Goal: Transaction & Acquisition: Purchase product/service

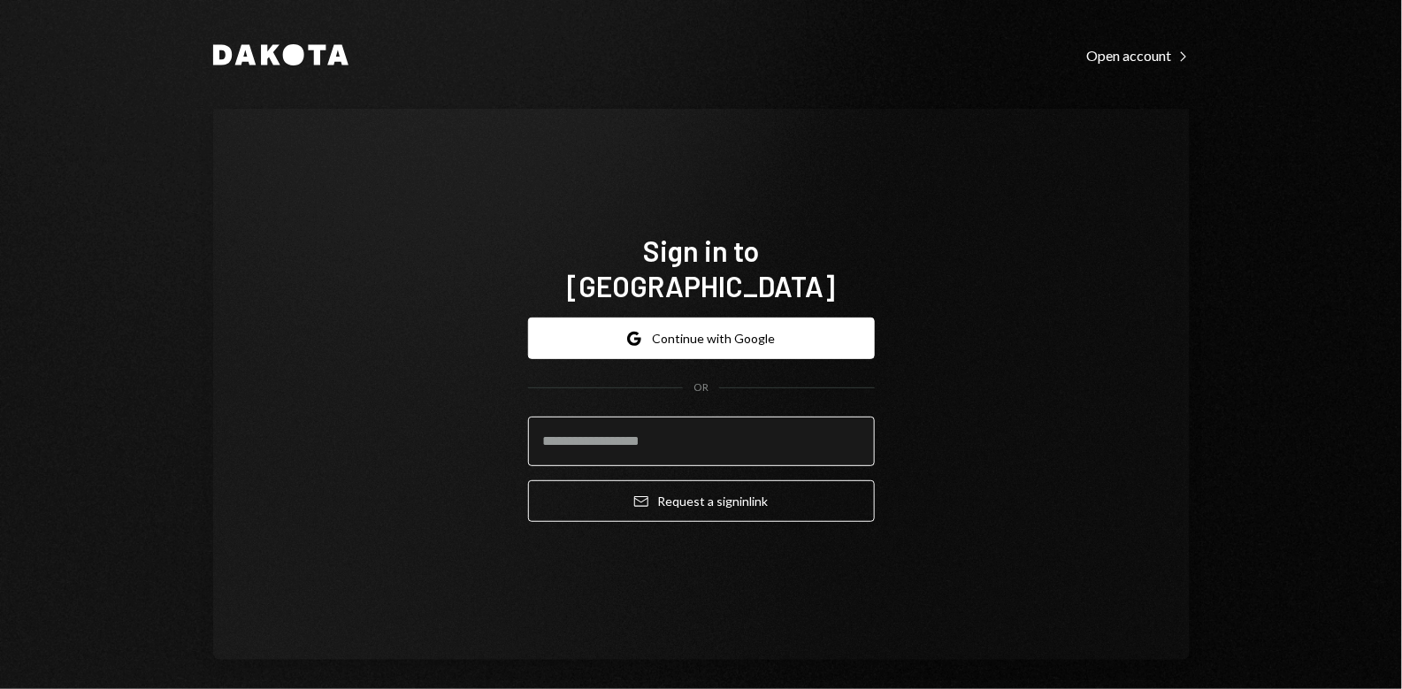
click at [679, 426] on input "email" at bounding box center [701, 442] width 347 height 50
type input "**********"
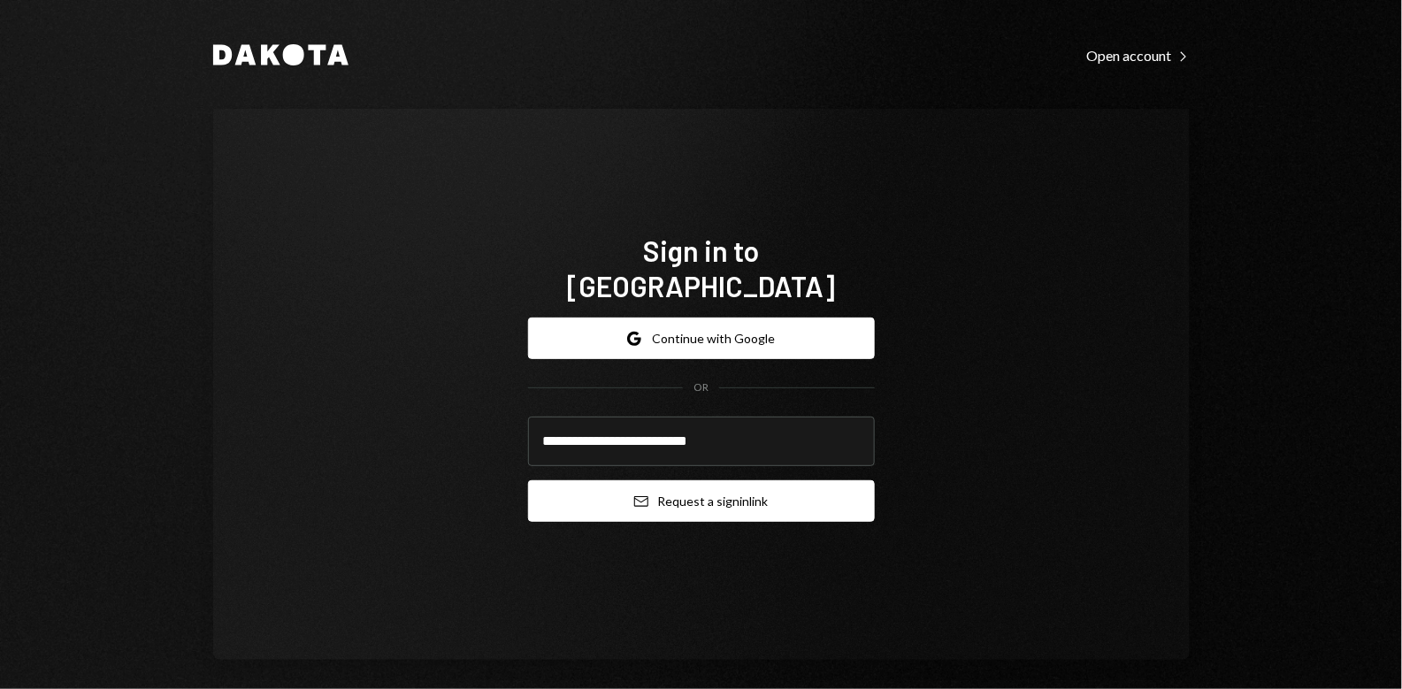
click at [694, 480] on button "Email Request a sign in link" at bounding box center [701, 501] width 347 height 42
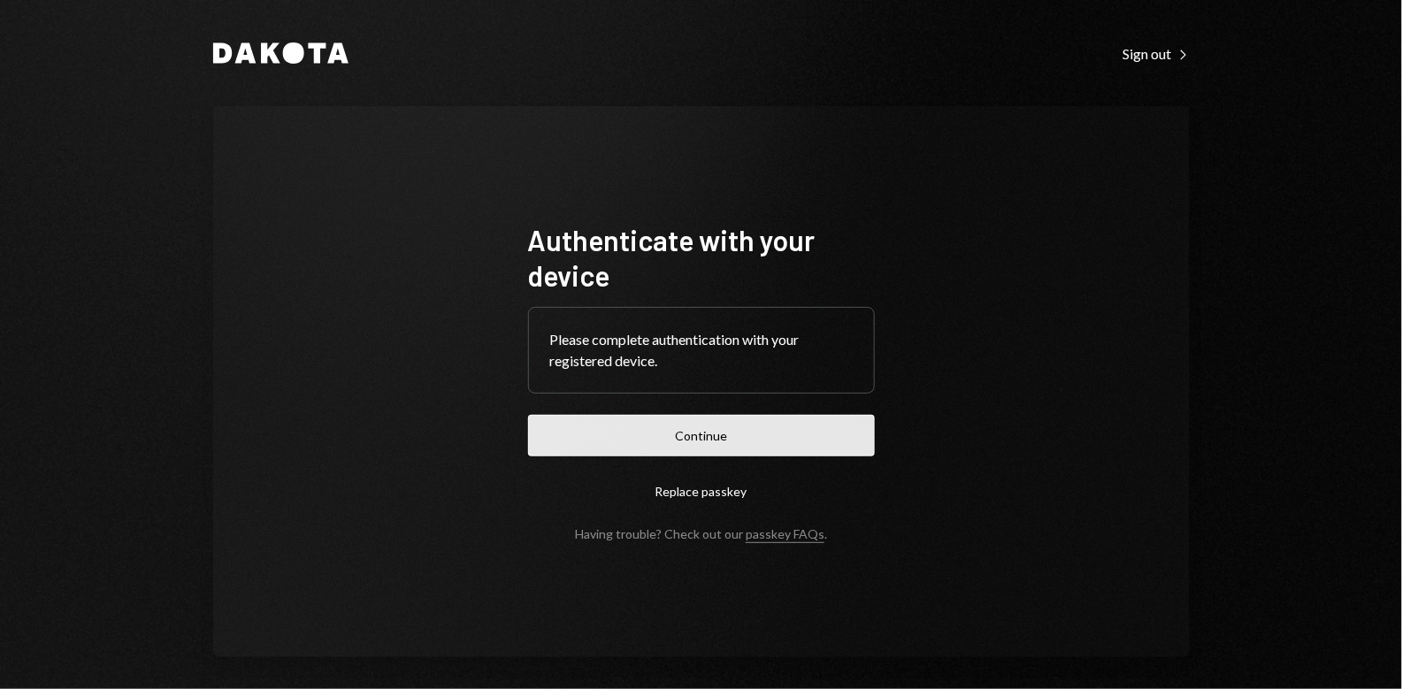
click at [707, 434] on button "Continue" at bounding box center [701, 436] width 347 height 42
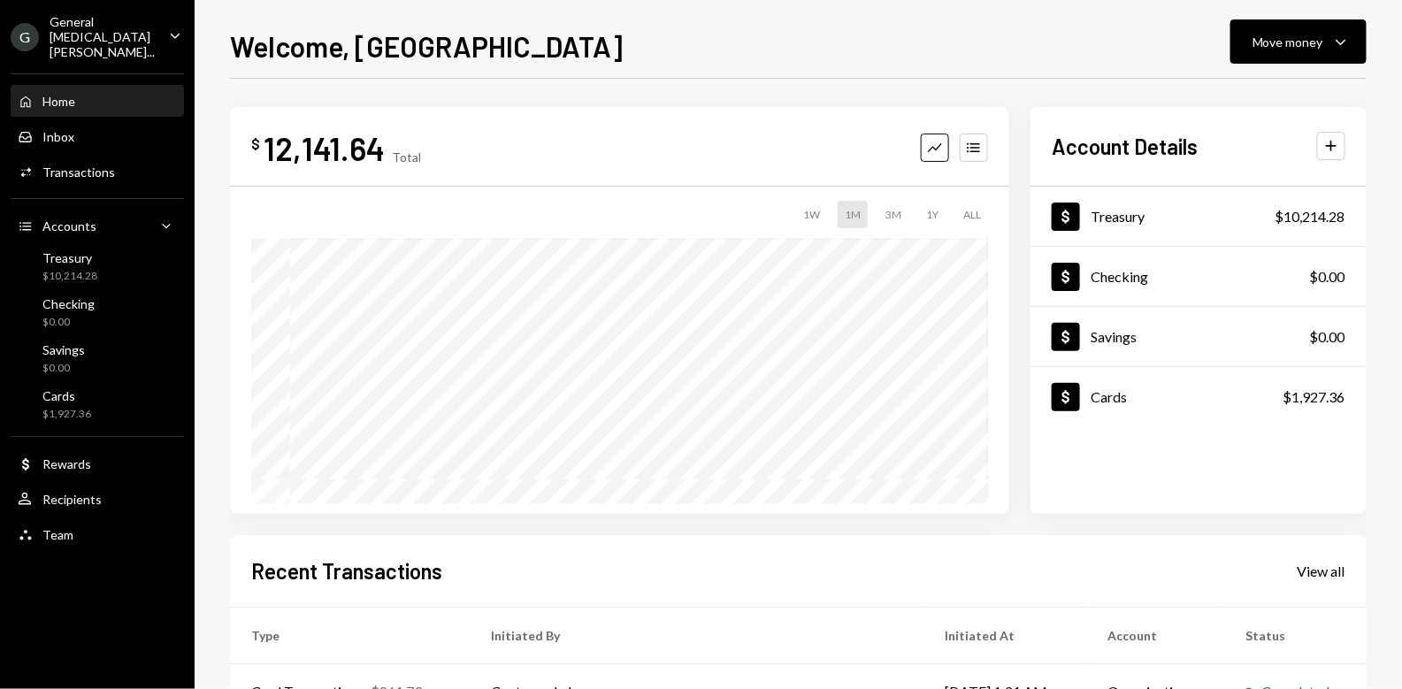
click at [590, 48] on div "Welcome, [PERSON_NAME] Move money Caret Down" at bounding box center [798, 44] width 1136 height 39
click at [634, 37] on div "Welcome, [PERSON_NAME] Move money Caret Down" at bounding box center [798, 44] width 1136 height 39
click at [755, 39] on div "Welcome, [PERSON_NAME] Move money Caret Down" at bounding box center [798, 44] width 1136 height 39
click at [628, 39] on div "Welcome, [PERSON_NAME] Move money Caret Down" at bounding box center [798, 44] width 1136 height 39
click at [643, 42] on div "Welcome, [PERSON_NAME] Move money Caret Down" at bounding box center [798, 44] width 1136 height 39
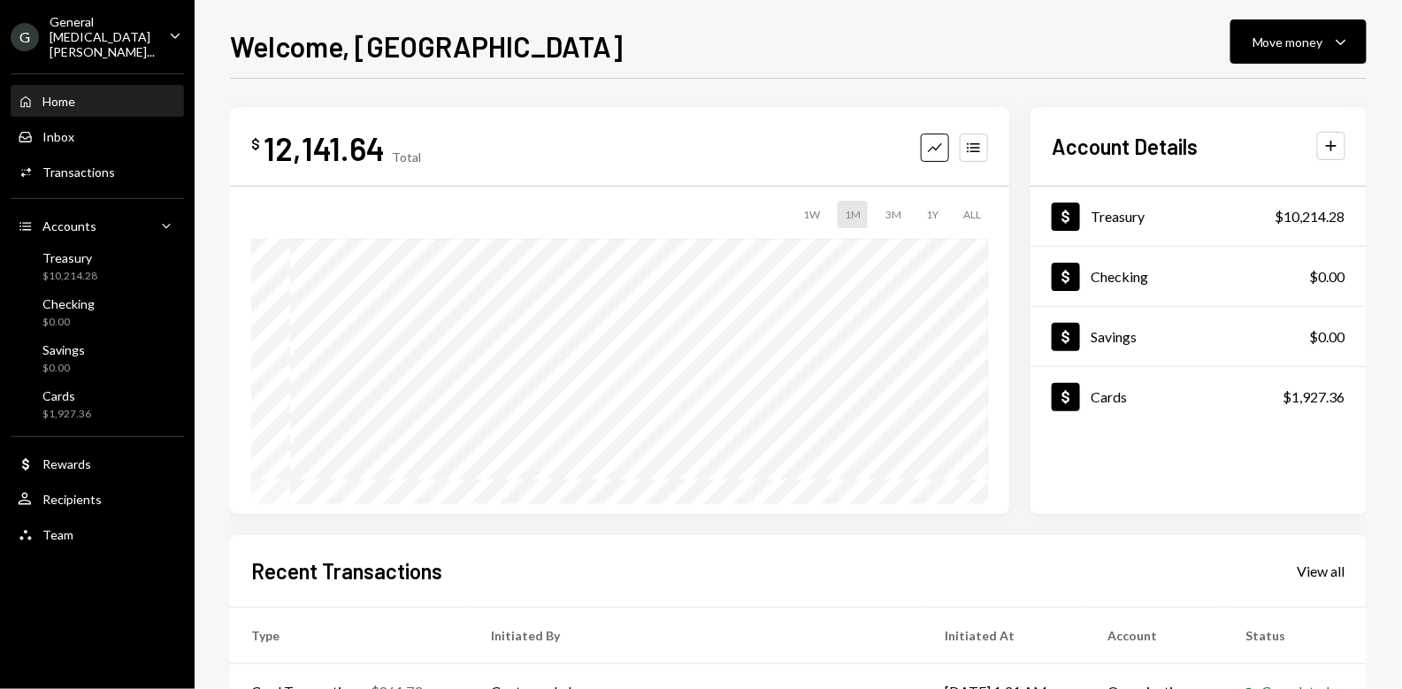
click at [668, 34] on div "Welcome, [PERSON_NAME] Move money Caret Down" at bounding box center [798, 44] width 1136 height 39
click at [210, 136] on div "Welcome, Jordan Move money Caret Down $ 12,141.64 Total Graph Accounts 1W 1M 3M…" at bounding box center [798, 344] width 1207 height 689
click at [1021, 95] on div "$ 12,141.64 Total Graph Accounts 1W 1M 3M 1Y ALL Account Details Plus Dollar Tr…" at bounding box center [798, 531] width 1136 height 904
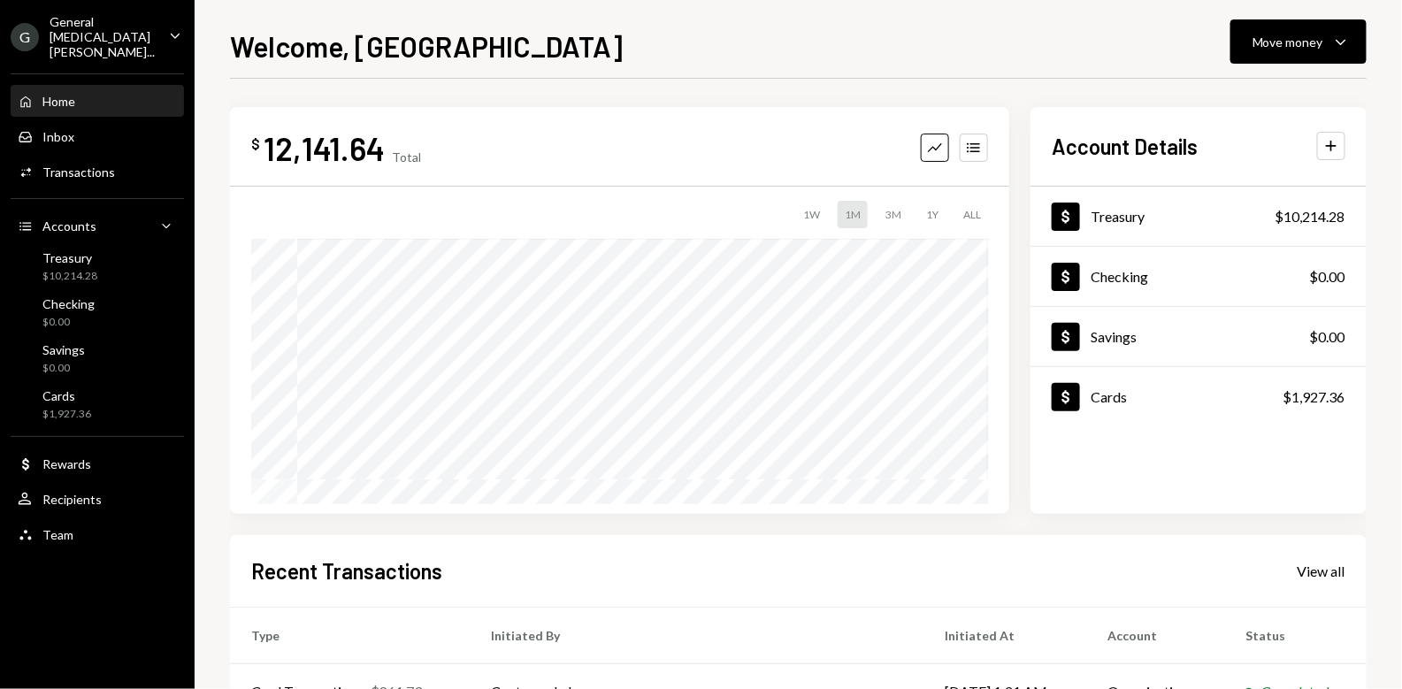
click at [1019, 95] on div "$ 12,141.64 Total Graph Accounts 1W 1M 3M 1Y ALL Account Details Plus Dollar Tr…" at bounding box center [798, 531] width 1136 height 904
click at [126, 164] on div "Activities Transactions" at bounding box center [97, 172] width 159 height 16
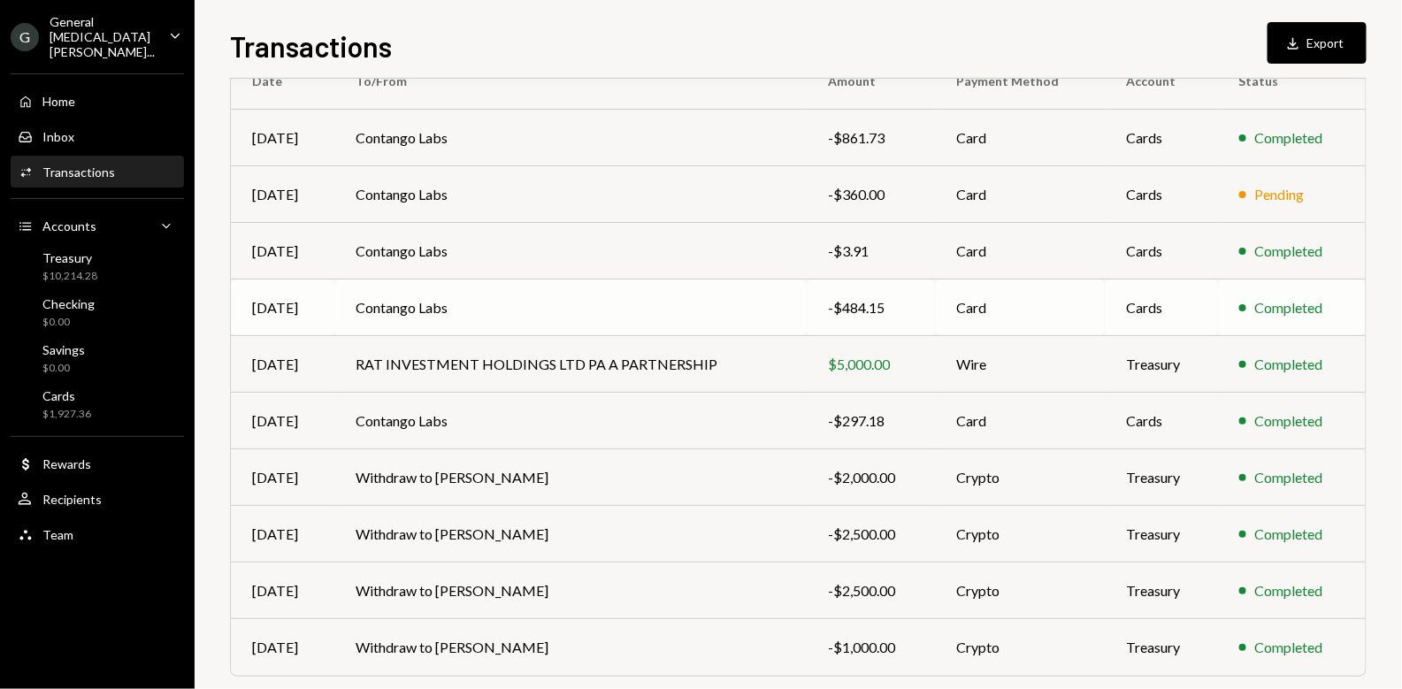
scroll to position [202, 0]
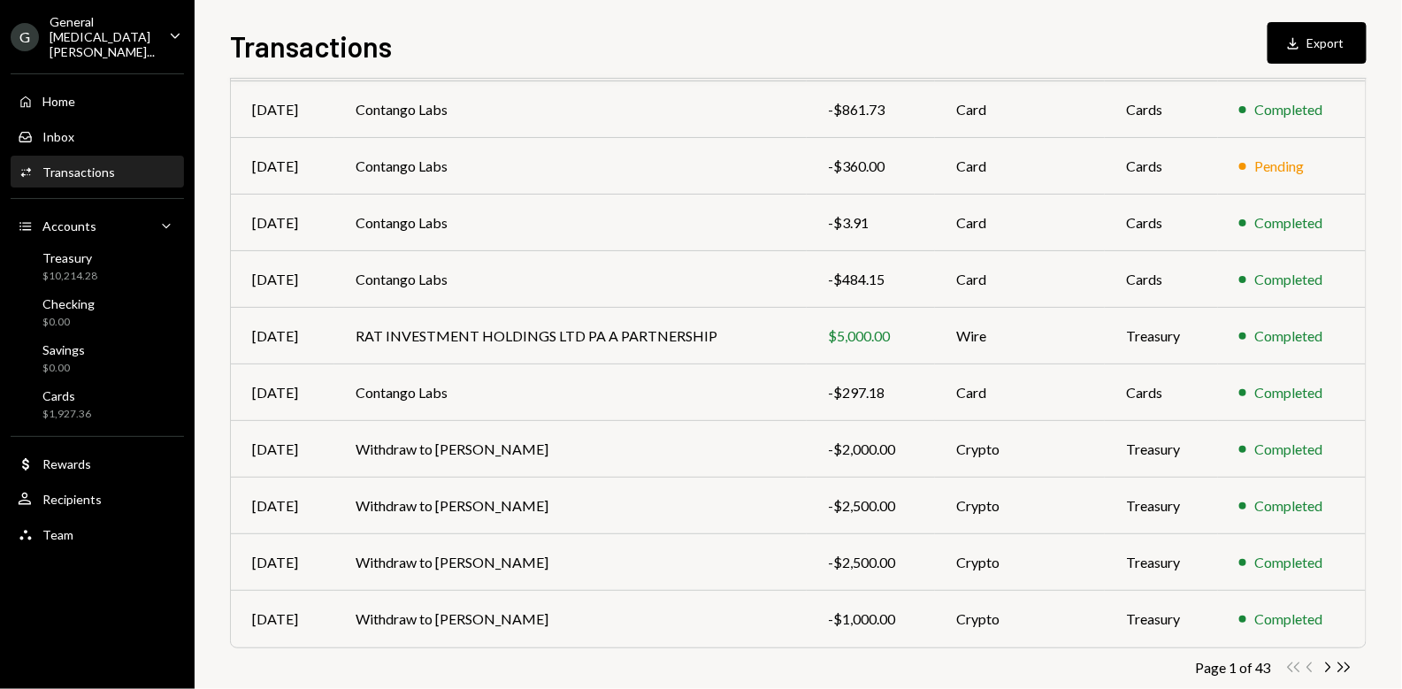
click at [211, 332] on div "Transactions Download Export Transactions All Activity Action Chevron Down Stat…" at bounding box center [798, 344] width 1207 height 689
click at [215, 280] on div "Transactions Download Export Transactions All Activity Action Chevron Down Stat…" at bounding box center [798, 344] width 1207 height 689
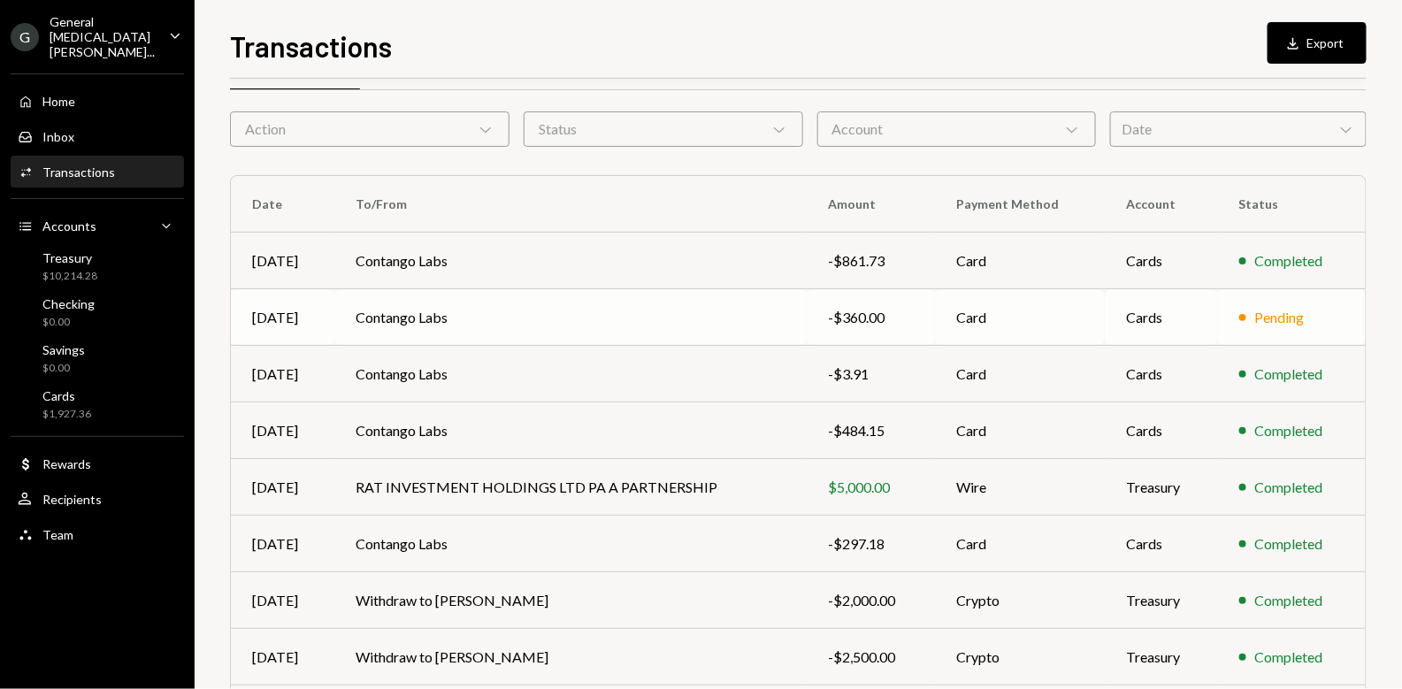
scroll to position [42, 0]
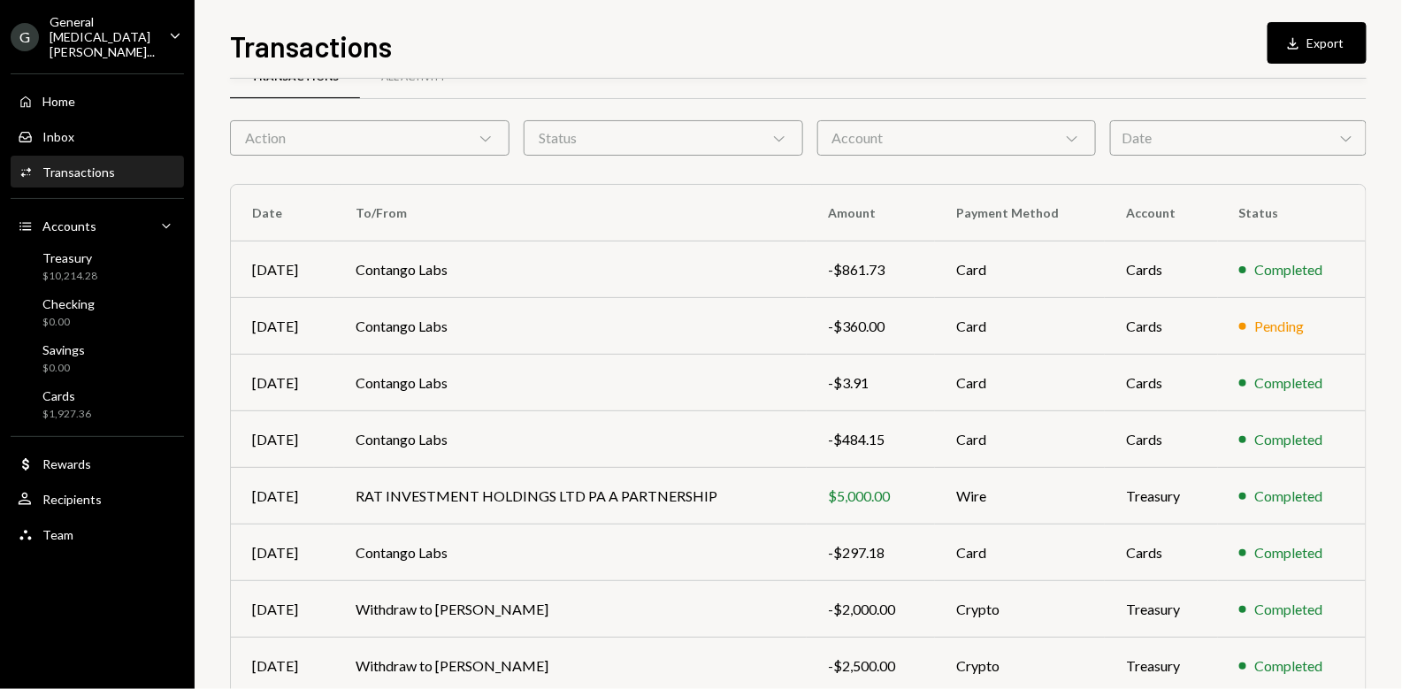
click at [808, 164] on div "Transactions All Activity Action Chevron Down Status Chevron Down Account Chevr…" at bounding box center [798, 473] width 1136 height 816
click at [806, 111] on div "Transactions All Activity" at bounding box center [798, 87] width 1136 height 65
drag, startPoint x: 517, startPoint y: 160, endPoint x: 506, endPoint y: 146, distance: 18.2
click at [517, 159] on div "Transactions All Activity Action Chevron Down Status Chevron Down Account Chevr…" at bounding box center [798, 473] width 1136 height 816
click at [516, 106] on div "Transactions All Activity" at bounding box center [798, 87] width 1136 height 65
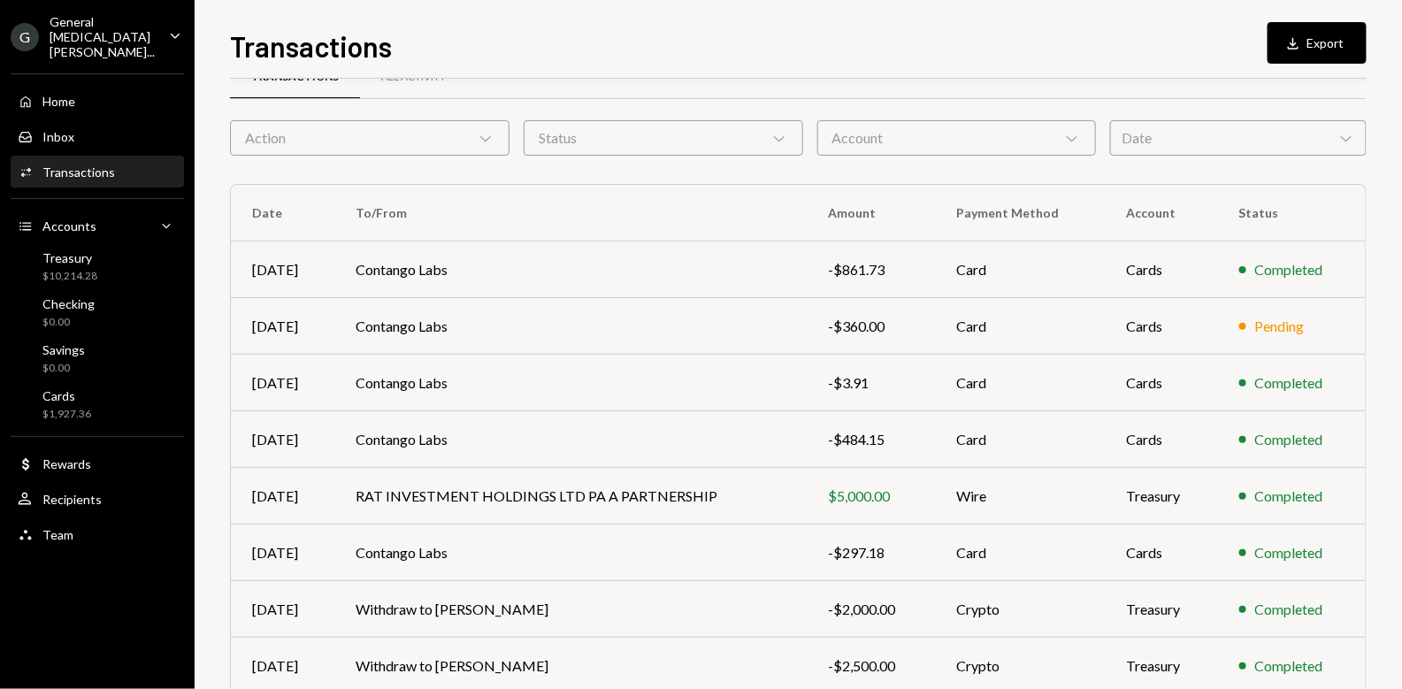
click at [516, 106] on div "Transactions All Activity" at bounding box center [798, 87] width 1136 height 65
click at [515, 114] on div "Transactions All Activity" at bounding box center [798, 87] width 1136 height 65
click at [514, 111] on div "Transactions All Activity" at bounding box center [798, 87] width 1136 height 65
click at [515, 108] on div "Transactions All Activity" at bounding box center [798, 87] width 1136 height 65
click at [515, 106] on div "Transactions All Activity" at bounding box center [798, 87] width 1136 height 65
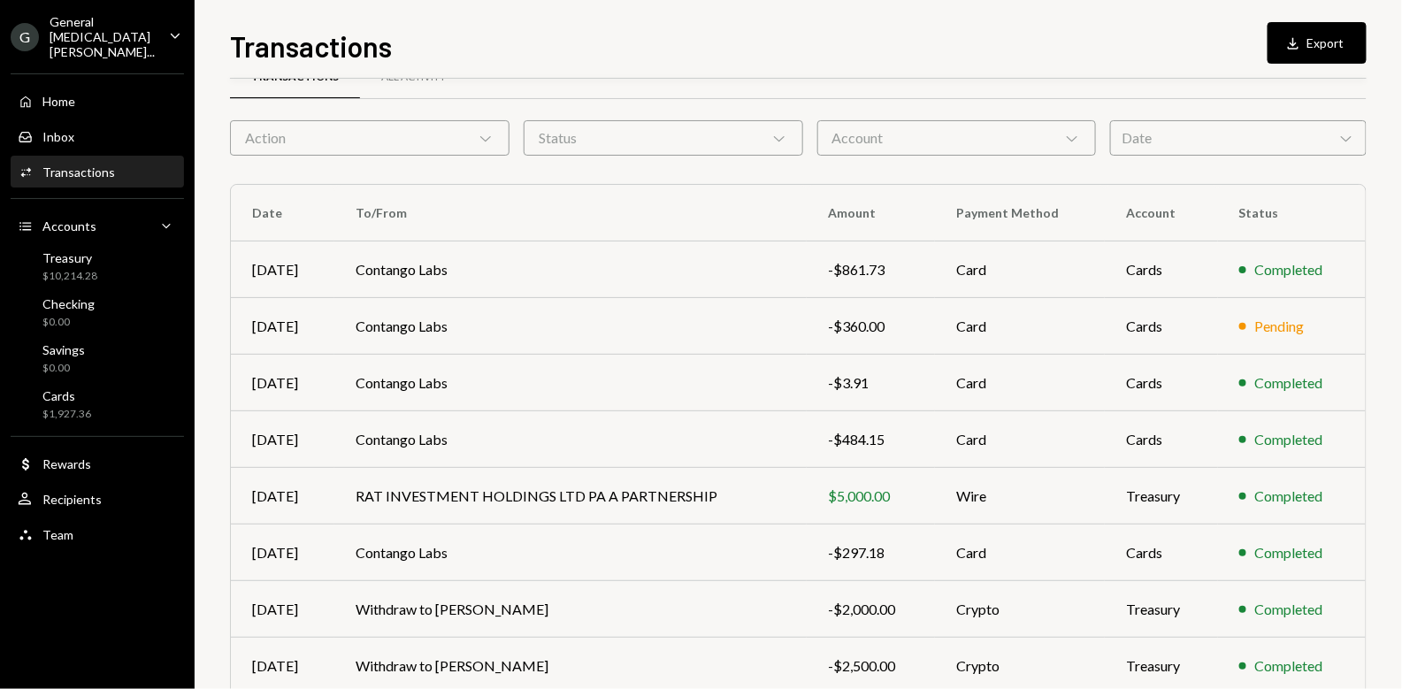
click at [514, 112] on div "Transactions All Activity" at bounding box center [798, 87] width 1136 height 65
click at [515, 111] on div "Transactions All Activity" at bounding box center [798, 87] width 1136 height 65
click at [515, 112] on div "Transactions All Activity" at bounding box center [798, 87] width 1136 height 65
click at [508, 109] on div "Transactions All Activity" at bounding box center [798, 87] width 1136 height 65
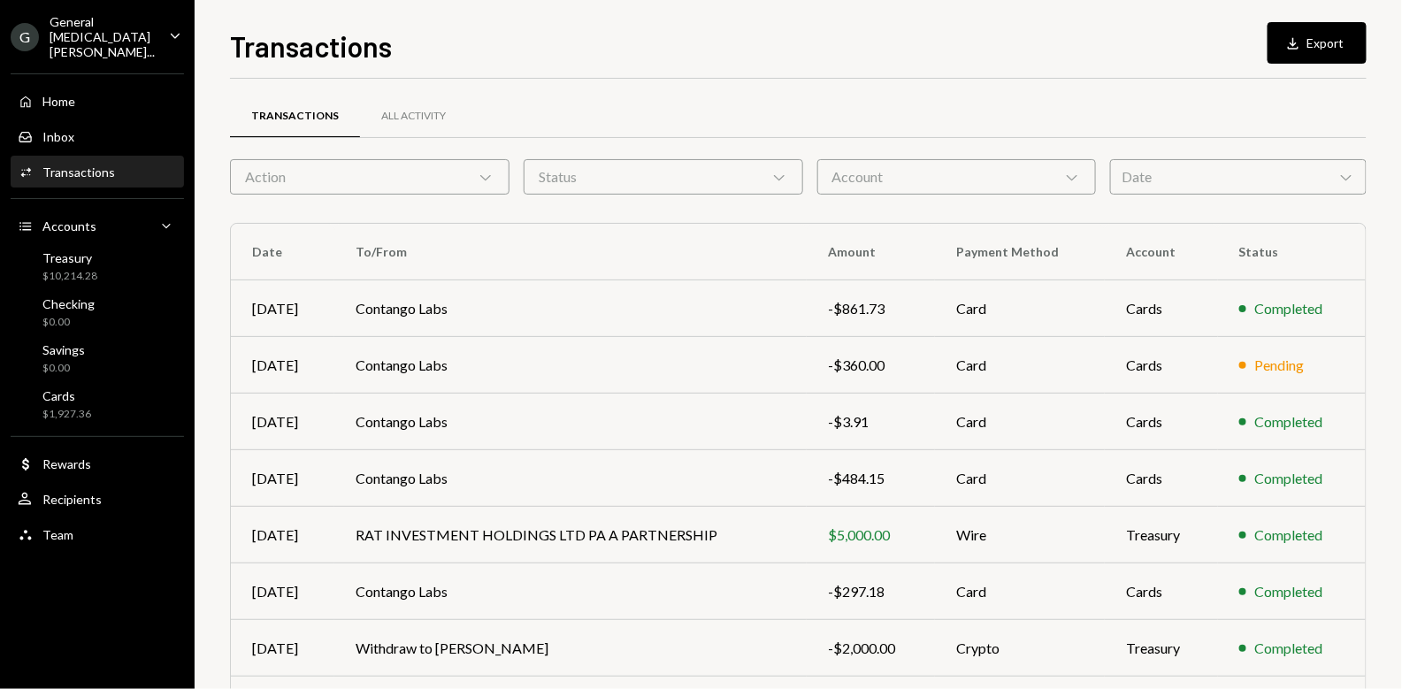
scroll to position [0, 0]
click at [410, 186] on div "Action Chevron Down" at bounding box center [369, 179] width 279 height 35
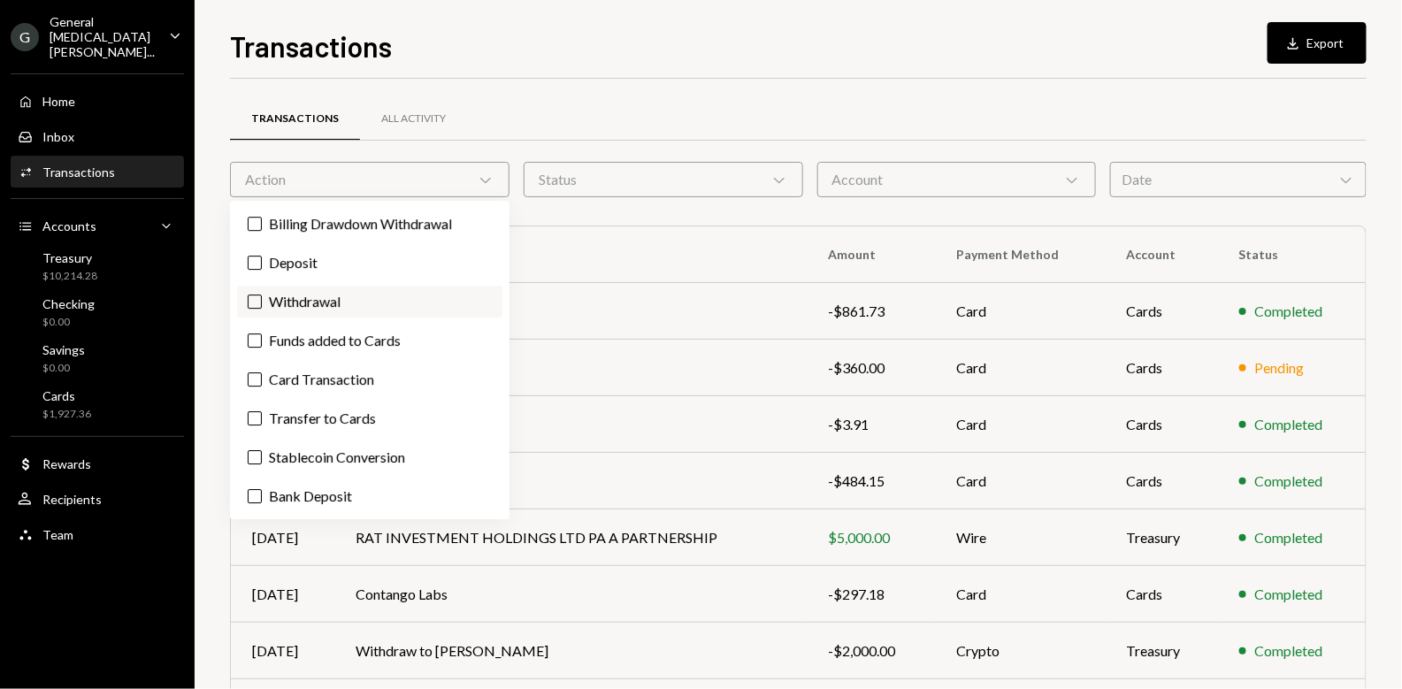
click at [258, 302] on button "Withdrawal" at bounding box center [255, 301] width 14 height 14
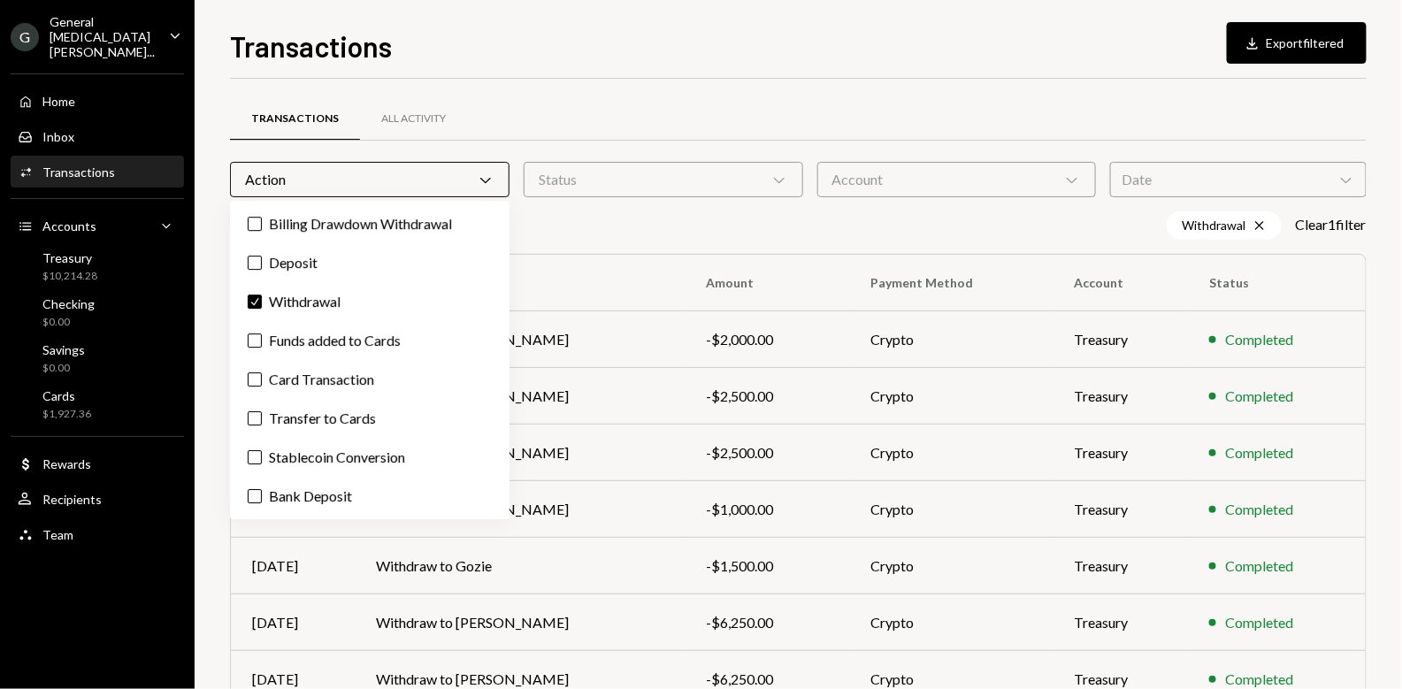
click at [517, 149] on div "Transactions All Activity" at bounding box center [798, 128] width 1136 height 65
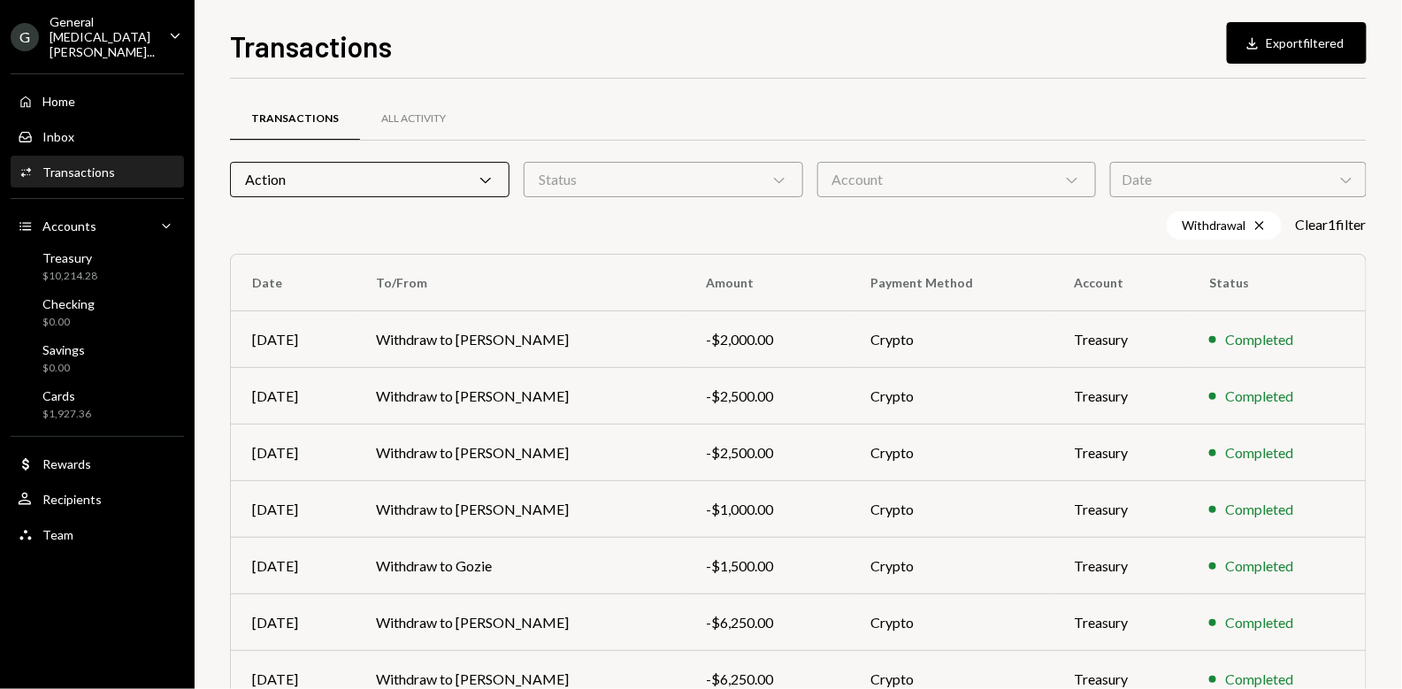
click at [518, 147] on div "Transactions All Activity" at bounding box center [798, 128] width 1136 height 65
click at [515, 149] on div "Transactions All Activity" at bounding box center [798, 128] width 1136 height 65
click at [517, 155] on div "Transactions All Activity" at bounding box center [798, 128] width 1136 height 65
click at [513, 211] on div "Withdrawal Cross Clear 1 filter" at bounding box center [798, 225] width 1136 height 28
click at [517, 154] on div "Transactions All Activity" at bounding box center [798, 128] width 1136 height 65
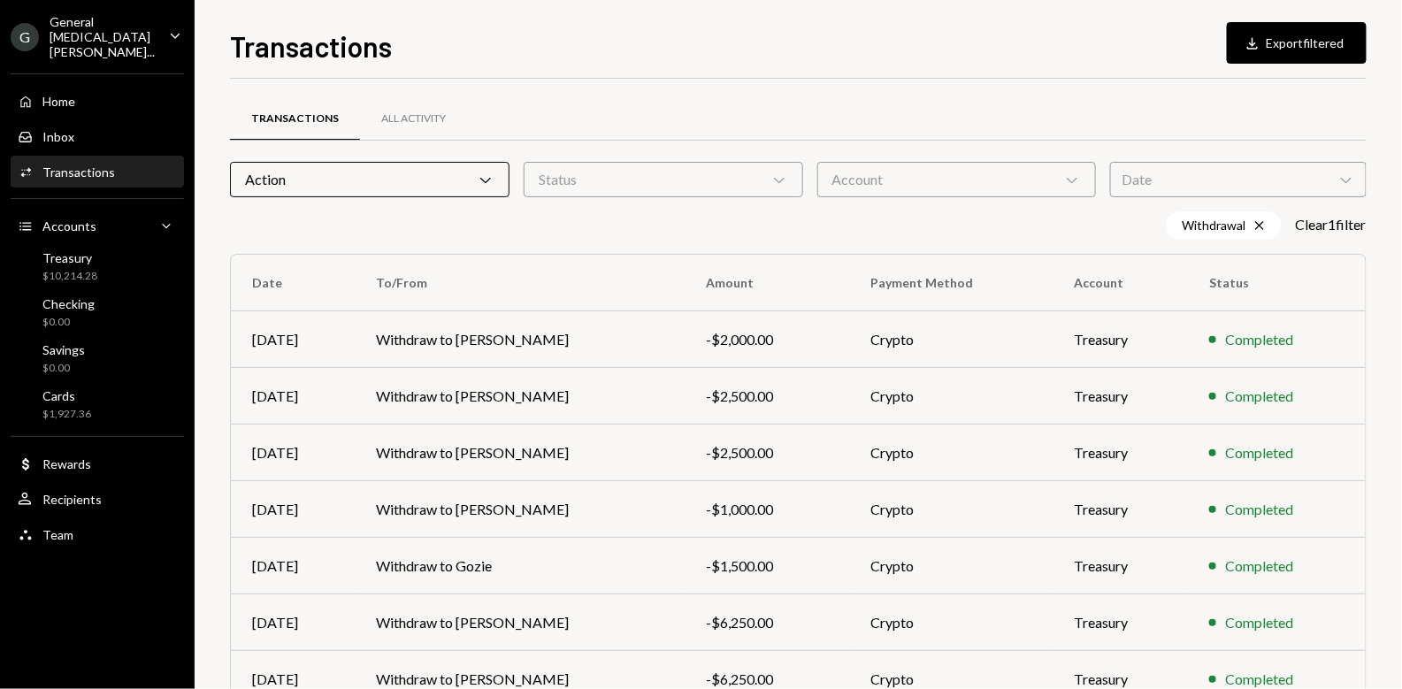
click at [512, 216] on div "Withdrawal Cross Clear 1 filter" at bounding box center [798, 225] width 1136 height 28
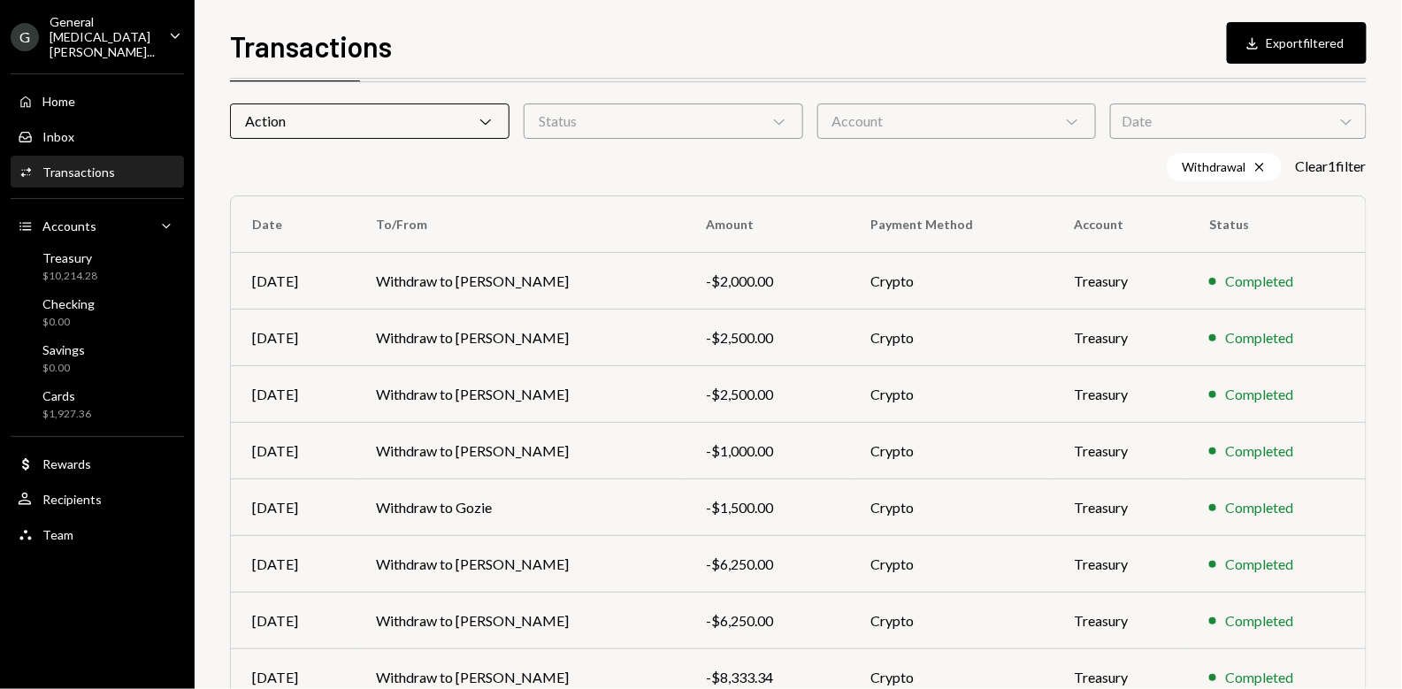
scroll to position [109, 0]
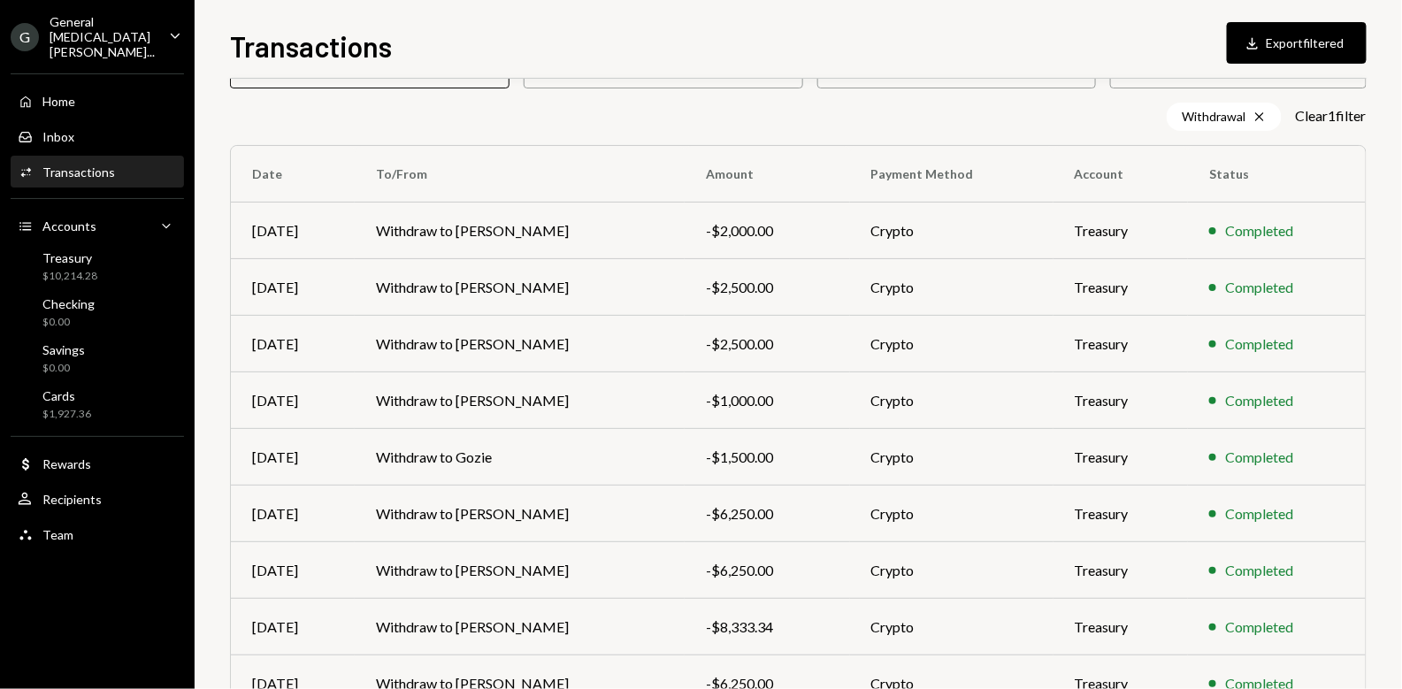
click at [524, 125] on div "Withdrawal Cross Clear 1 filter" at bounding box center [798, 117] width 1136 height 28
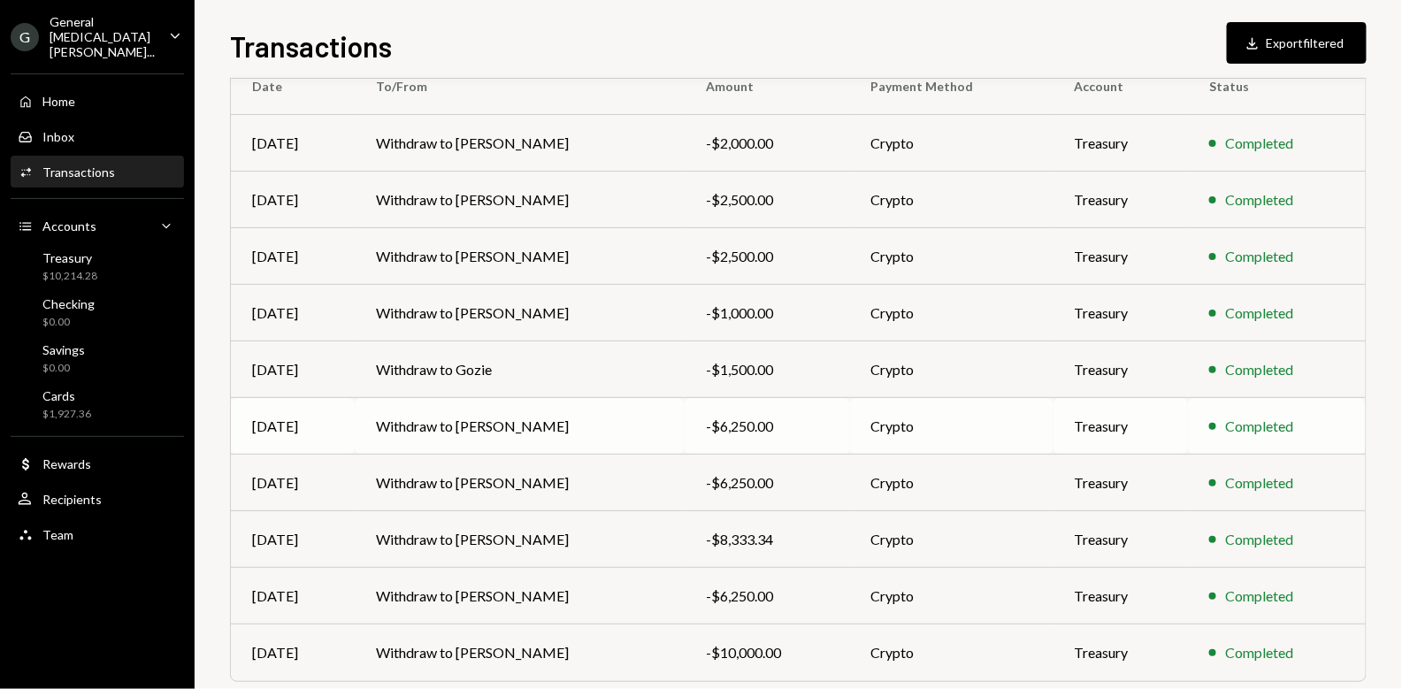
scroll to position [261, 0]
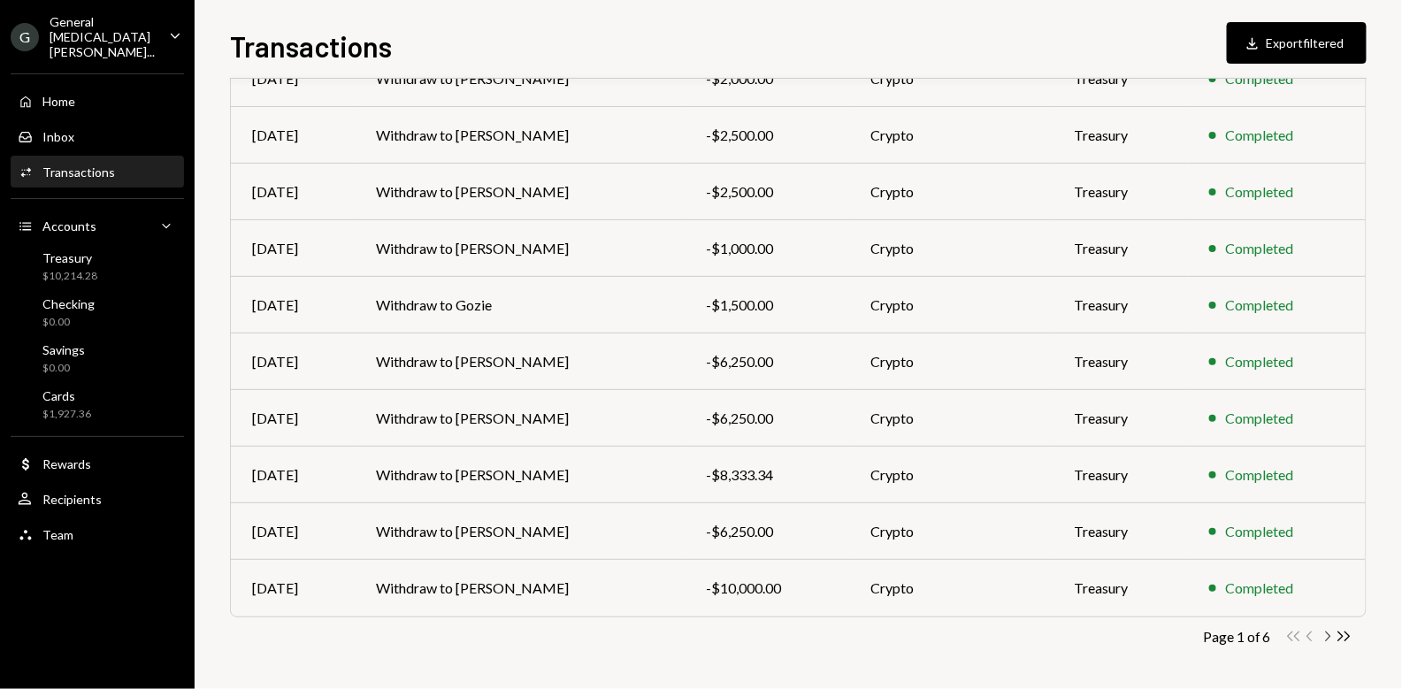
click at [1325, 638] on icon "Chevron Right" at bounding box center [1327, 636] width 17 height 17
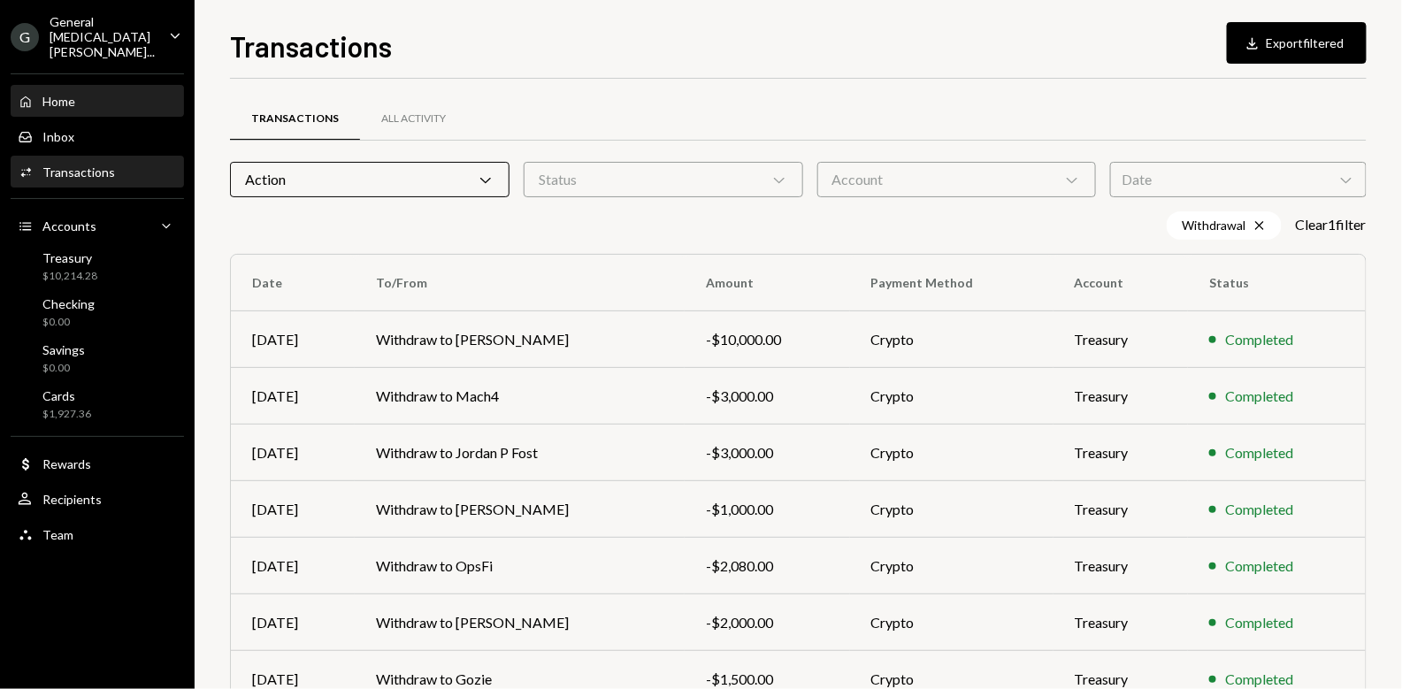
click at [106, 87] on div "Home Home" at bounding box center [97, 102] width 159 height 30
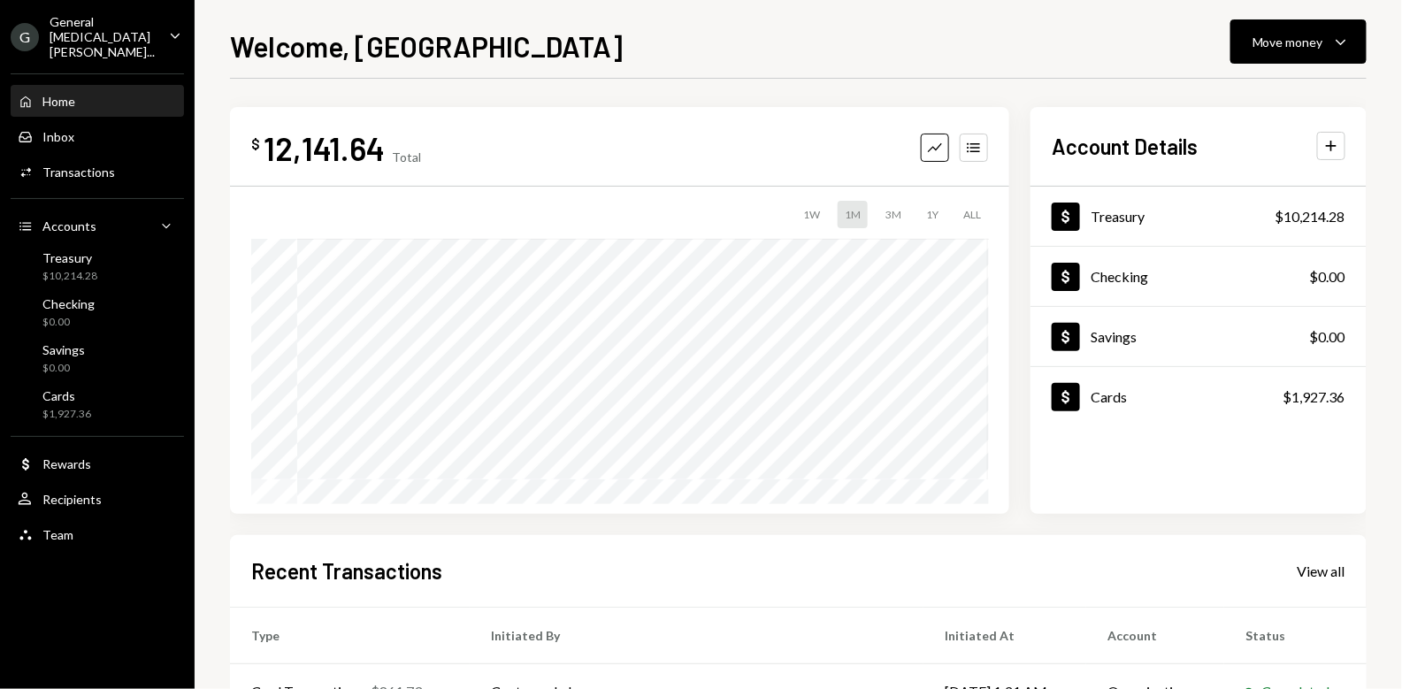
click at [631, 30] on div "Welcome, [PERSON_NAME] Move money Caret Down" at bounding box center [798, 44] width 1136 height 39
click at [1028, 45] on div "Welcome, [PERSON_NAME] Move money Caret Down" at bounding box center [798, 44] width 1136 height 39
click at [1250, 43] on button "Move money Caret Down" at bounding box center [1298, 41] width 136 height 44
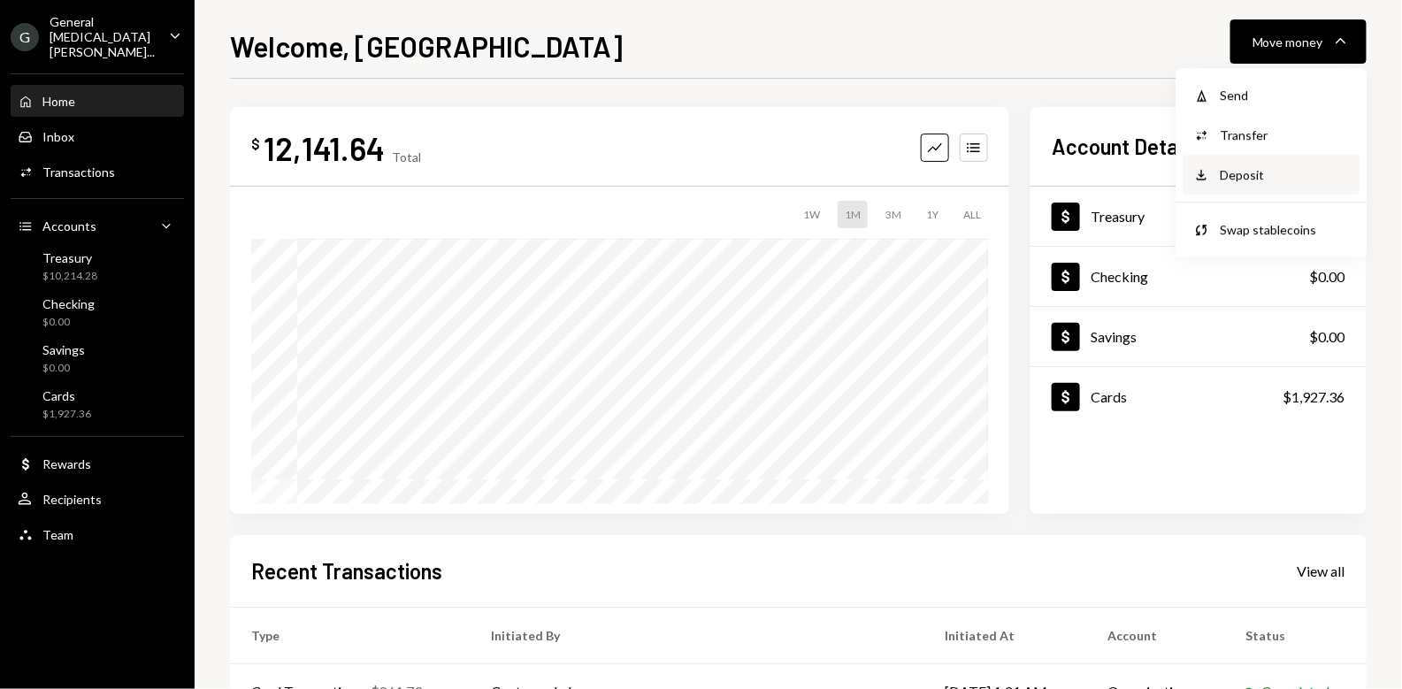
click at [1251, 176] on div "Deposit" at bounding box center [1283, 174] width 129 height 19
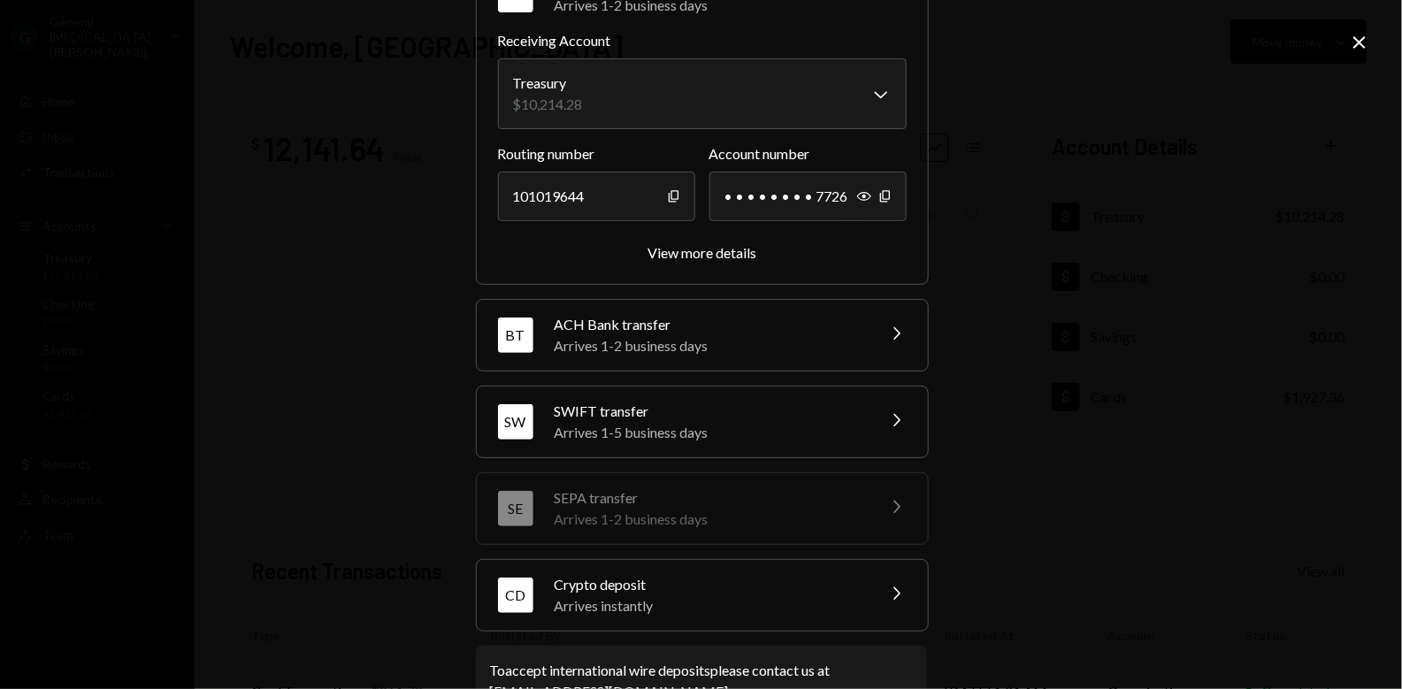
scroll to position [167, 0]
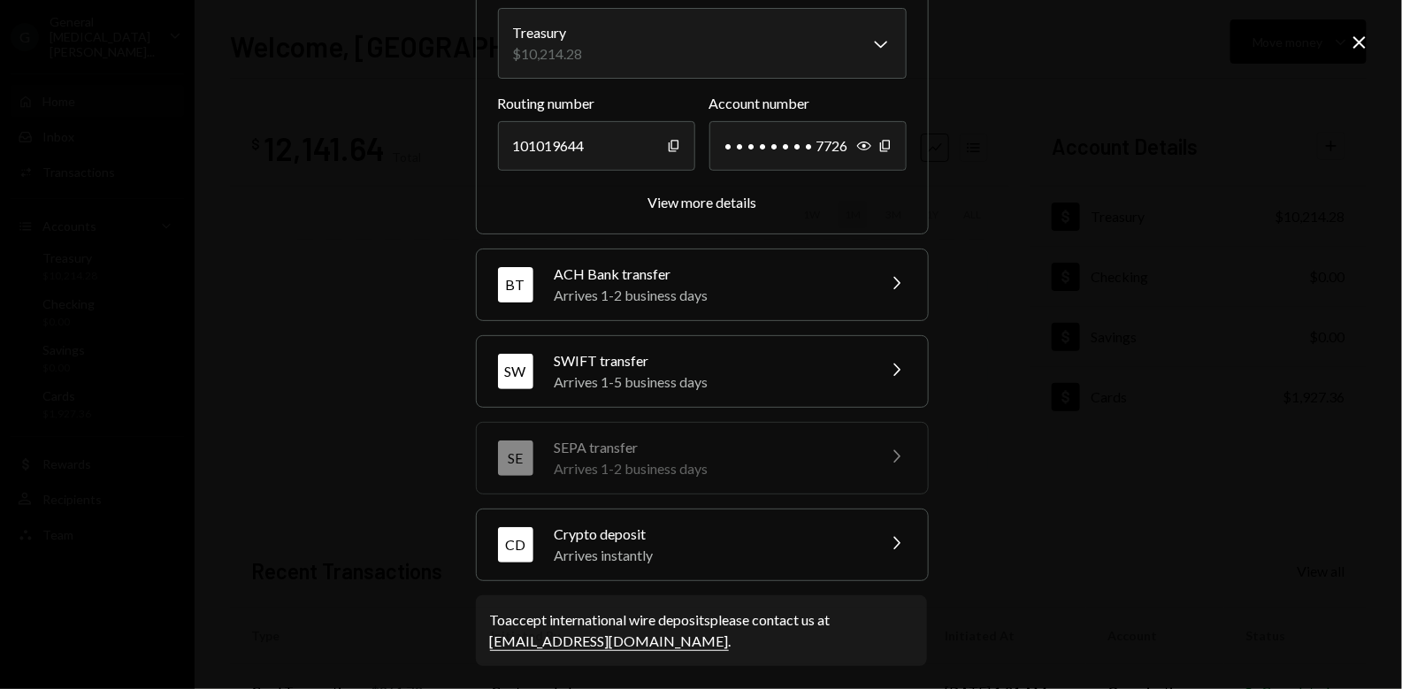
click at [1361, 44] on icon at bounding box center [1359, 42] width 12 height 12
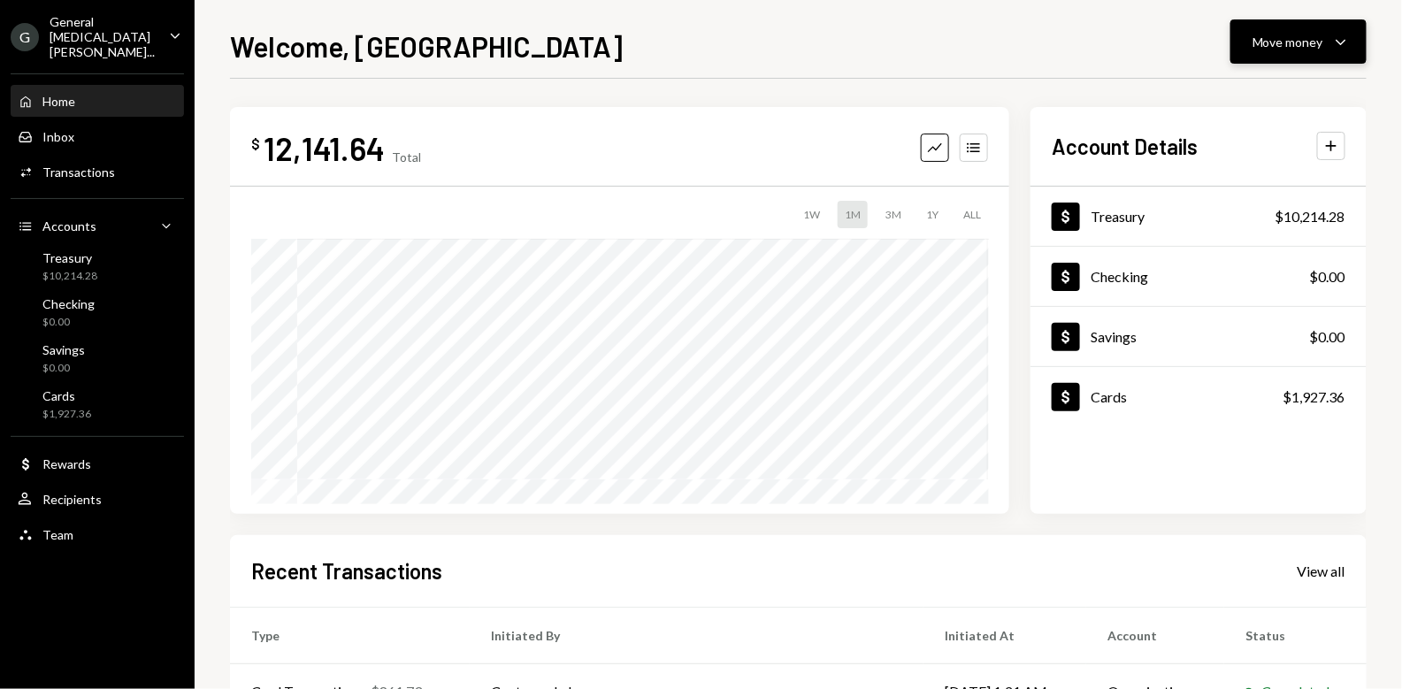
click at [1303, 44] on div "Move money" at bounding box center [1287, 42] width 71 height 19
click at [1248, 112] on div "Withdraw Send" at bounding box center [1270, 95] width 177 height 40
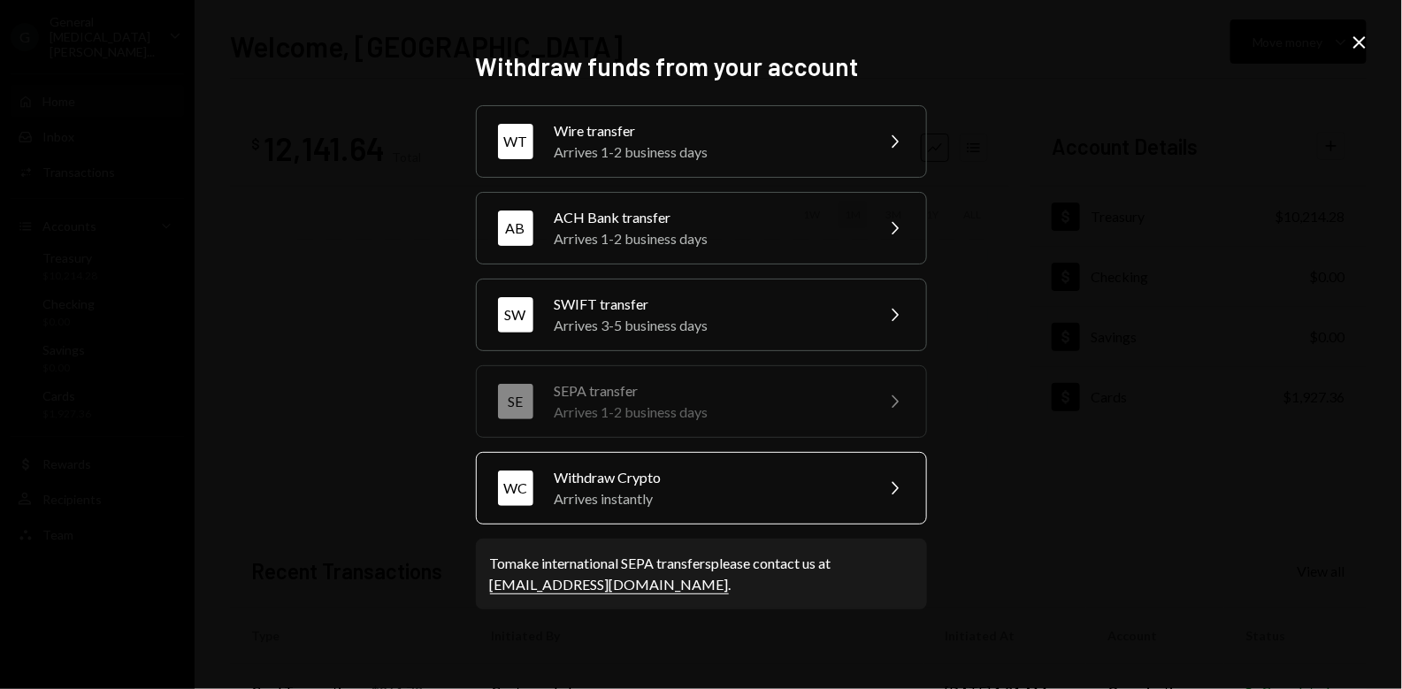
click at [715, 489] on div "Arrives instantly" at bounding box center [708, 498] width 308 height 21
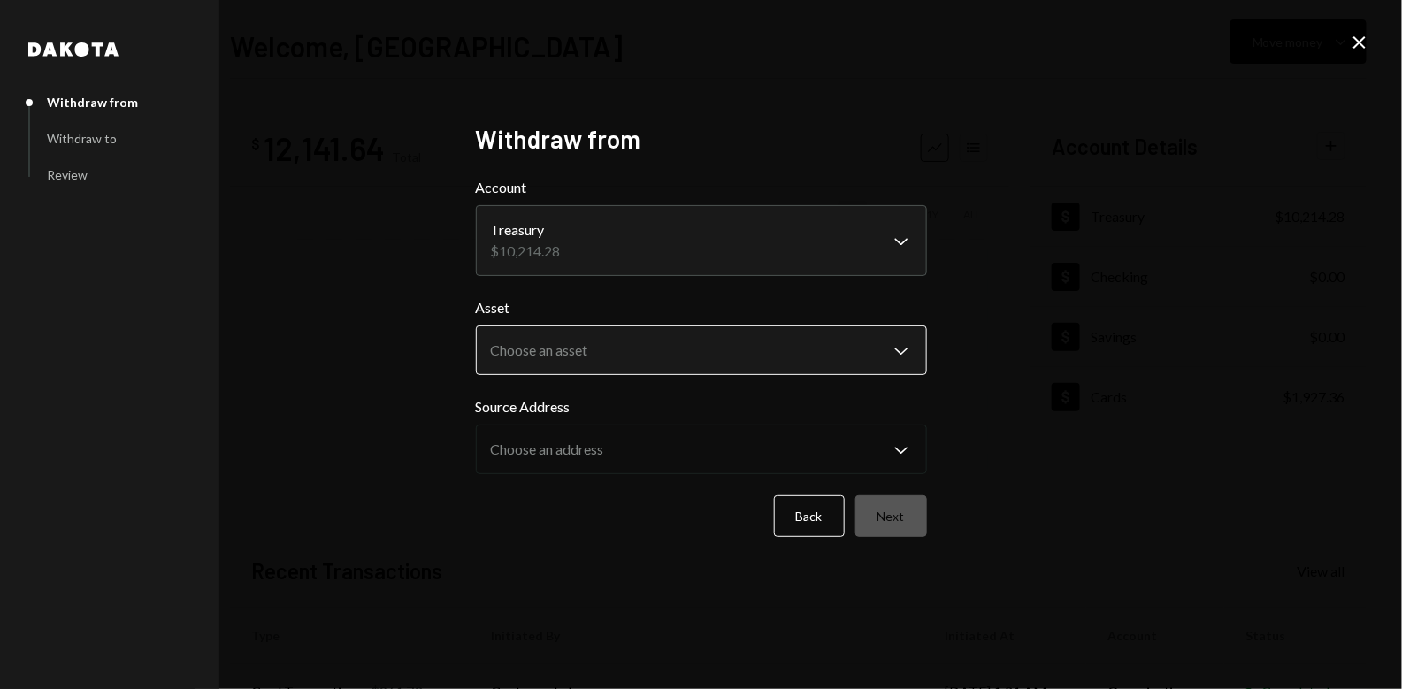
click at [806, 339] on body "G General [MEDICAL_DATA] Vent... Caret Down Home Home Inbox Inbox Activities Tr…" at bounding box center [701, 344] width 1402 height 689
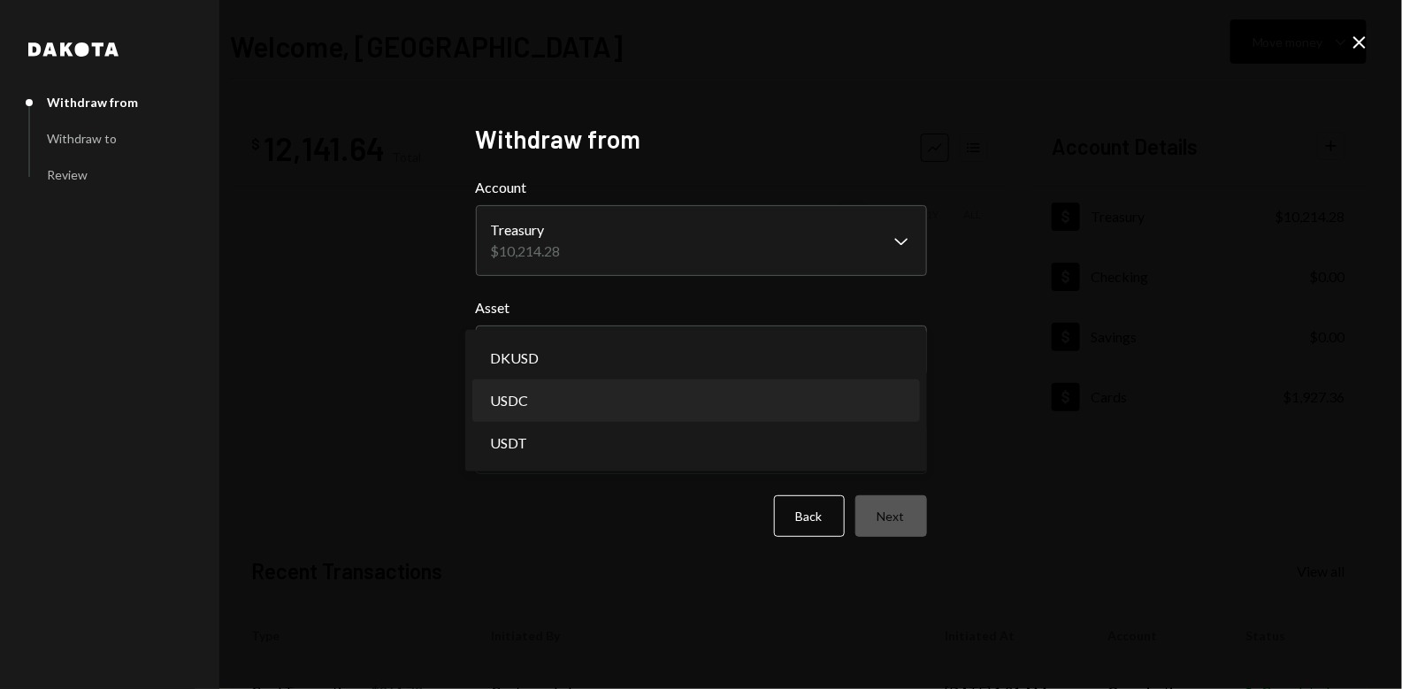
select select "****"
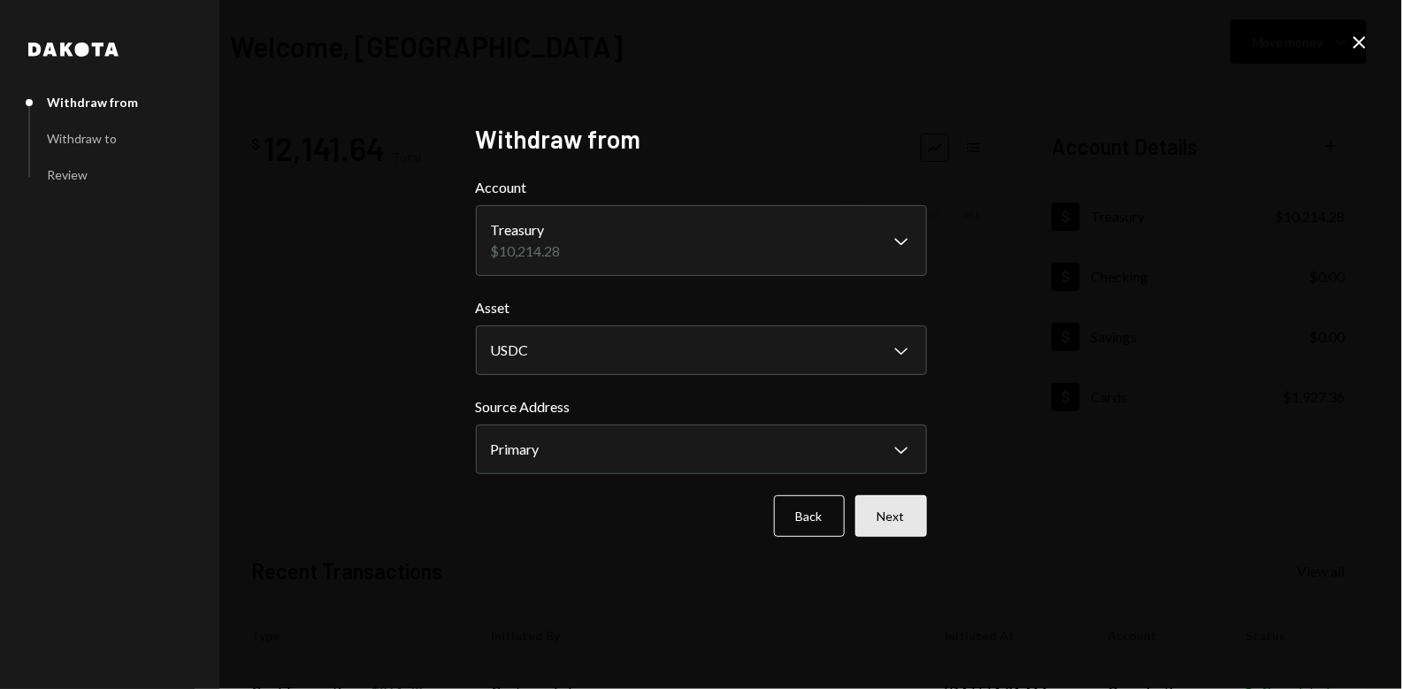
click at [895, 509] on button "Next" at bounding box center [891, 516] width 72 height 42
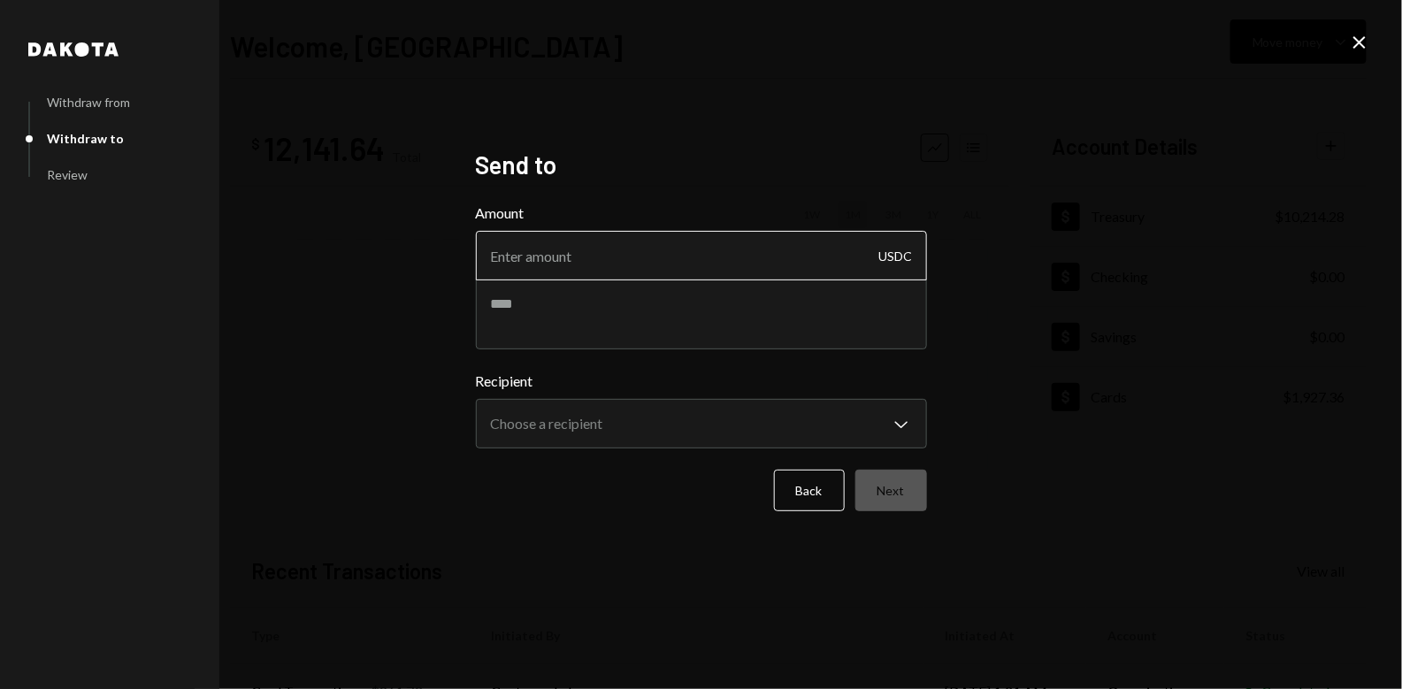
click at [738, 267] on input "Amount" at bounding box center [701, 256] width 451 height 50
type input "2080"
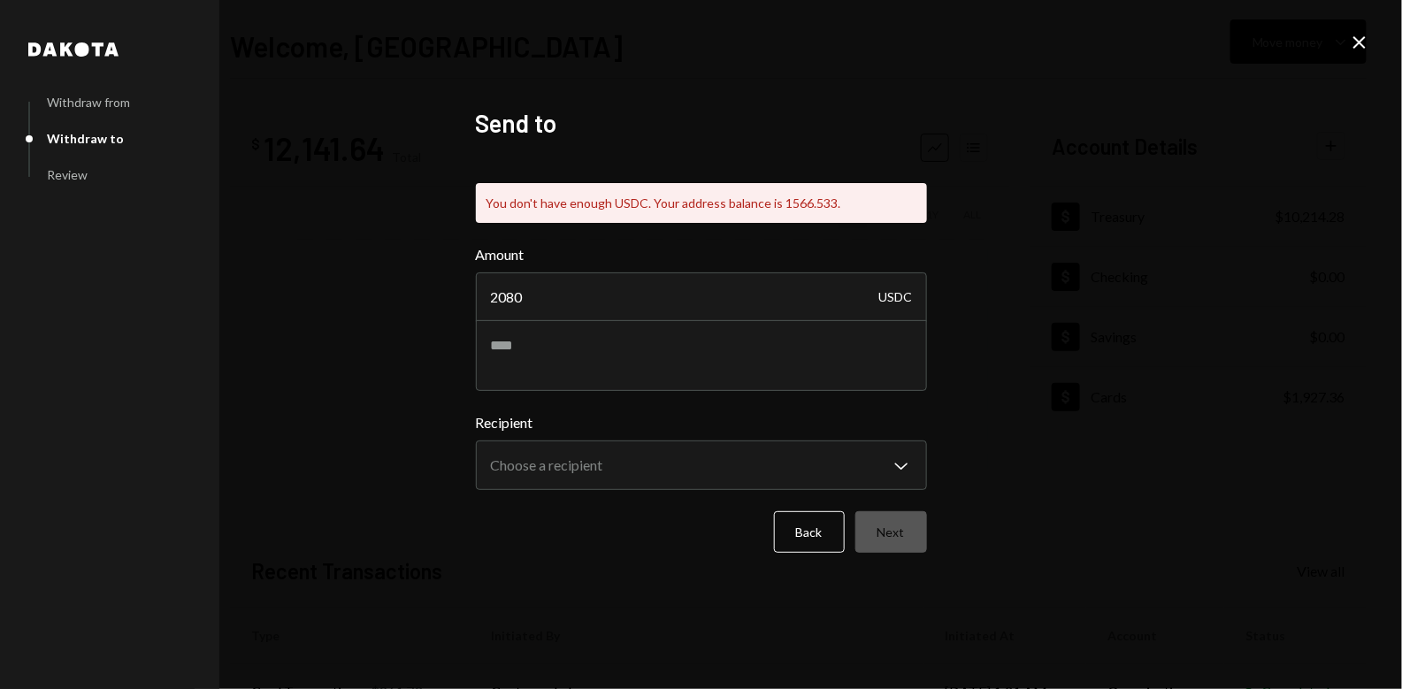
click at [692, 54] on div "**********" at bounding box center [701, 344] width 1402 height 689
click at [694, 62] on div "**********" at bounding box center [701, 344] width 1402 height 689
click at [693, 62] on div "**********" at bounding box center [701, 344] width 1402 height 689
click at [695, 66] on div "**********" at bounding box center [701, 344] width 1402 height 689
click at [603, 381] on textarea at bounding box center [701, 355] width 451 height 71
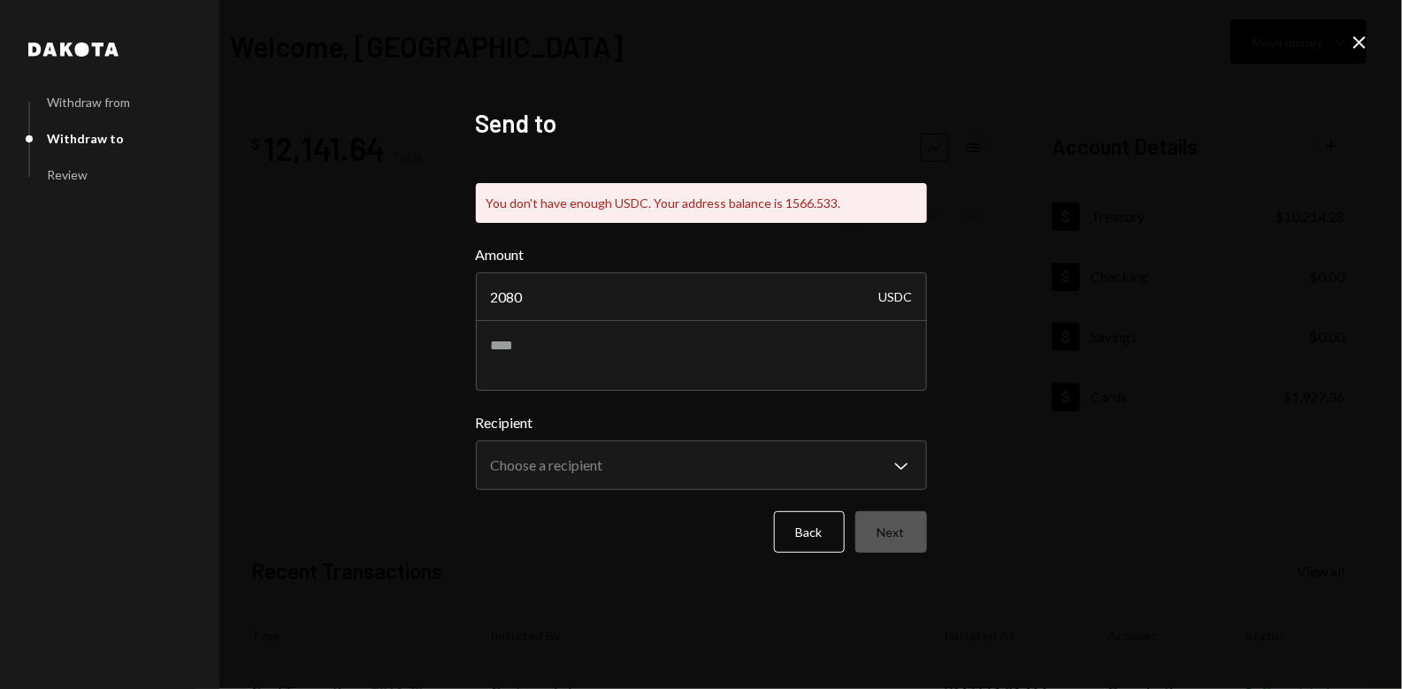
click at [715, 149] on div "**********" at bounding box center [701, 344] width 451 height 473
click at [1367, 39] on icon "Close" at bounding box center [1359, 42] width 21 height 21
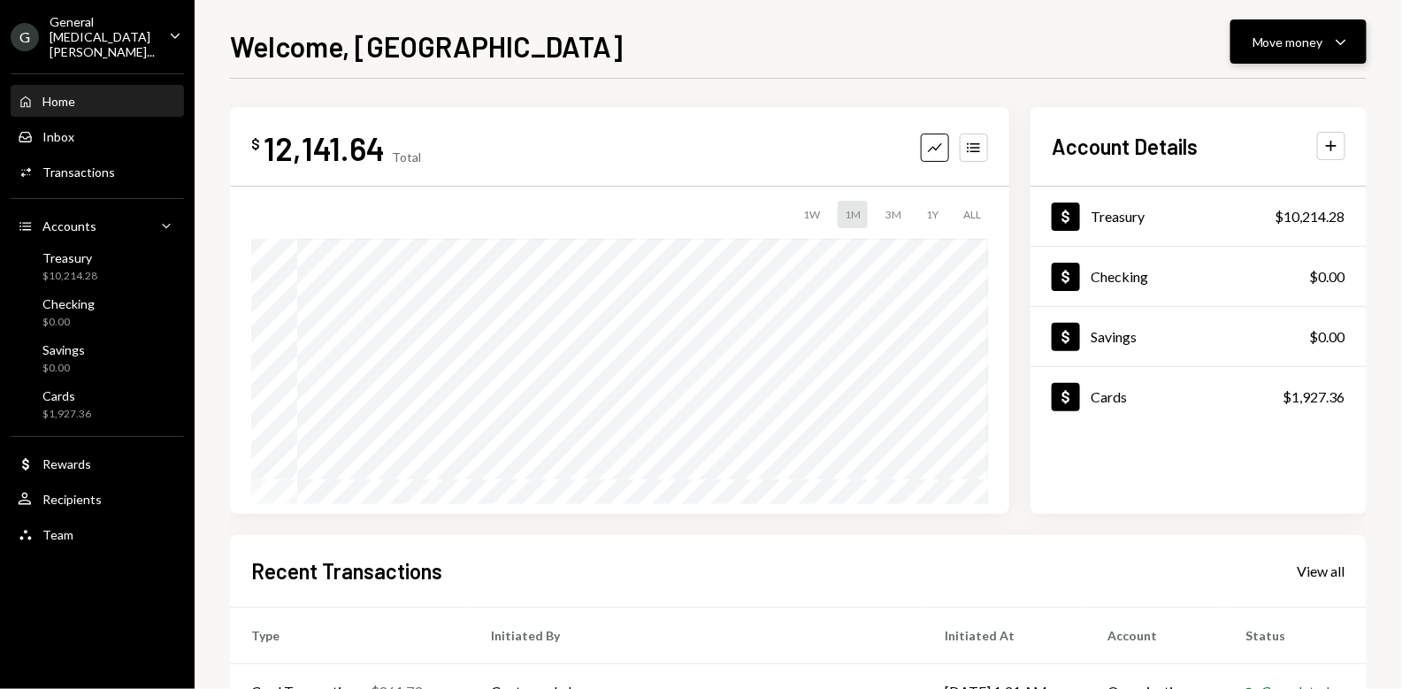
click at [1288, 59] on button "Move money Caret Down" at bounding box center [1298, 41] width 136 height 44
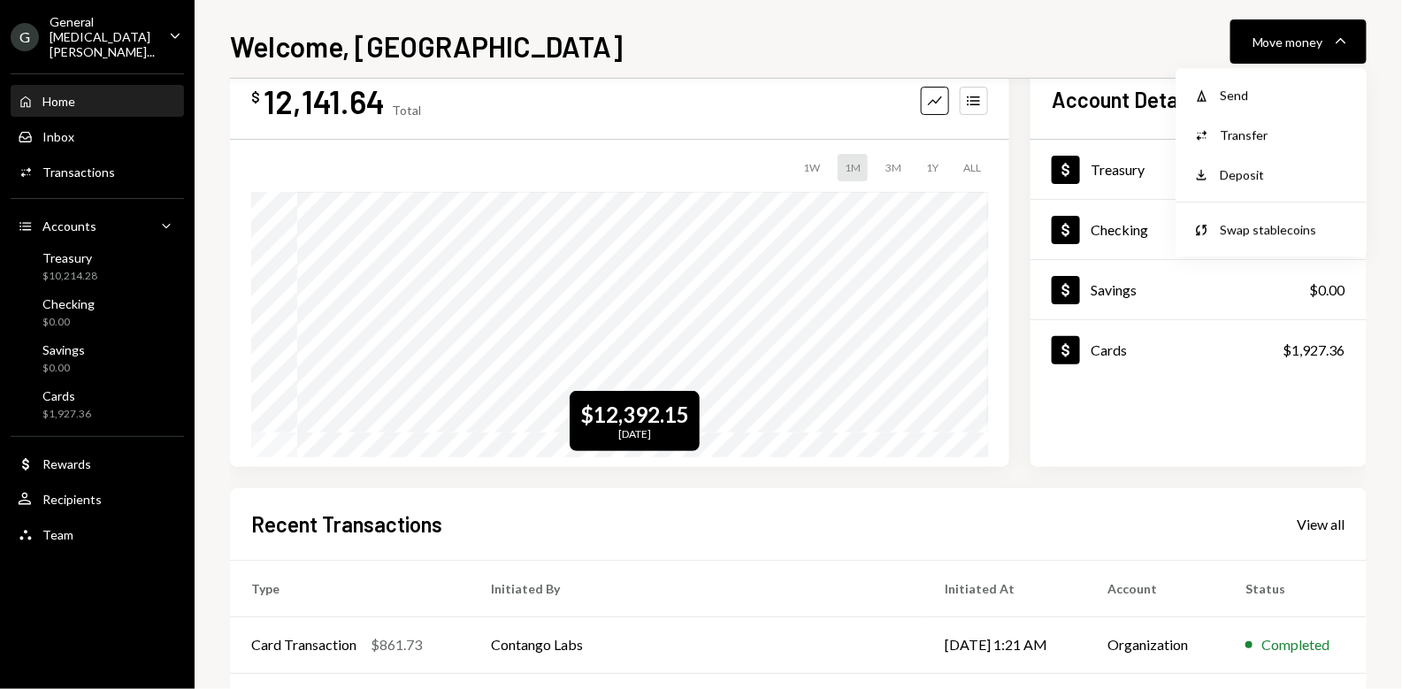
scroll to position [0, 0]
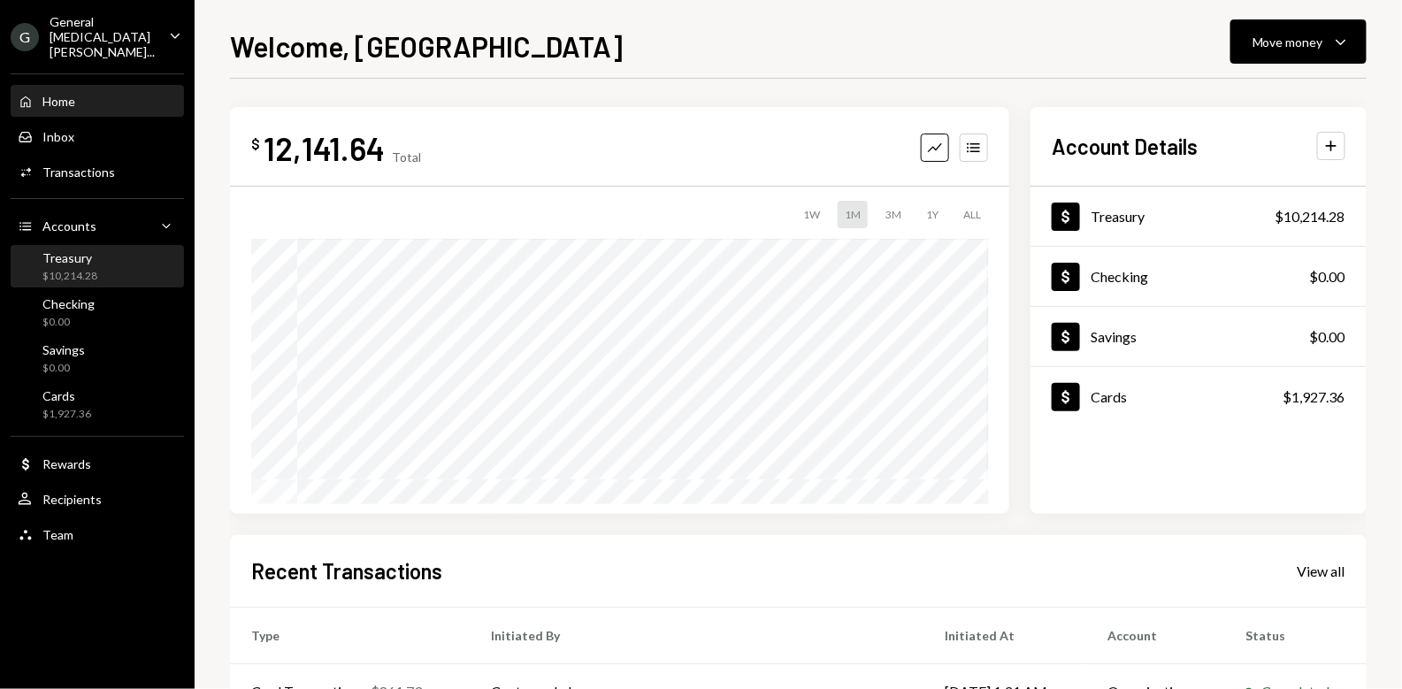
click at [87, 251] on div "Treasury $10,214.28" at bounding box center [69, 267] width 55 height 34
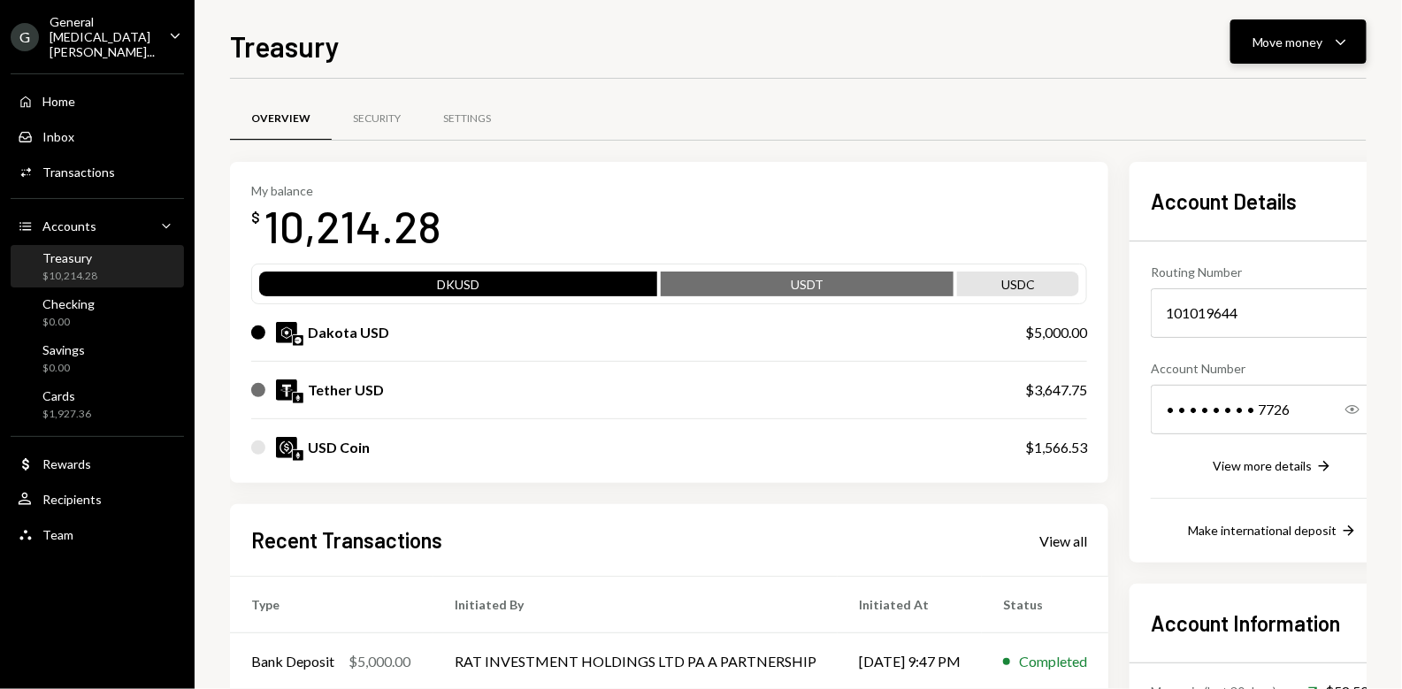
click at [1314, 38] on div "Move money" at bounding box center [1287, 42] width 71 height 19
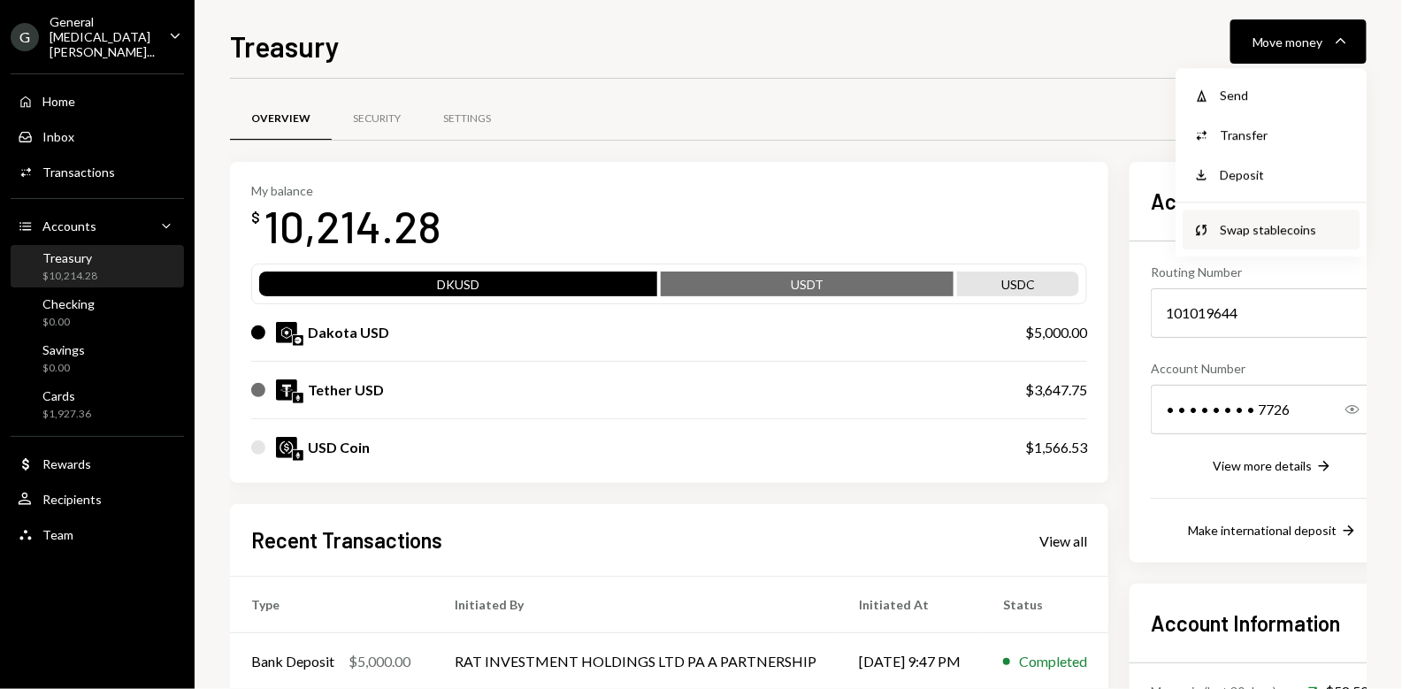
click at [1241, 233] on div "Swap stablecoins" at bounding box center [1283, 229] width 129 height 19
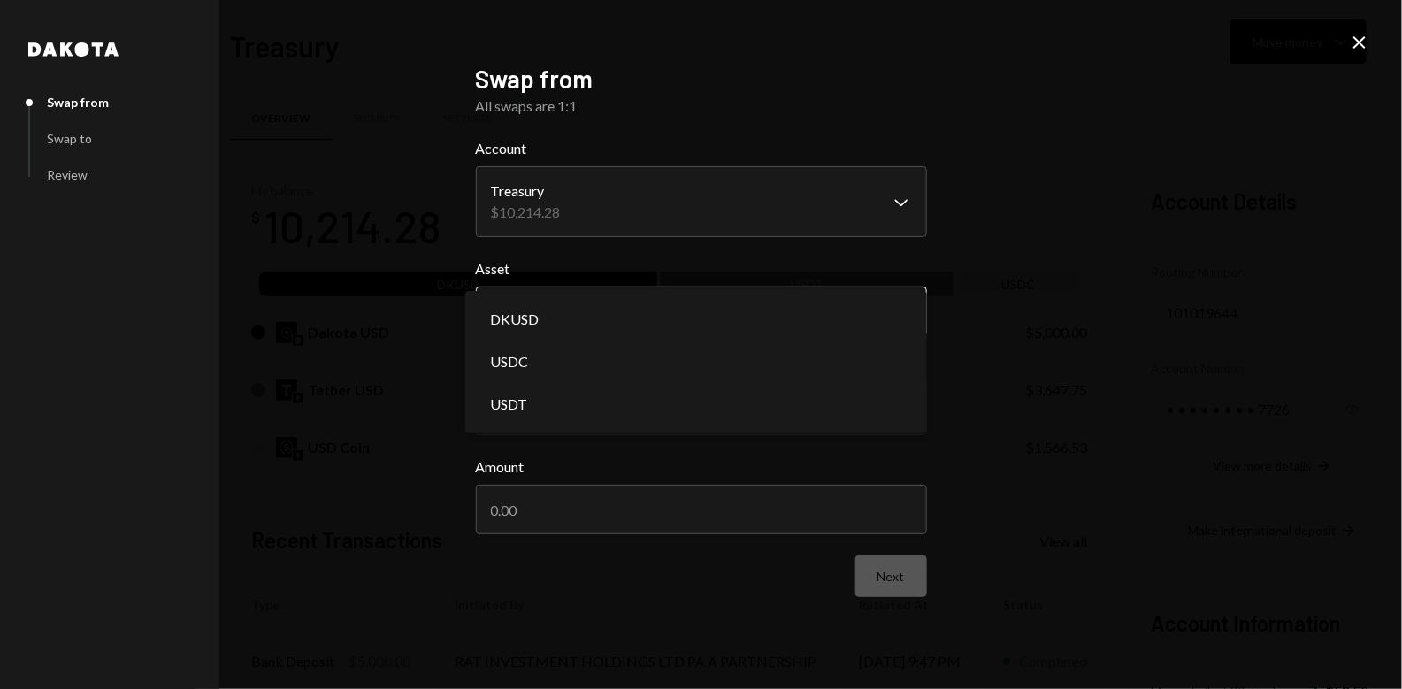
click at [663, 317] on body "G General [MEDICAL_DATA] Vent... Caret Down Home Home Inbox Inbox Activities Tr…" at bounding box center [701, 344] width 1402 height 689
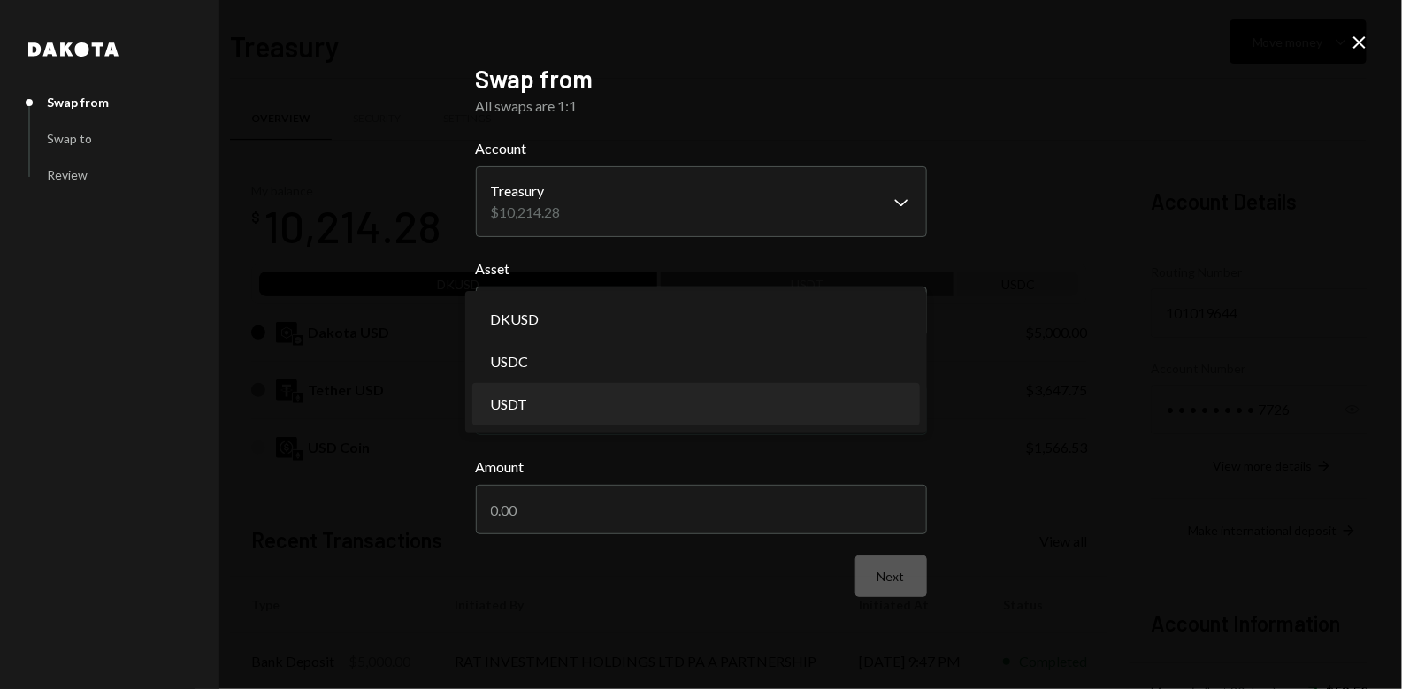
select select "****"
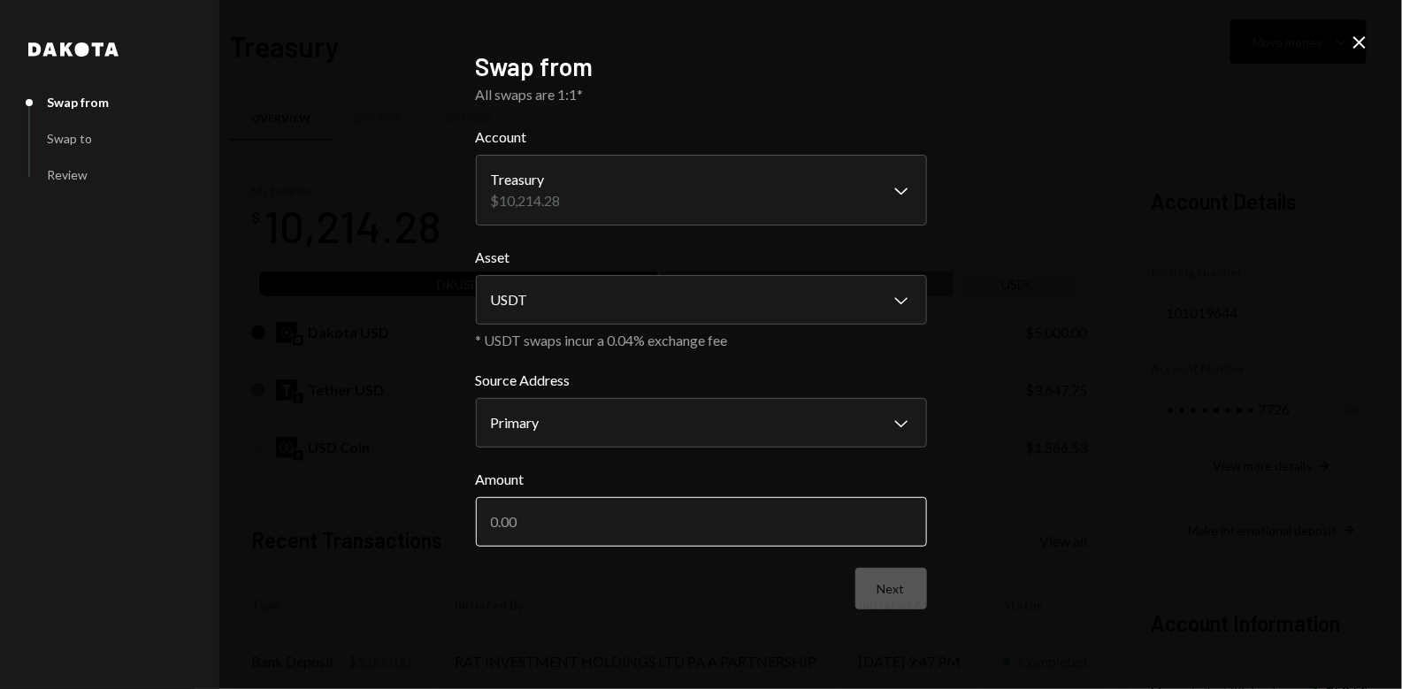
click at [581, 533] on input "Amount" at bounding box center [701, 522] width 451 height 50
click at [575, 519] on input "Amount" at bounding box center [701, 522] width 451 height 50
click at [730, 195] on body "G General [MEDICAL_DATA] Vent... Caret Down Home Home Inbox Inbox Activities Tr…" at bounding box center [701, 344] width 1402 height 689
click at [547, 299] on body "G General [MEDICAL_DATA] Vent... Caret Down Home Home Inbox Inbox Activities Tr…" at bounding box center [701, 344] width 1402 height 689
click at [410, 424] on div "**********" at bounding box center [701, 344] width 1402 height 689
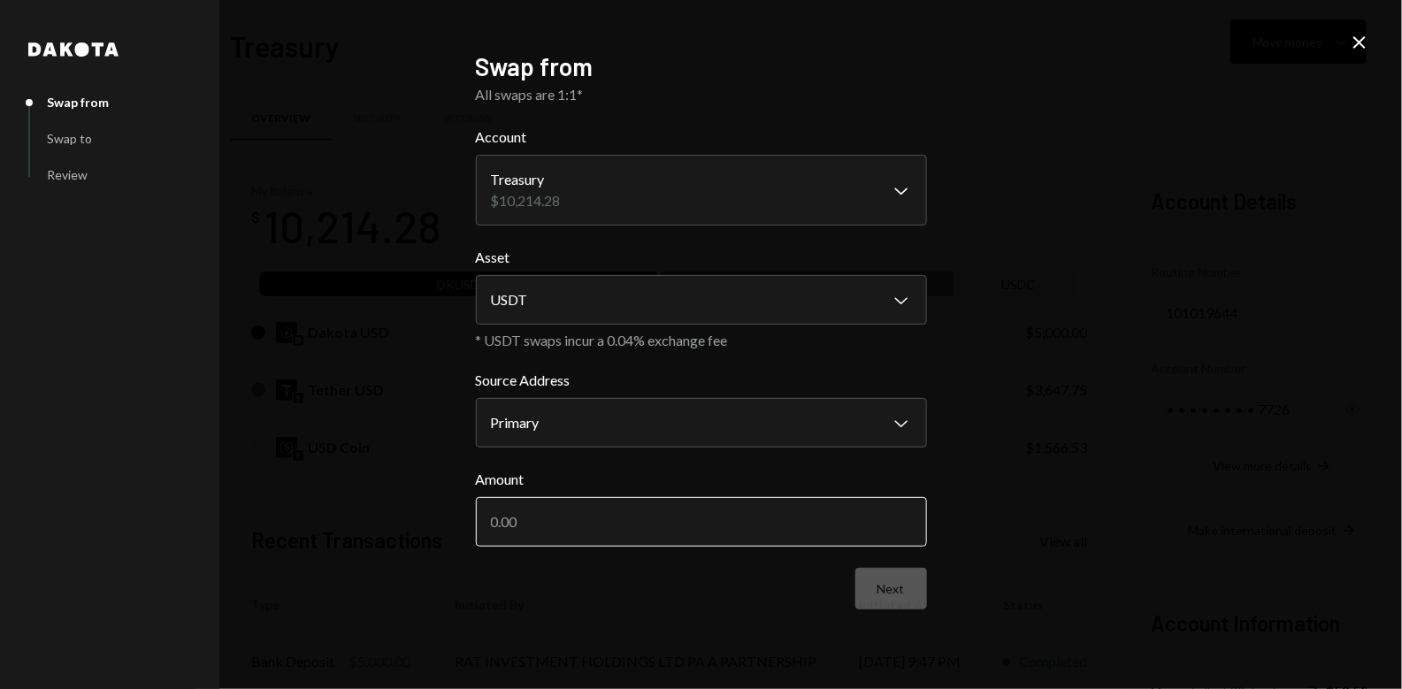
click at [569, 517] on input "Amount" at bounding box center [701, 522] width 451 height 50
type input "1"
click at [1362, 46] on icon at bounding box center [1359, 42] width 12 height 12
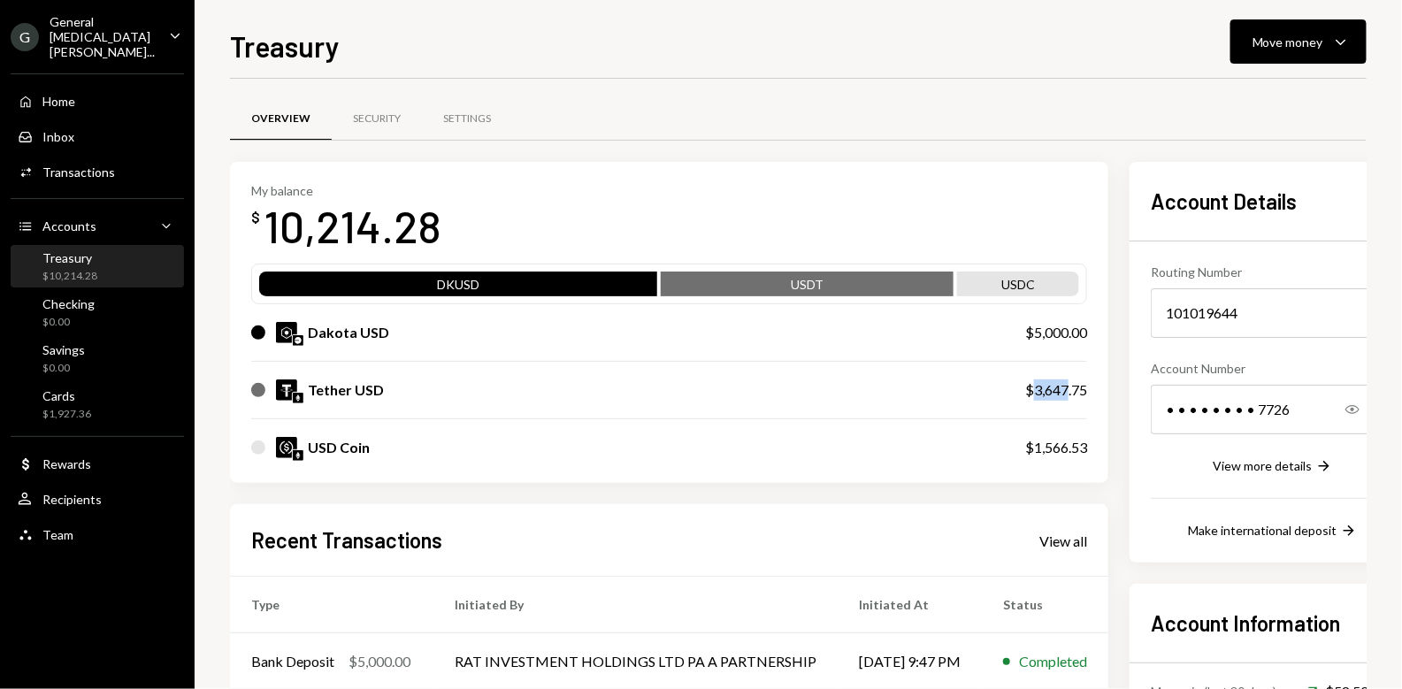
drag, startPoint x: 1037, startPoint y: 392, endPoint x: 1074, endPoint y: 394, distance: 36.3
click at [1074, 394] on div "$3,647.75" at bounding box center [1056, 389] width 62 height 21
click at [1286, 28] on button "Move money Caret Down" at bounding box center [1298, 41] width 136 height 44
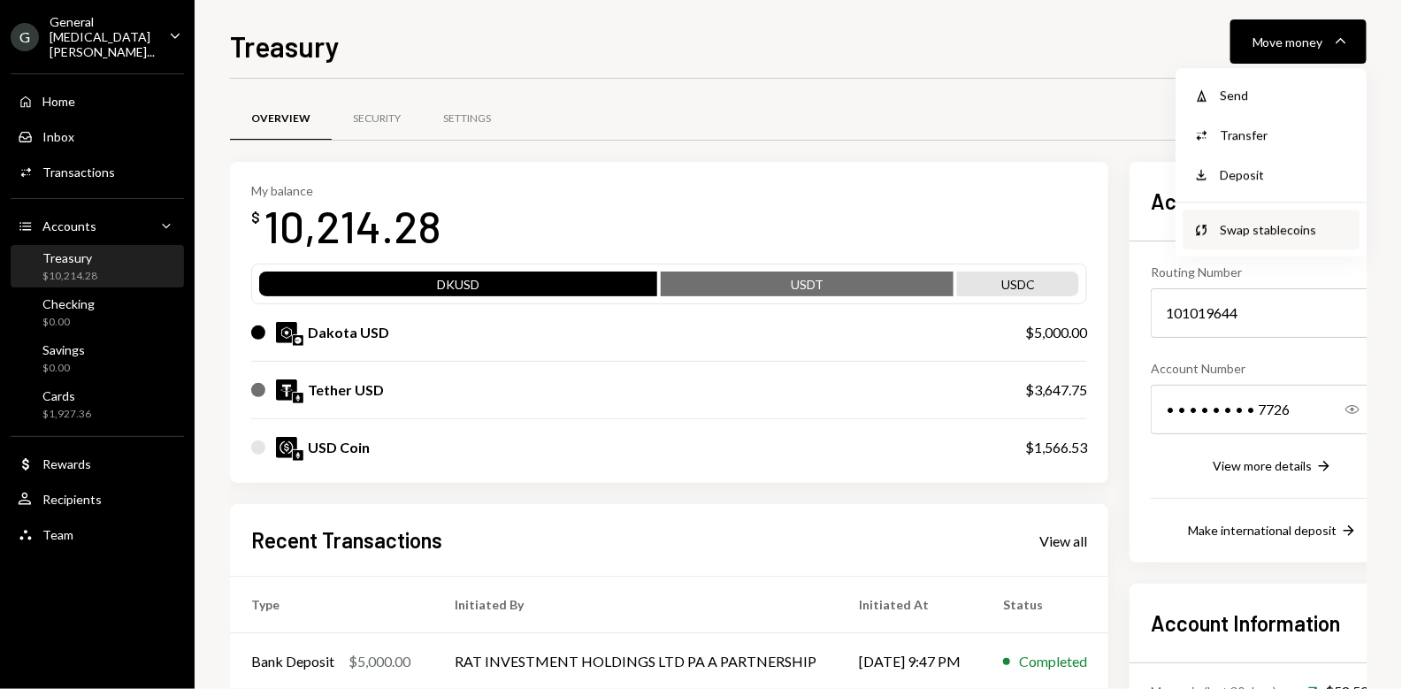
click at [1271, 236] on div "Swap stablecoins" at bounding box center [1283, 229] width 129 height 19
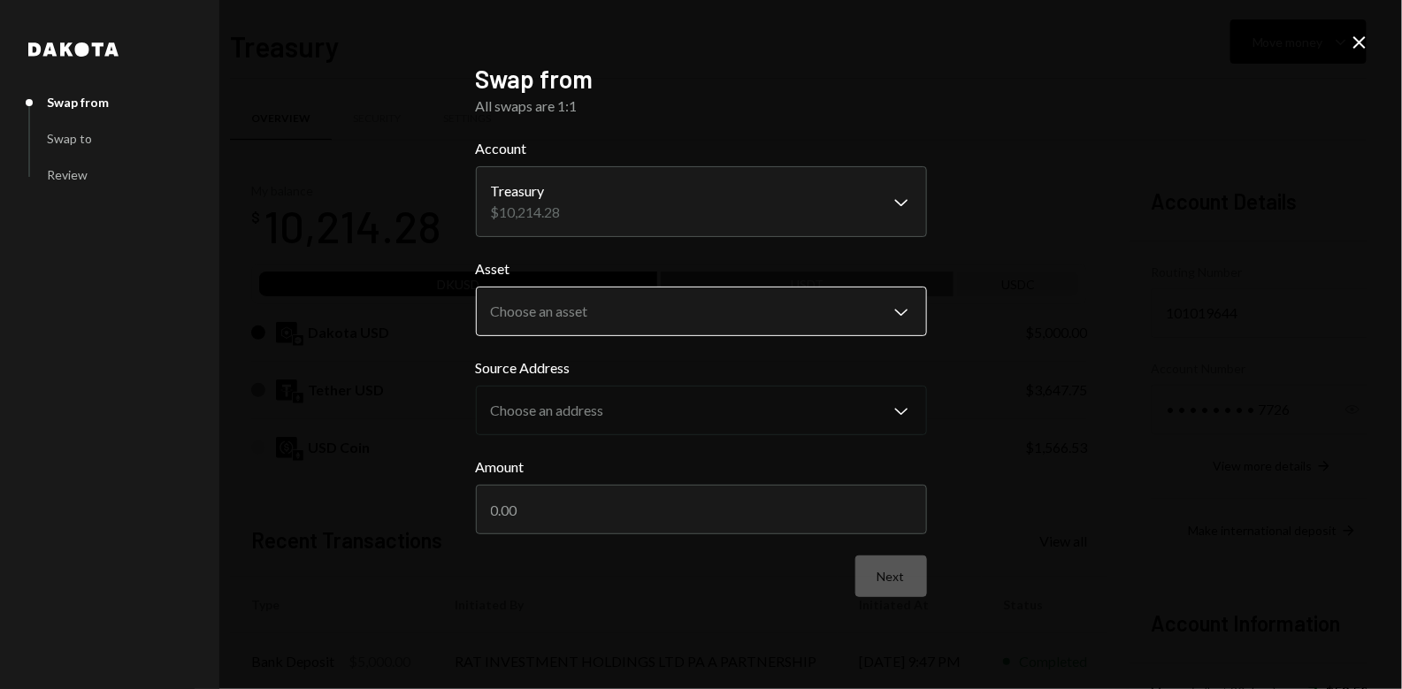
click at [592, 306] on body "G General [MEDICAL_DATA] Vent... Caret Down Home Home Inbox Inbox Activities Tr…" at bounding box center [701, 344] width 1402 height 689
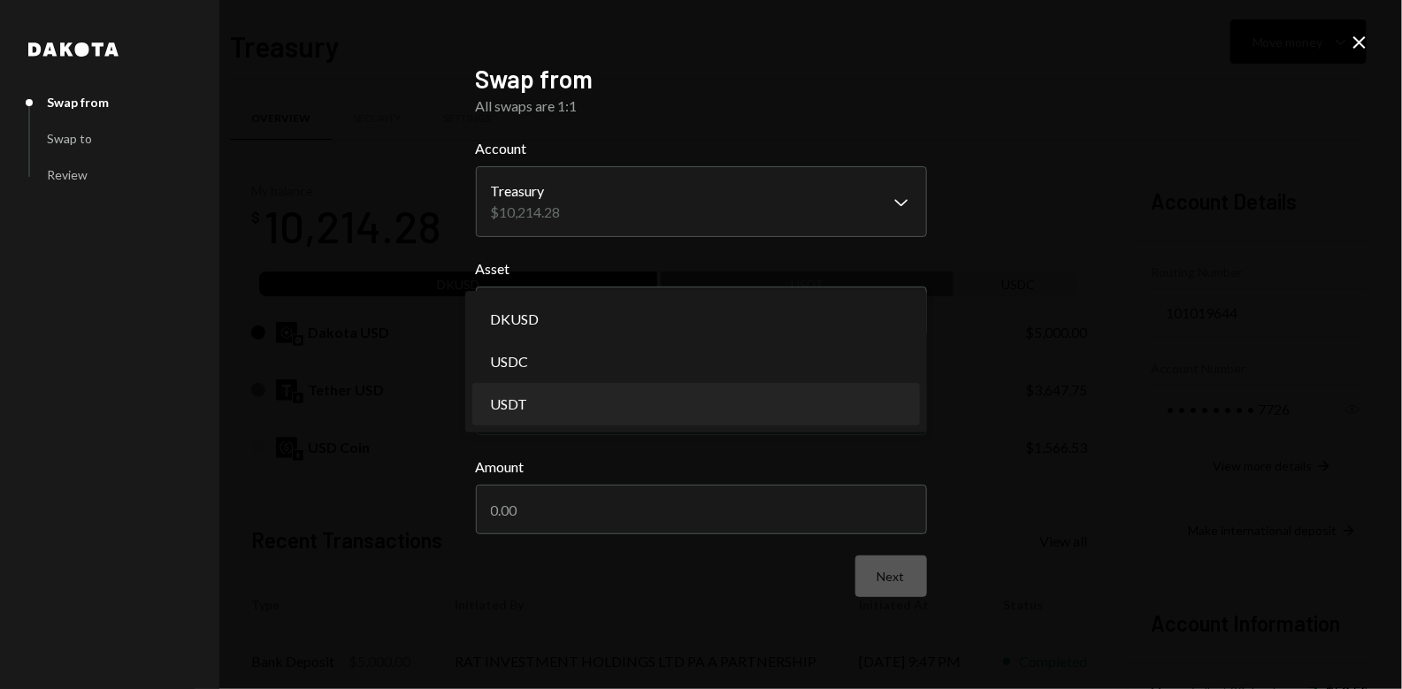
select select "****"
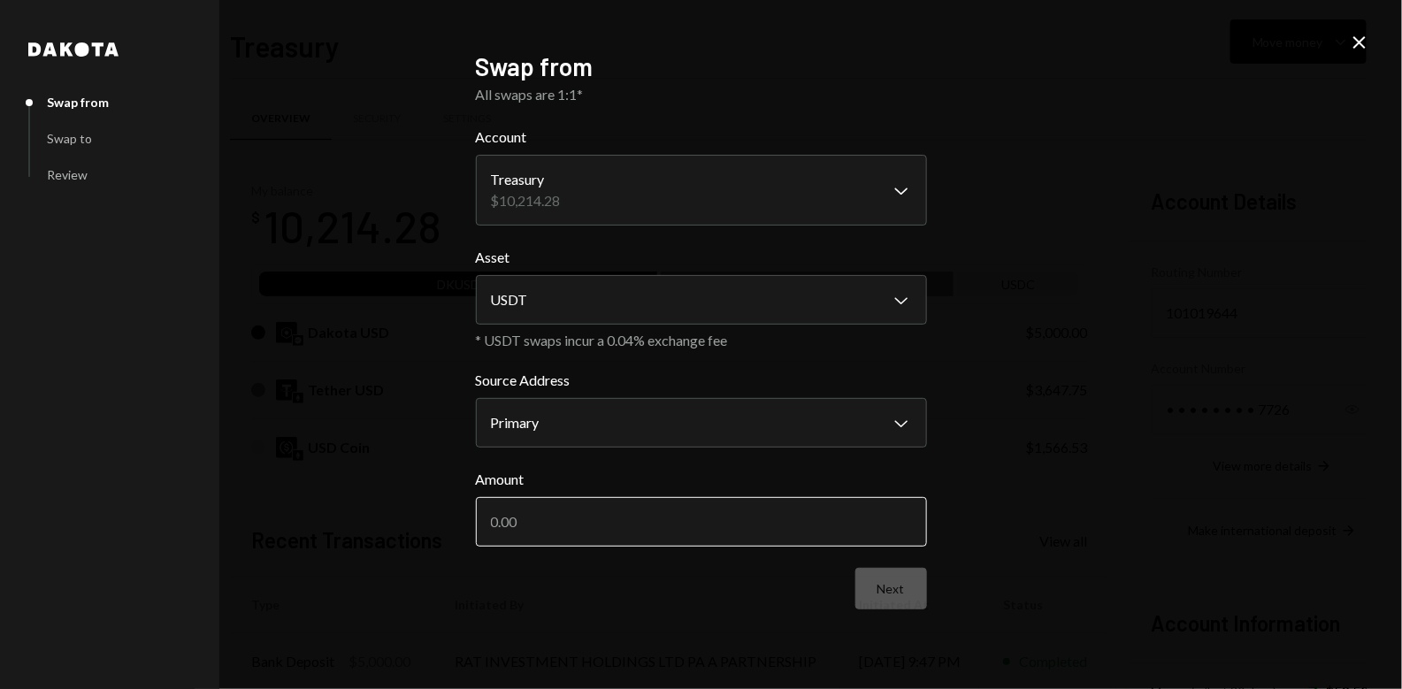
click at [575, 516] on input "Amount" at bounding box center [701, 522] width 451 height 50
paste input "3"
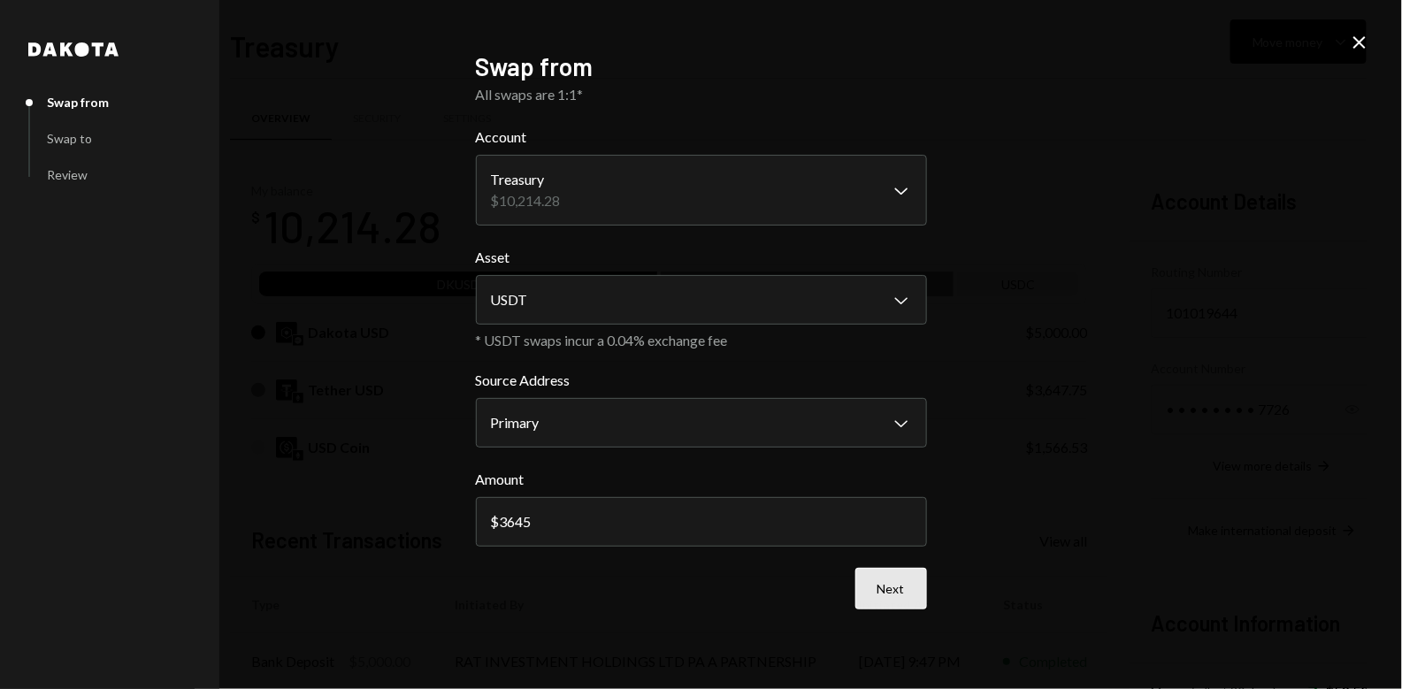
type input "3645"
click at [911, 593] on button "Next" at bounding box center [891, 589] width 72 height 42
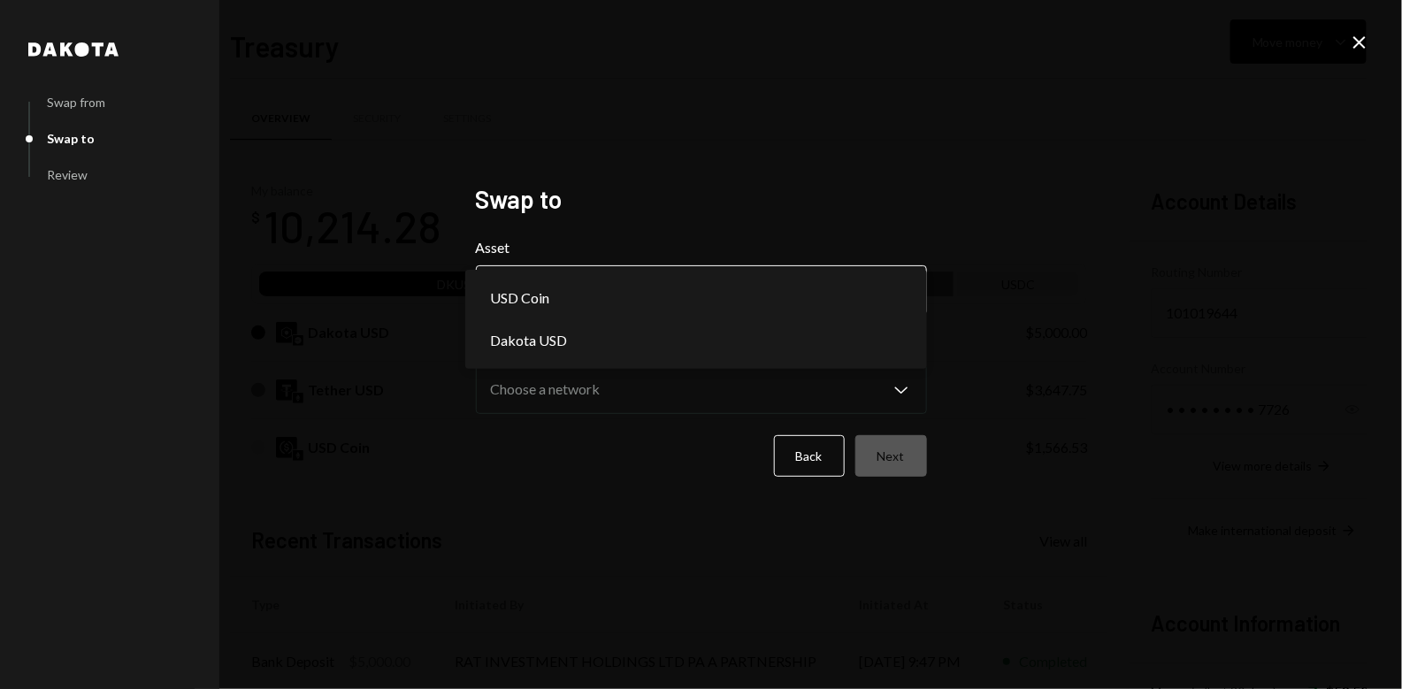
click at [637, 291] on body "G General [MEDICAL_DATA] Vent... Caret Down Home Home Inbox Inbox Activities Tr…" at bounding box center [701, 344] width 1402 height 689
select select "****"
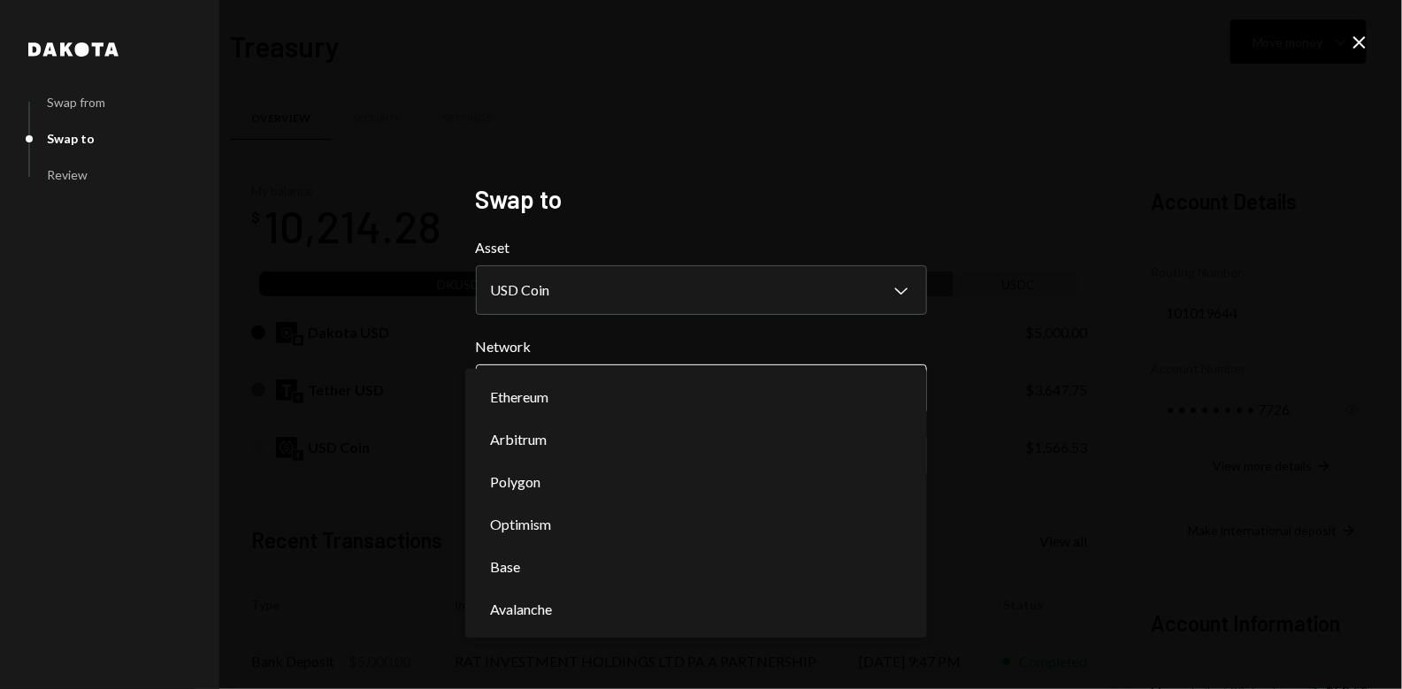
click at [658, 397] on body "G General [MEDICAL_DATA] Vent... Caret Down Home Home Inbox Inbox Activities Tr…" at bounding box center [701, 344] width 1402 height 689
select select "**********"
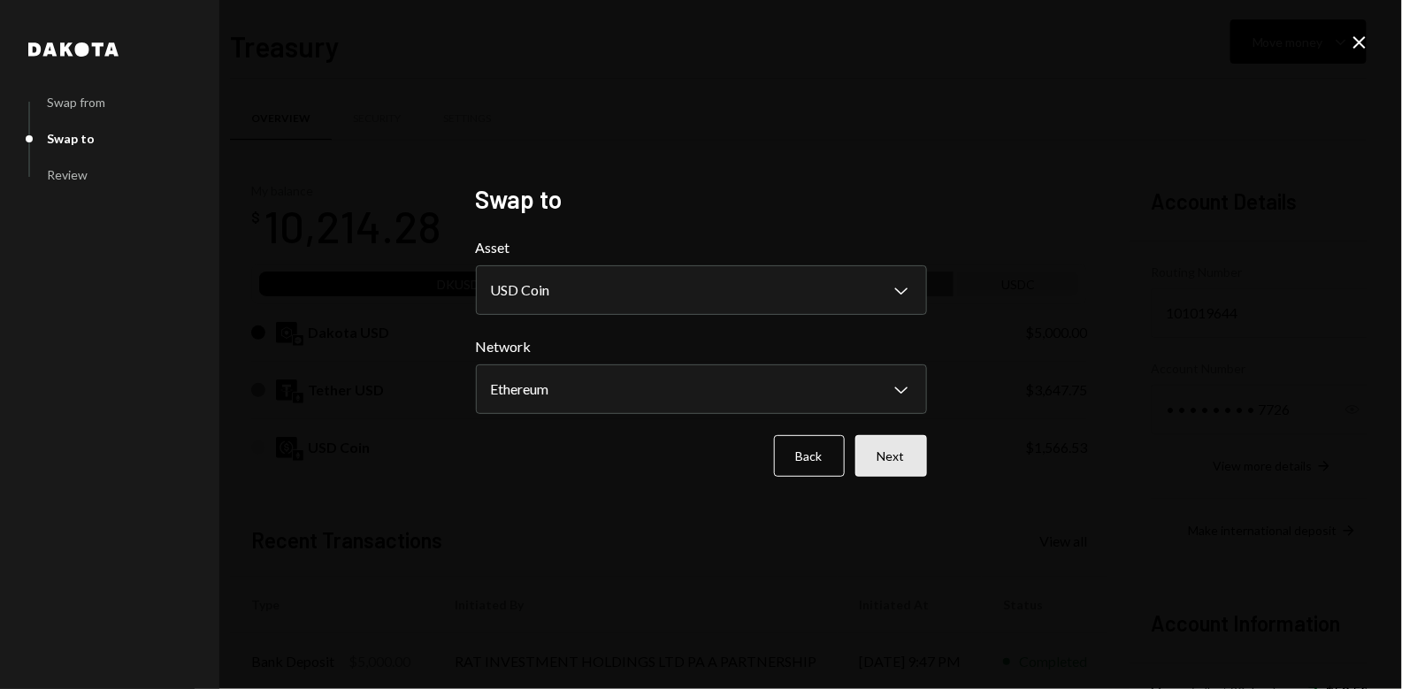
click at [895, 461] on button "Next" at bounding box center [891, 456] width 72 height 42
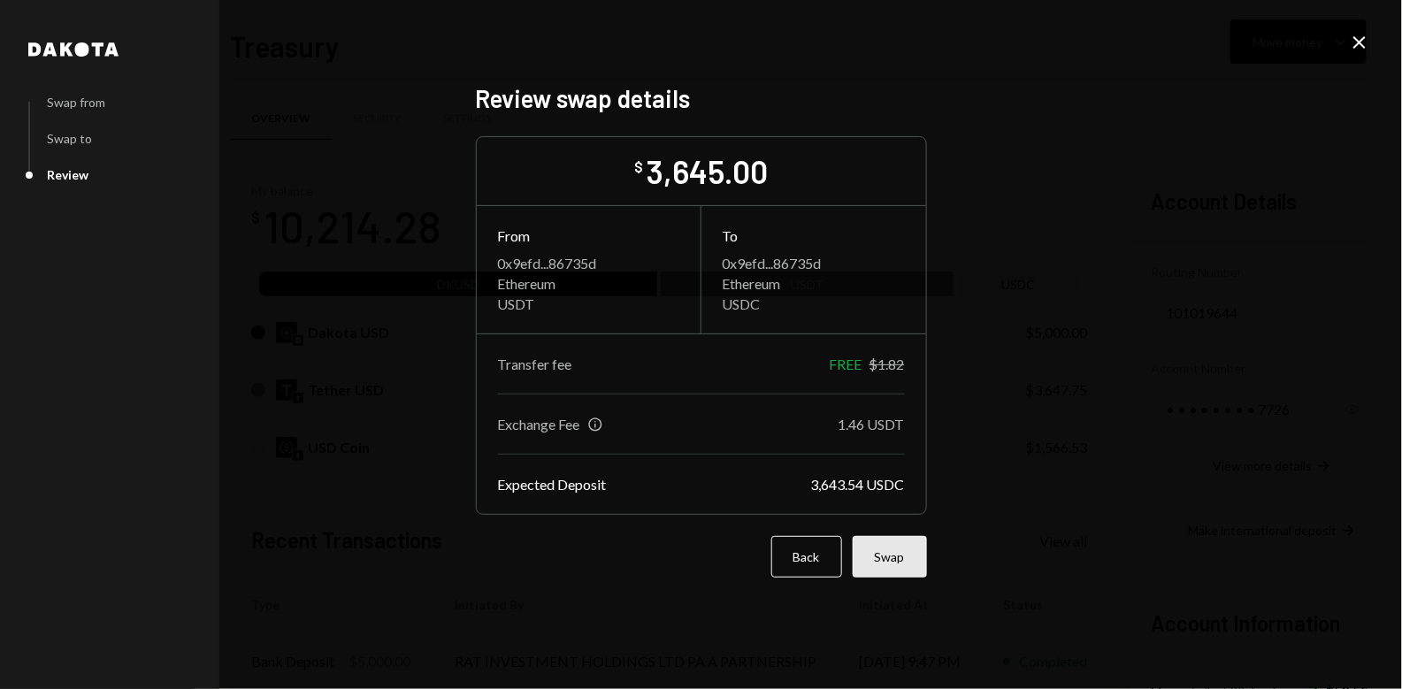
click at [906, 557] on button "Swap" at bounding box center [889, 557] width 74 height 42
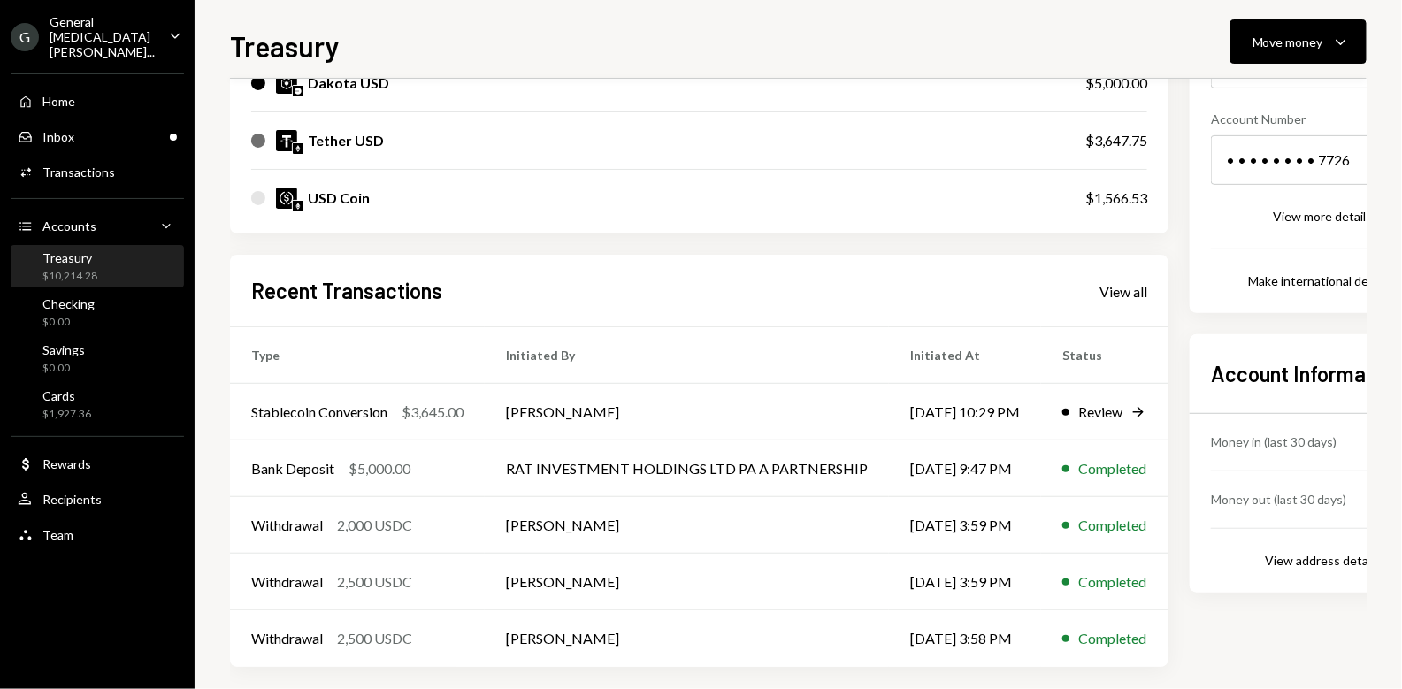
scroll to position [261, 0]
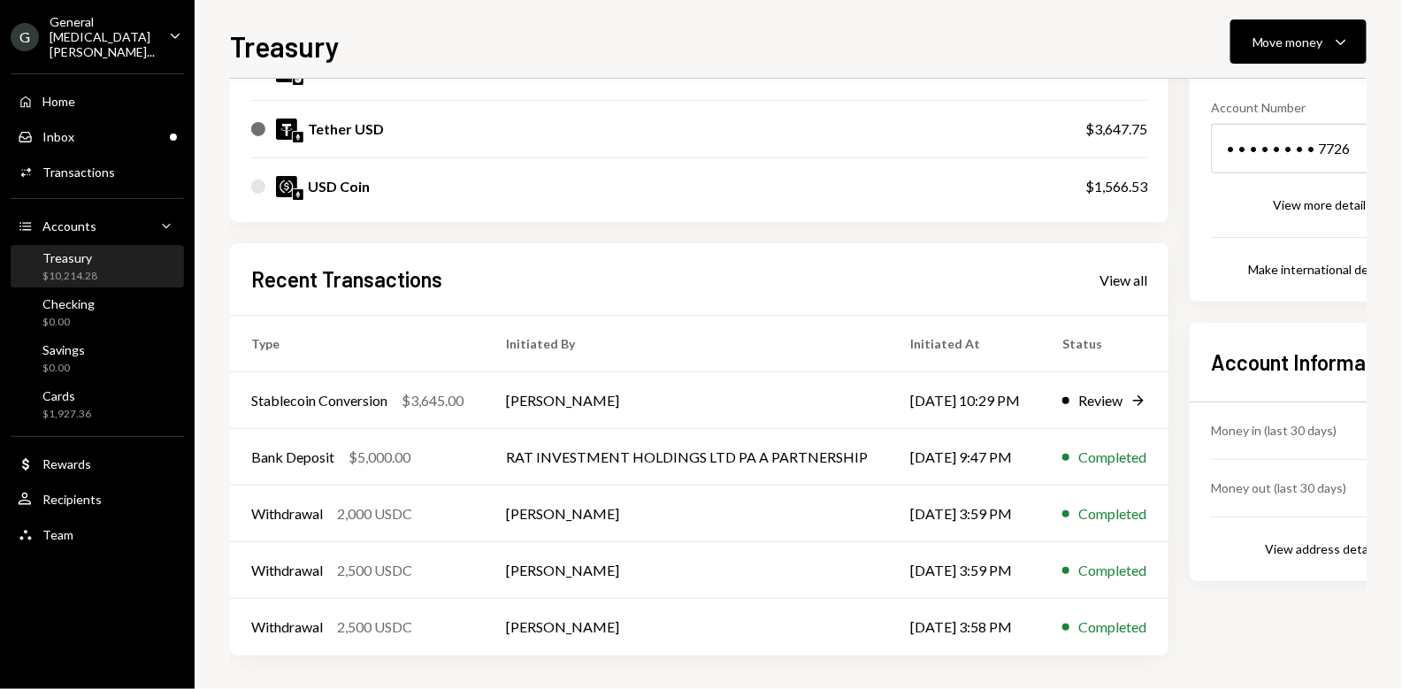
click at [1185, 311] on div "My balance $ 10,214.28 DKUSD USDT USDC Dakota USD $5,000.00 Tether USD $3,647.7…" at bounding box center [798, 278] width 1136 height 754
click at [1181, 226] on div "My balance $ 10,214.28 DKUSD USDT USDC Dakota USD $5,000.00 Tether USD $3,647.7…" at bounding box center [798, 278] width 1136 height 754
click at [1182, 224] on div "My balance $ 10,214.28 DKUSD USDT USDC Dakota USD $5,000.00 Tether USD $3,647.7…" at bounding box center [798, 278] width 1136 height 754
click at [1184, 228] on div "My balance $ 10,214.28 DKUSD USDT USDC Dakota USD $5,000.00 Tether USD $3,647.7…" at bounding box center [798, 278] width 1136 height 754
click at [687, 235] on div "My balance $ 10,214.28 DKUSD USDT USDC Dakota USD $5,000.00 Tether USD $3,647.7…" at bounding box center [699, 278] width 938 height 754
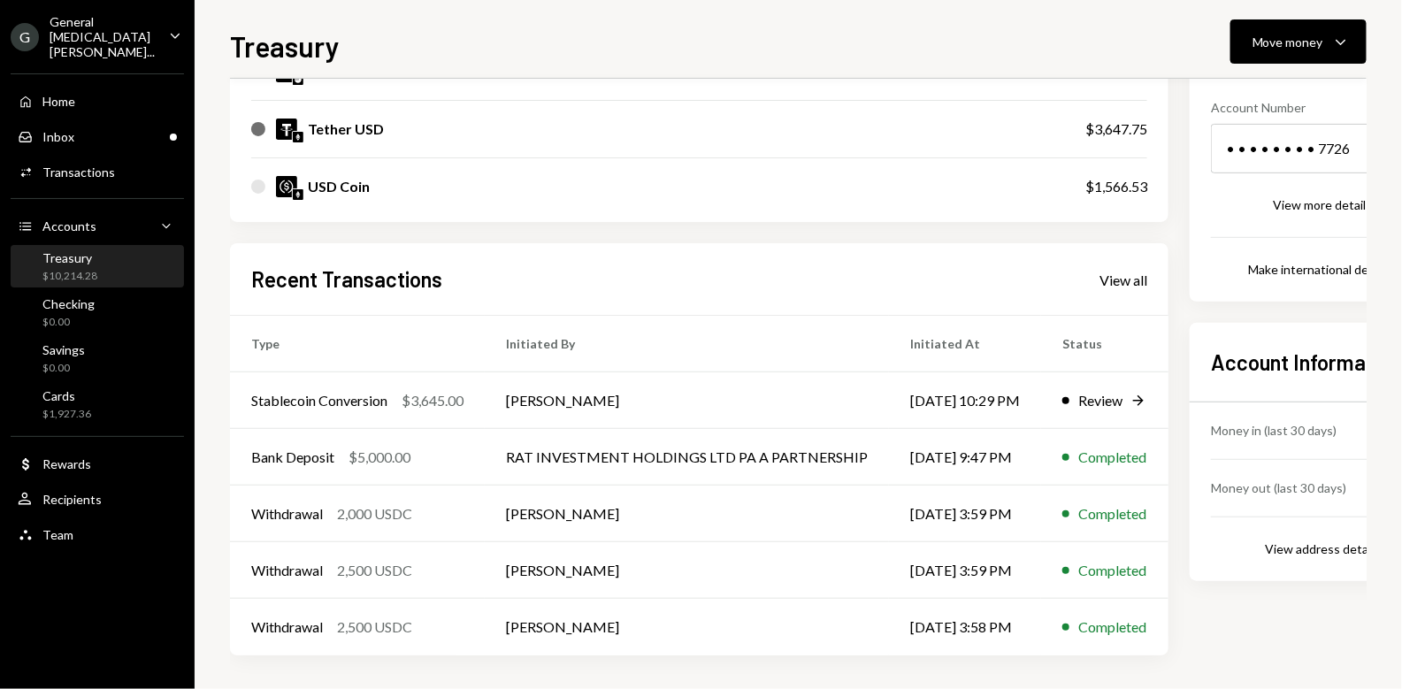
click at [691, 233] on div "My balance $ 10,214.28 DKUSD USDT USDC Dakota USD $5,000.00 Tether USD $3,647.7…" at bounding box center [699, 278] width 938 height 754
click at [711, 235] on div "My balance $ 10,214.28 DKUSD USDT USDC Dakota USD $5,000.00 Tether USD $3,647.7…" at bounding box center [699, 278] width 938 height 754
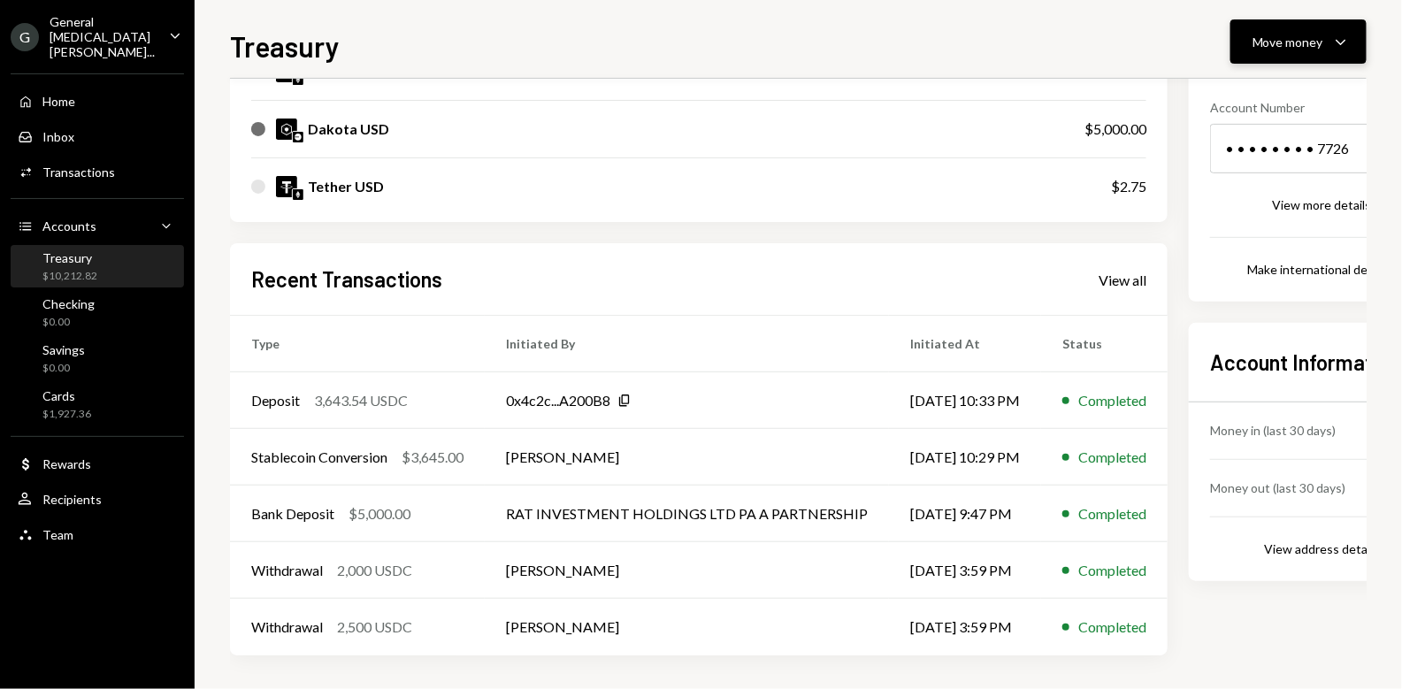
click at [1347, 43] on icon "Caret Down" at bounding box center [1340, 41] width 21 height 21
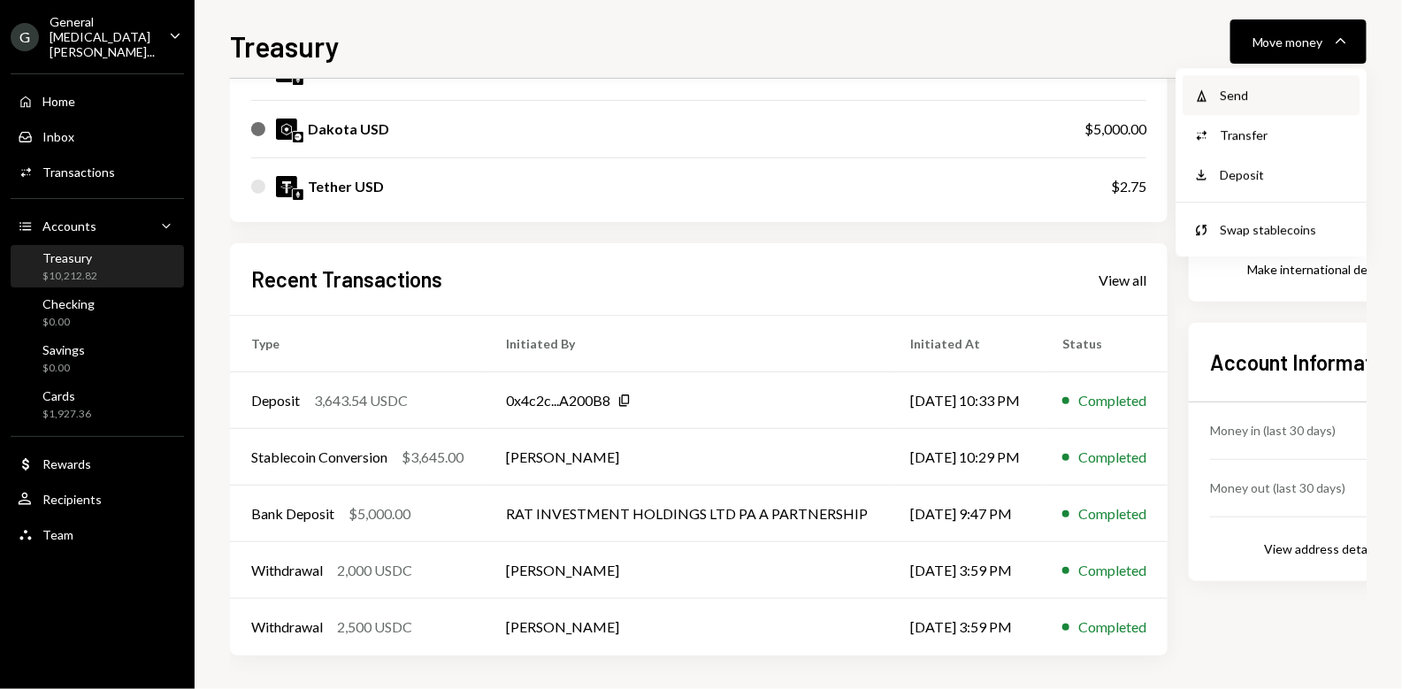
click at [1242, 92] on div "Send" at bounding box center [1283, 95] width 129 height 19
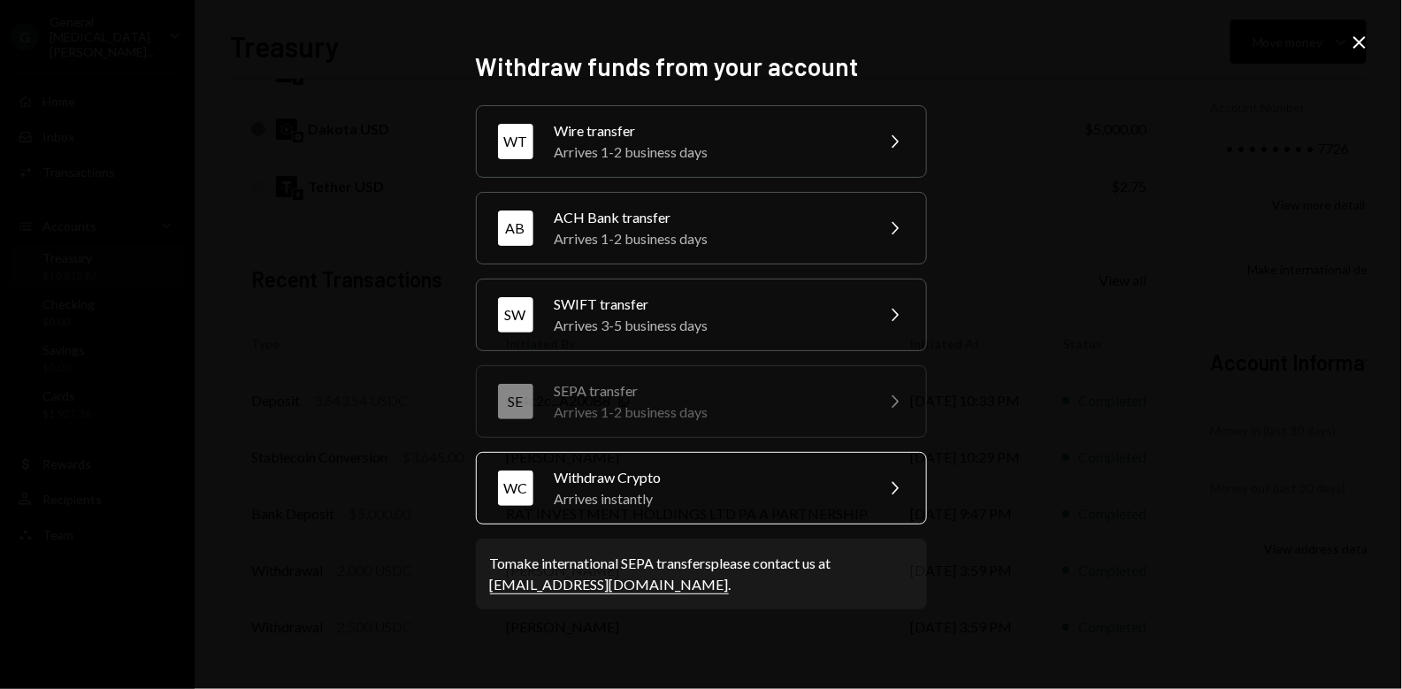
click at [738, 493] on div "Arrives instantly" at bounding box center [708, 498] width 308 height 21
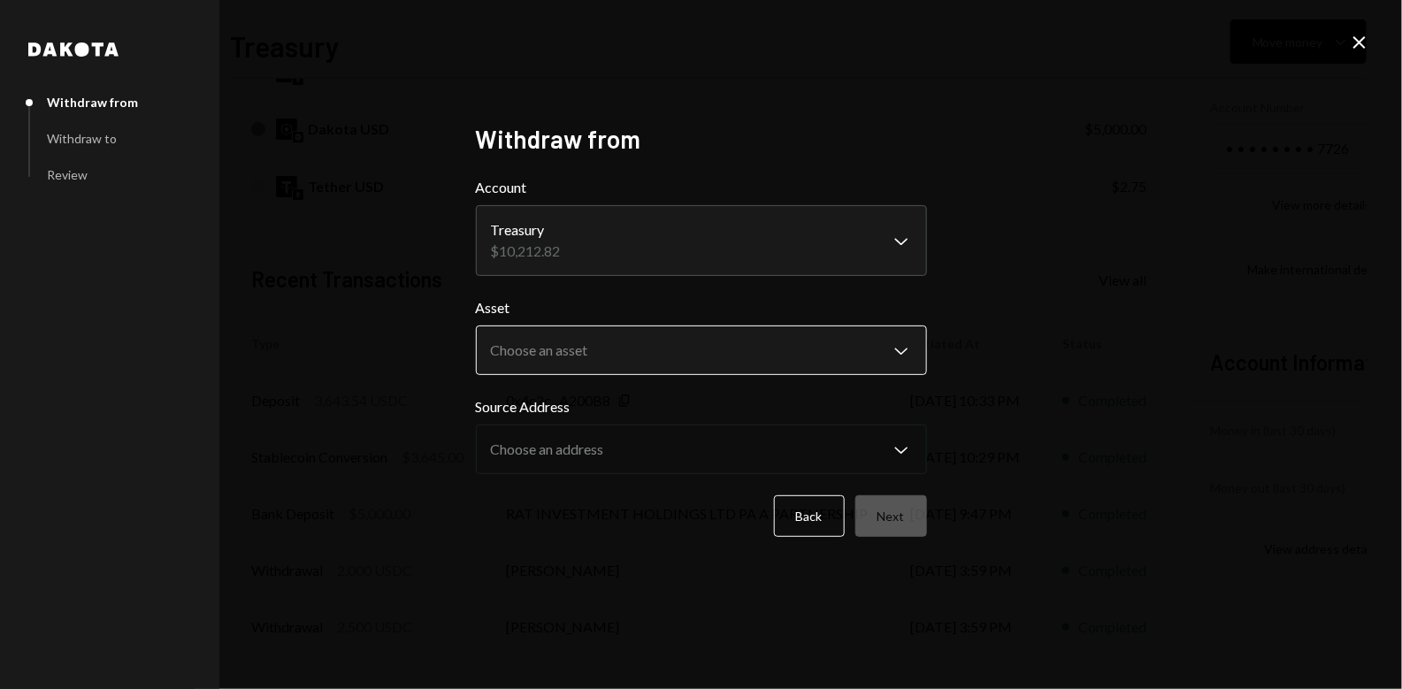
click at [705, 357] on body "G General [MEDICAL_DATA] Vent... Caret Down Home Home Inbox Inbox Activities Tr…" at bounding box center [701, 344] width 1402 height 689
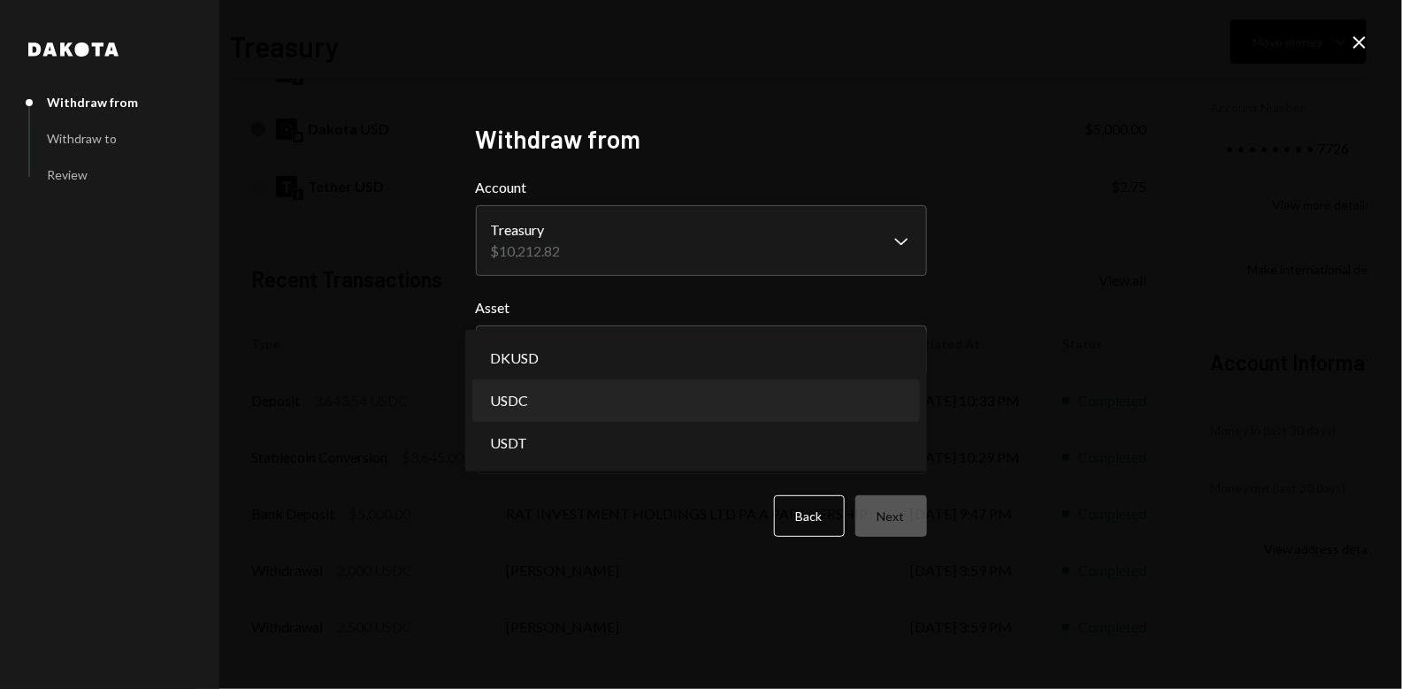
select select "****"
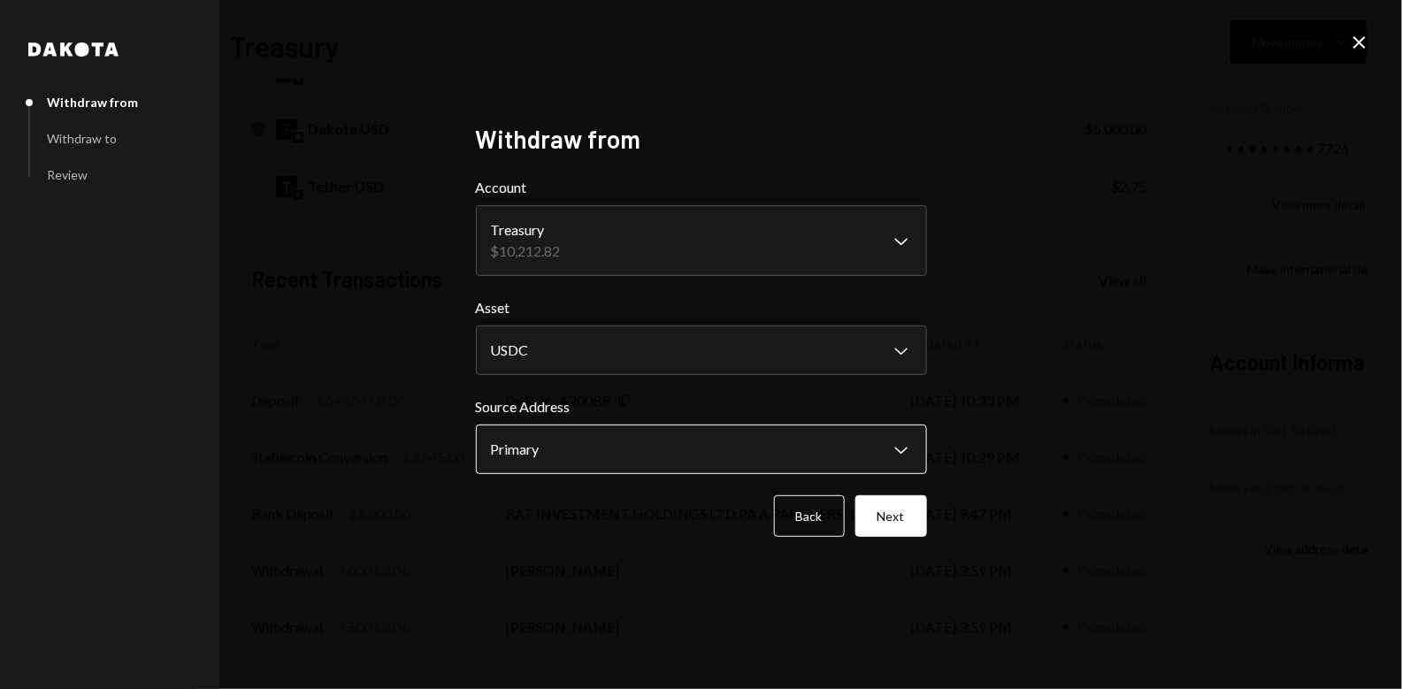
click at [614, 465] on body "G General [MEDICAL_DATA] Vent... Caret Down Home Home Inbox Inbox Activities Tr…" at bounding box center [701, 344] width 1402 height 689
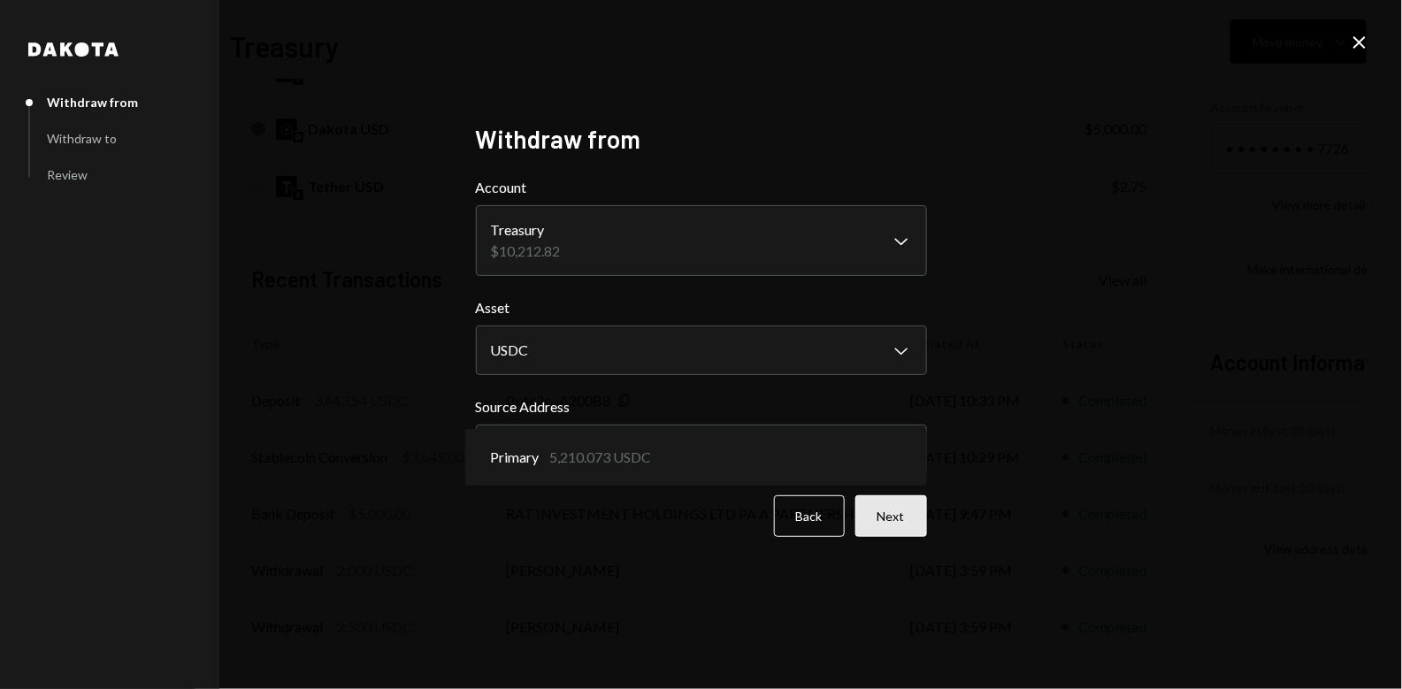
click at [895, 520] on button "Next" at bounding box center [891, 516] width 72 height 42
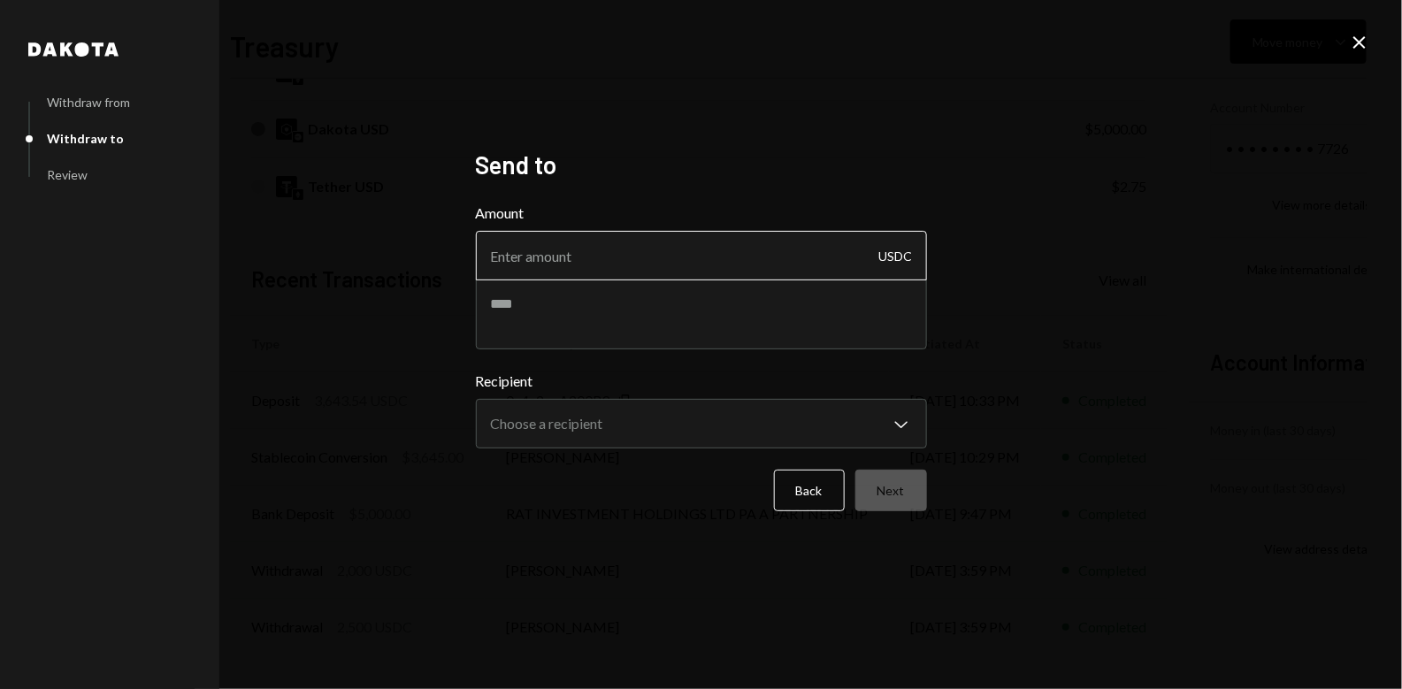
click at [657, 262] on input "Amount" at bounding box center [701, 256] width 451 height 50
type input "2080"
type textarea "****"
click at [581, 302] on textarea at bounding box center [701, 314] width 451 height 71
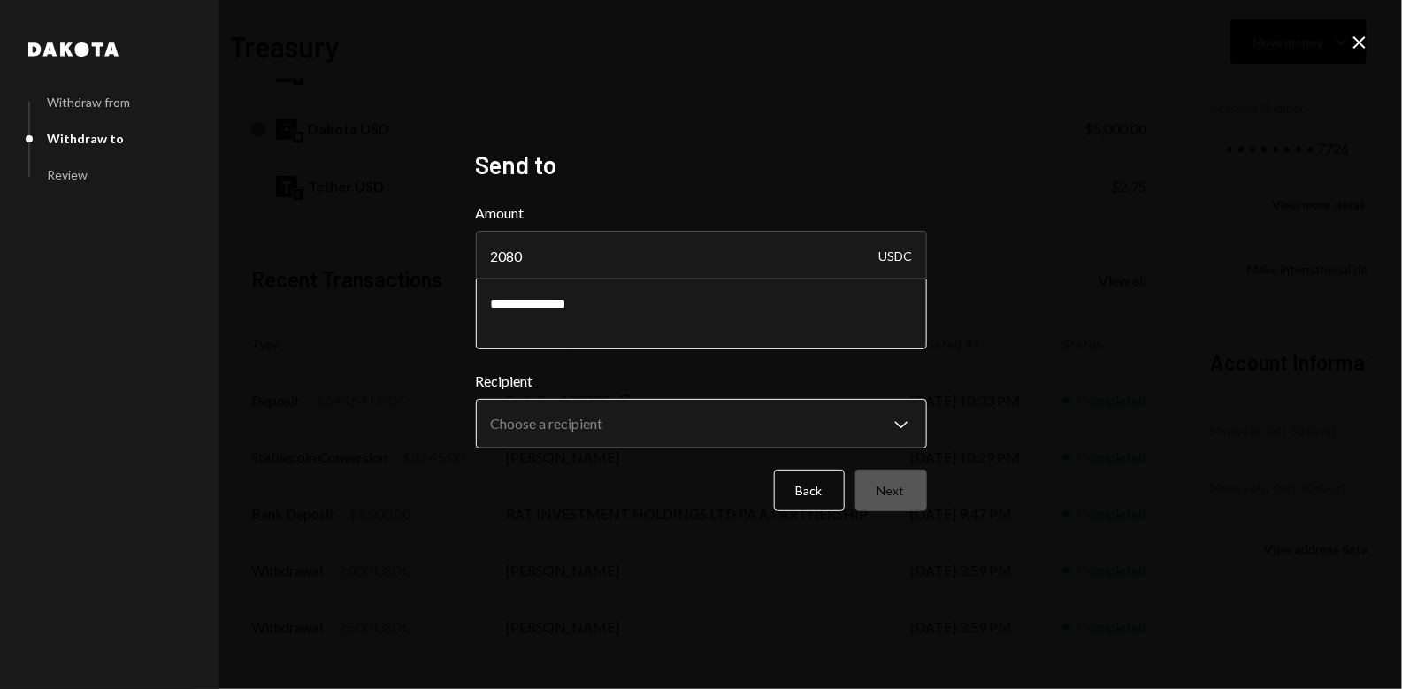
type textarea "**********"
click at [600, 424] on body "G General [MEDICAL_DATA] Vent... Caret Down Home Home Inbox Inbox Activities Tr…" at bounding box center [701, 344] width 1402 height 689
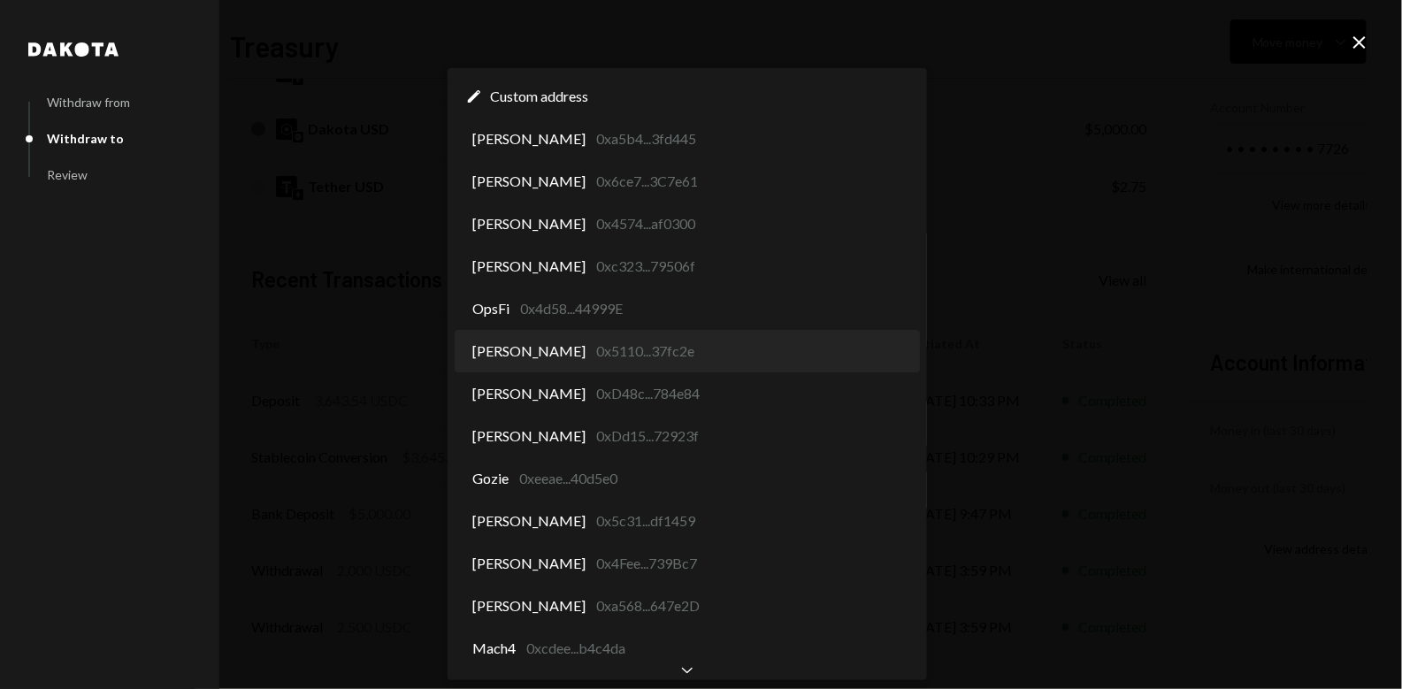
scroll to position [0, 0]
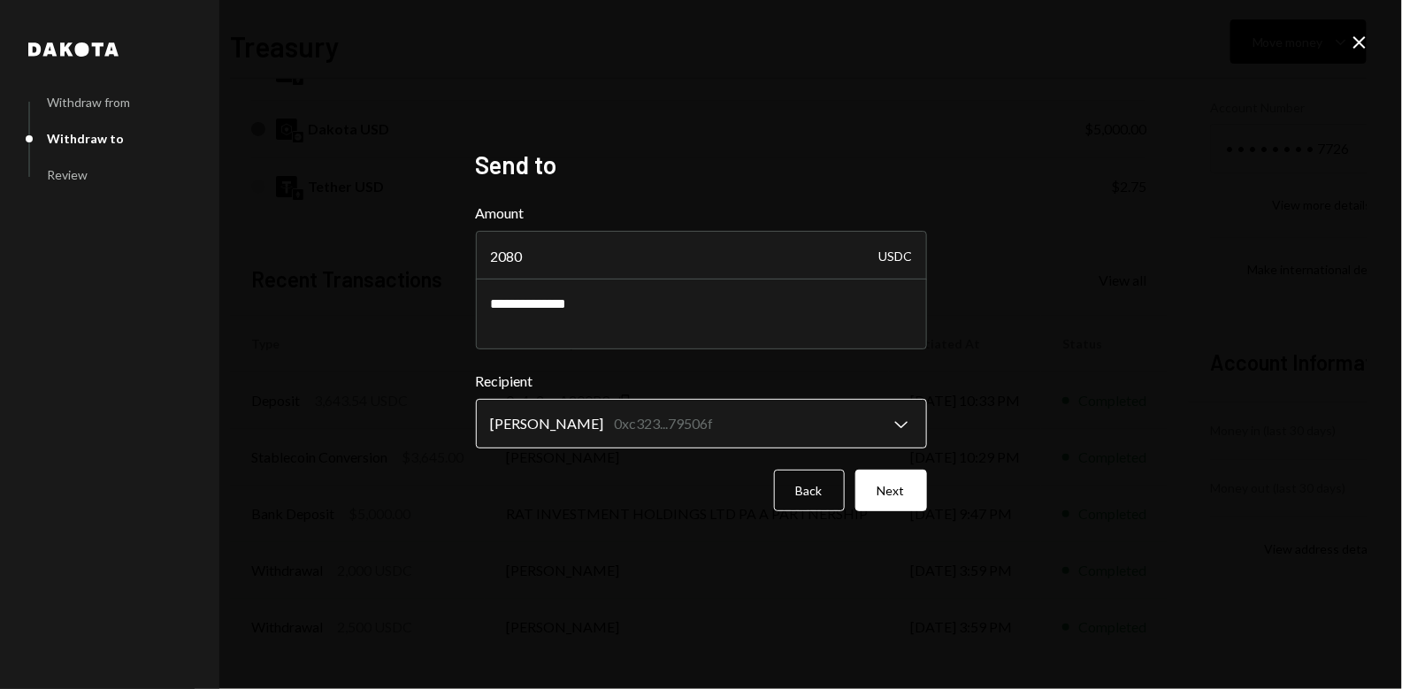
click at [592, 432] on body "G General [MEDICAL_DATA] Vent... Caret Down Home Home Inbox Inbox Activities Tr…" at bounding box center [701, 344] width 1402 height 689
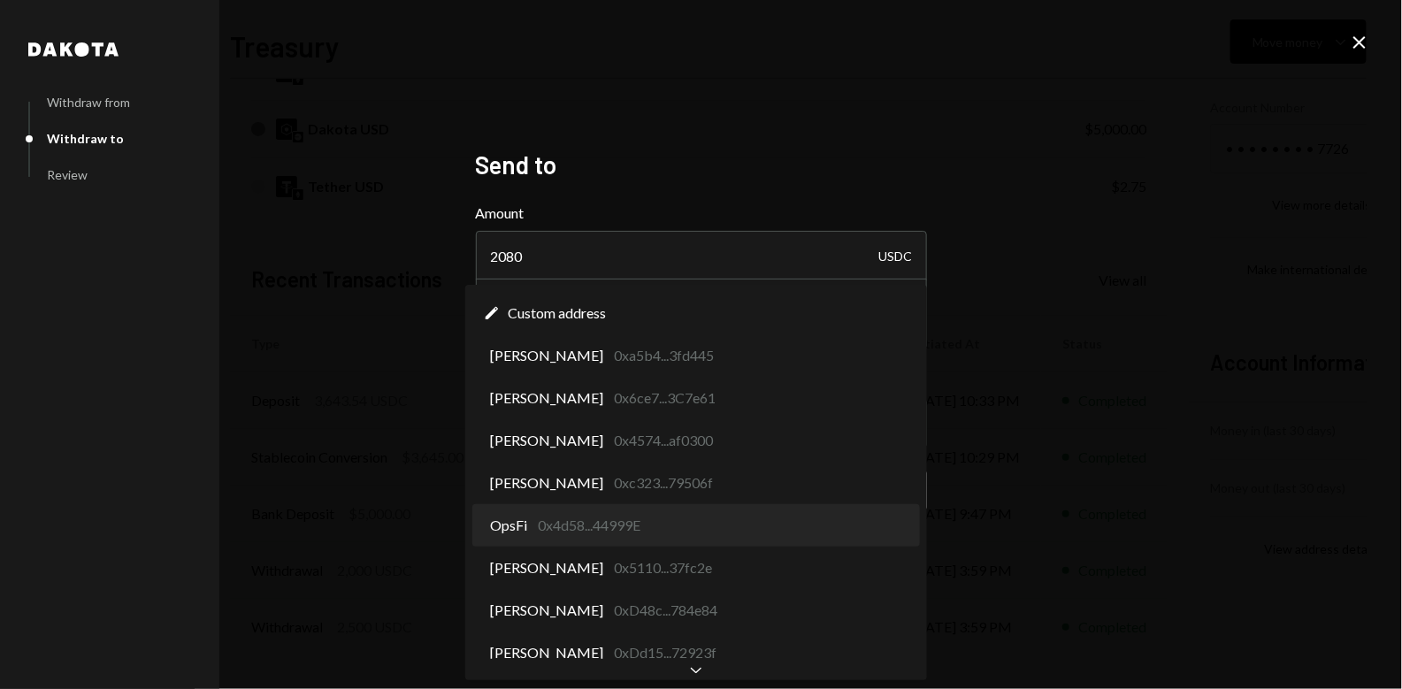
select select "**********"
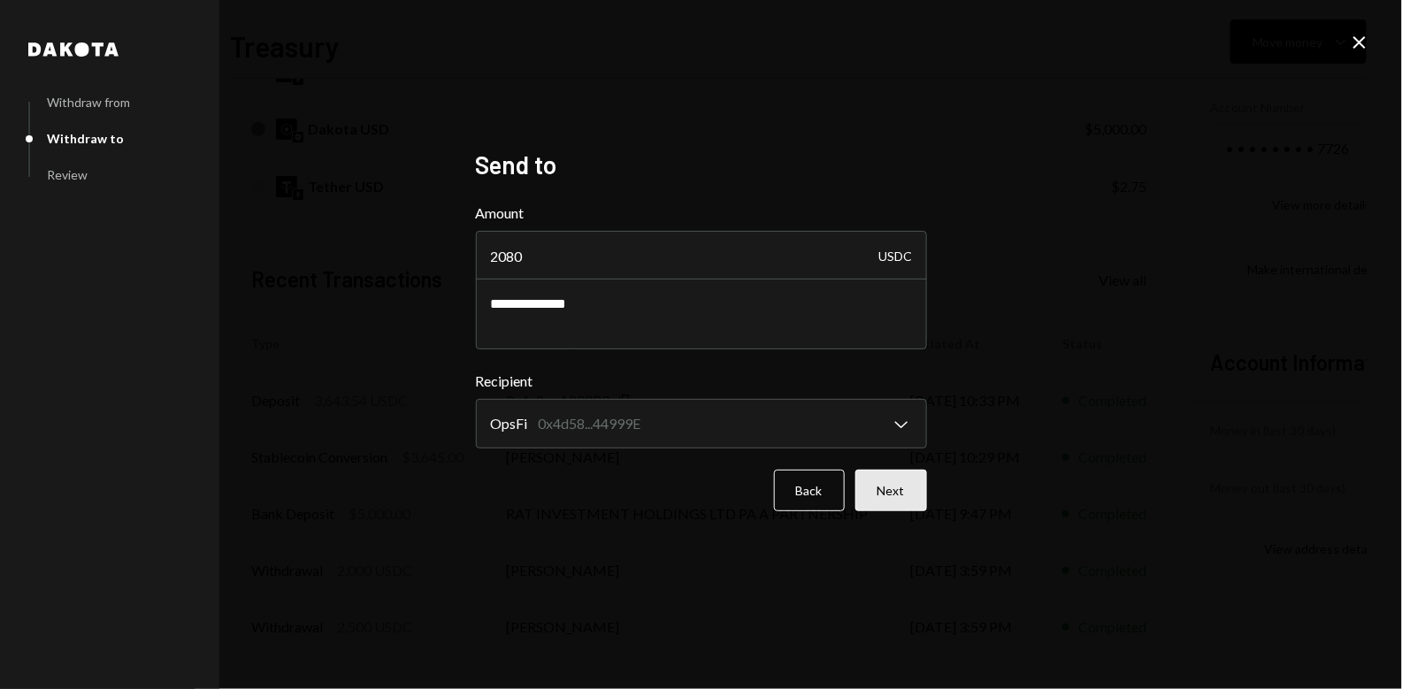
click at [896, 484] on button "Next" at bounding box center [891, 491] width 72 height 42
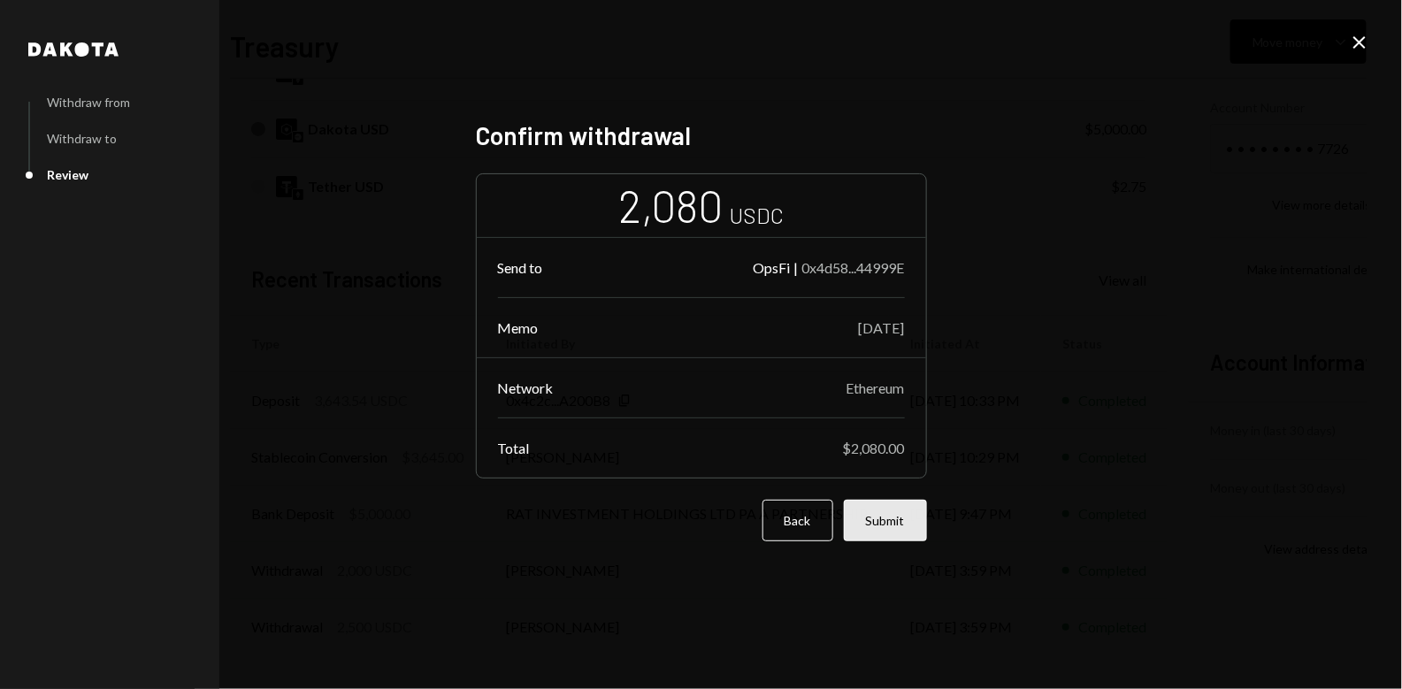
click at [897, 517] on button "Submit" at bounding box center [885, 521] width 83 height 42
